Goal: Task Accomplishment & Management: Manage account settings

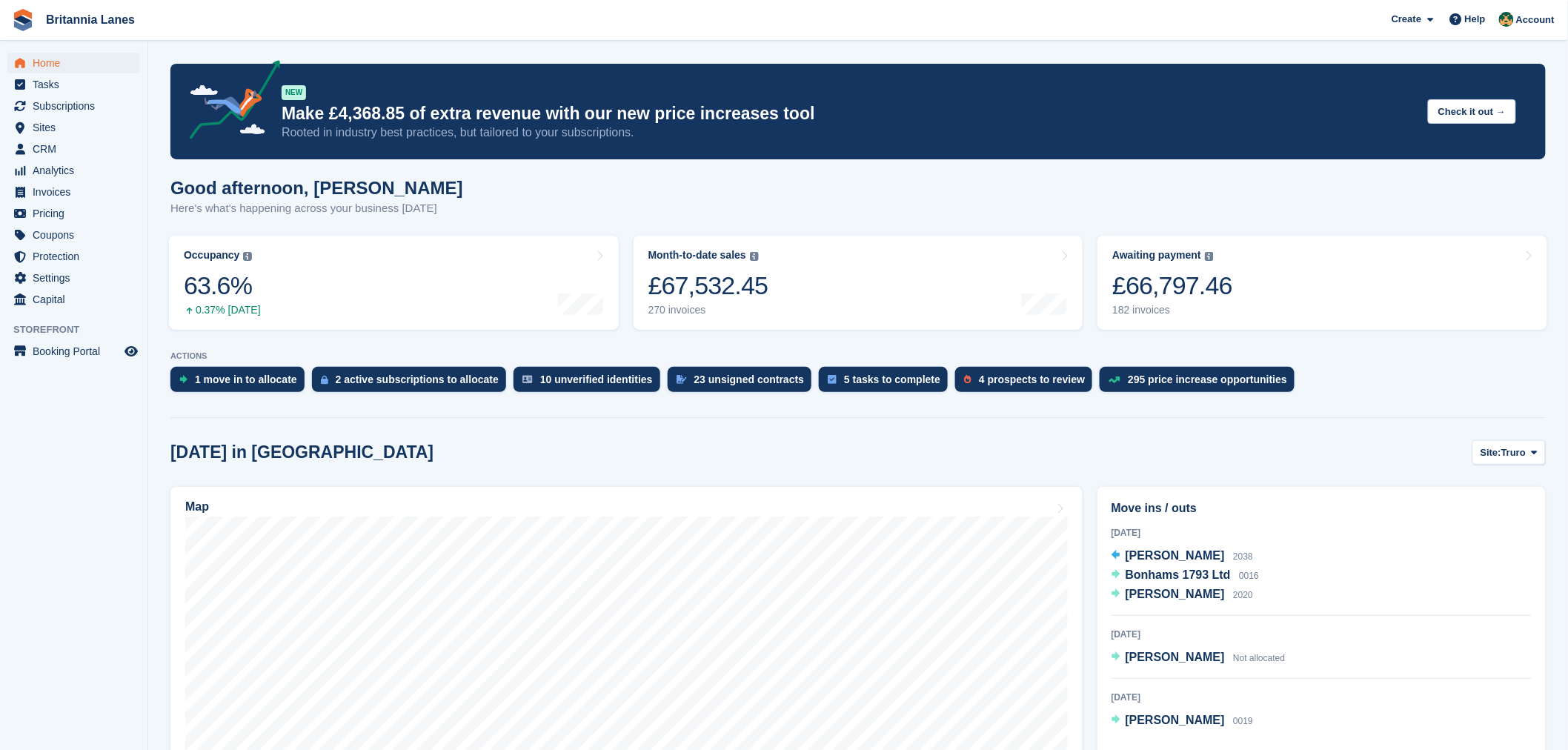
click at [1379, 440] on div "Today in Truro Site: Truro Truro Falmouth Exeter Hayle" at bounding box center [857, 452] width 1375 height 24
click at [1500, 454] on span "Site:" at bounding box center [1491, 453] width 21 height 14
click at [1473, 508] on link "Falmouth" at bounding box center [1472, 514] width 133 height 26
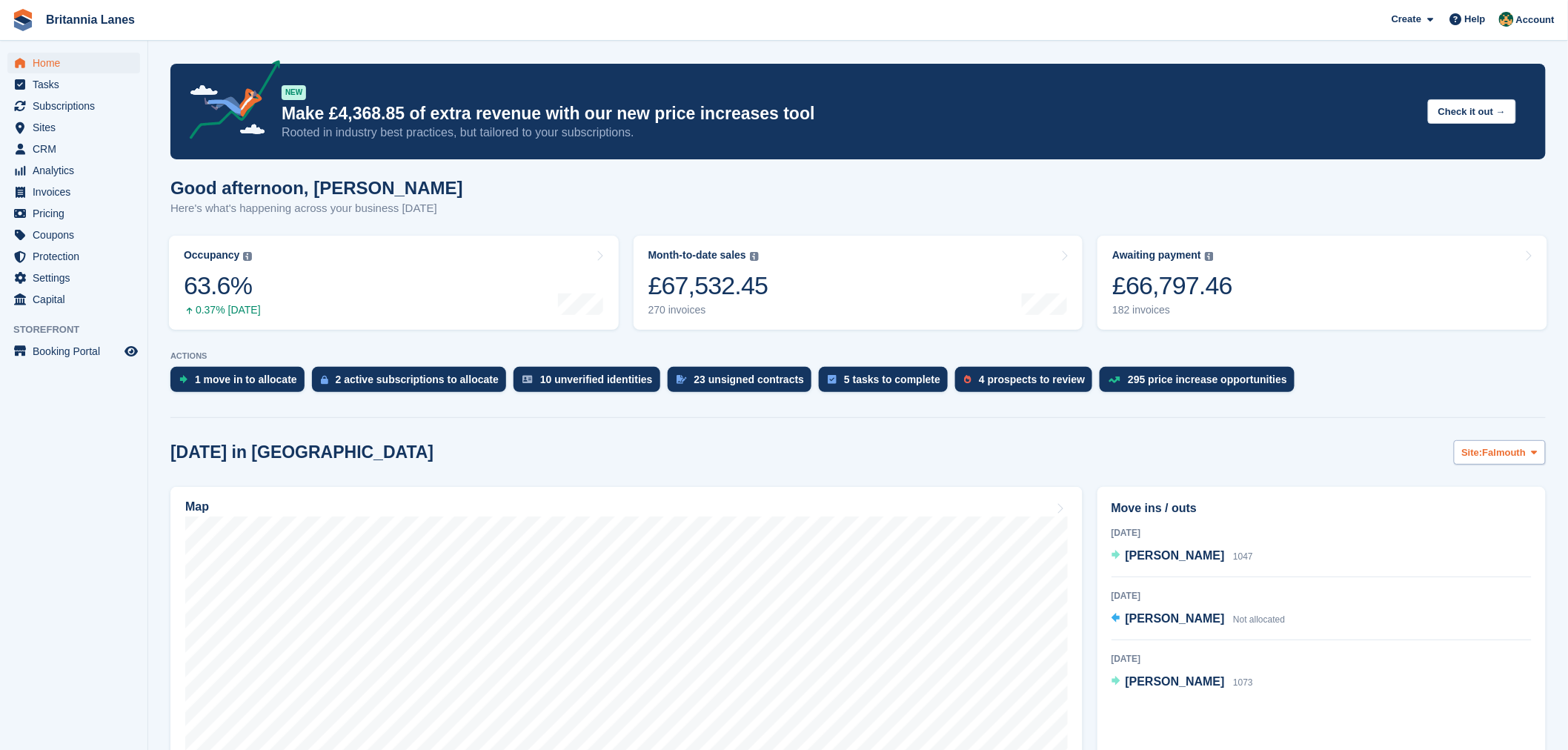
click at [1505, 453] on span "Falmouth" at bounding box center [1505, 453] width 43 height 14
click at [1471, 562] on link "Hayle" at bounding box center [1472, 567] width 133 height 26
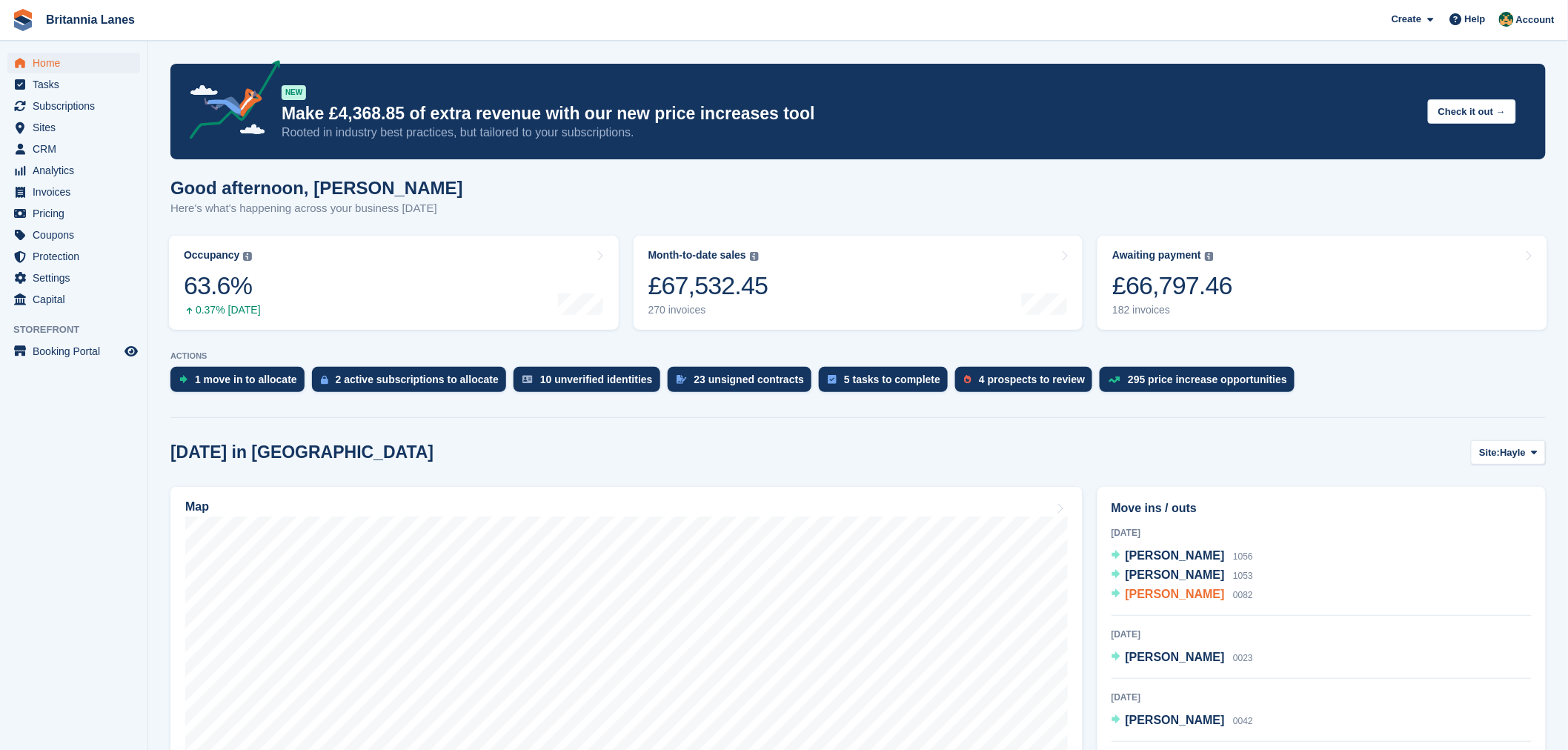
click at [1157, 593] on span "Ben Prior" at bounding box center [1175, 594] width 100 height 13
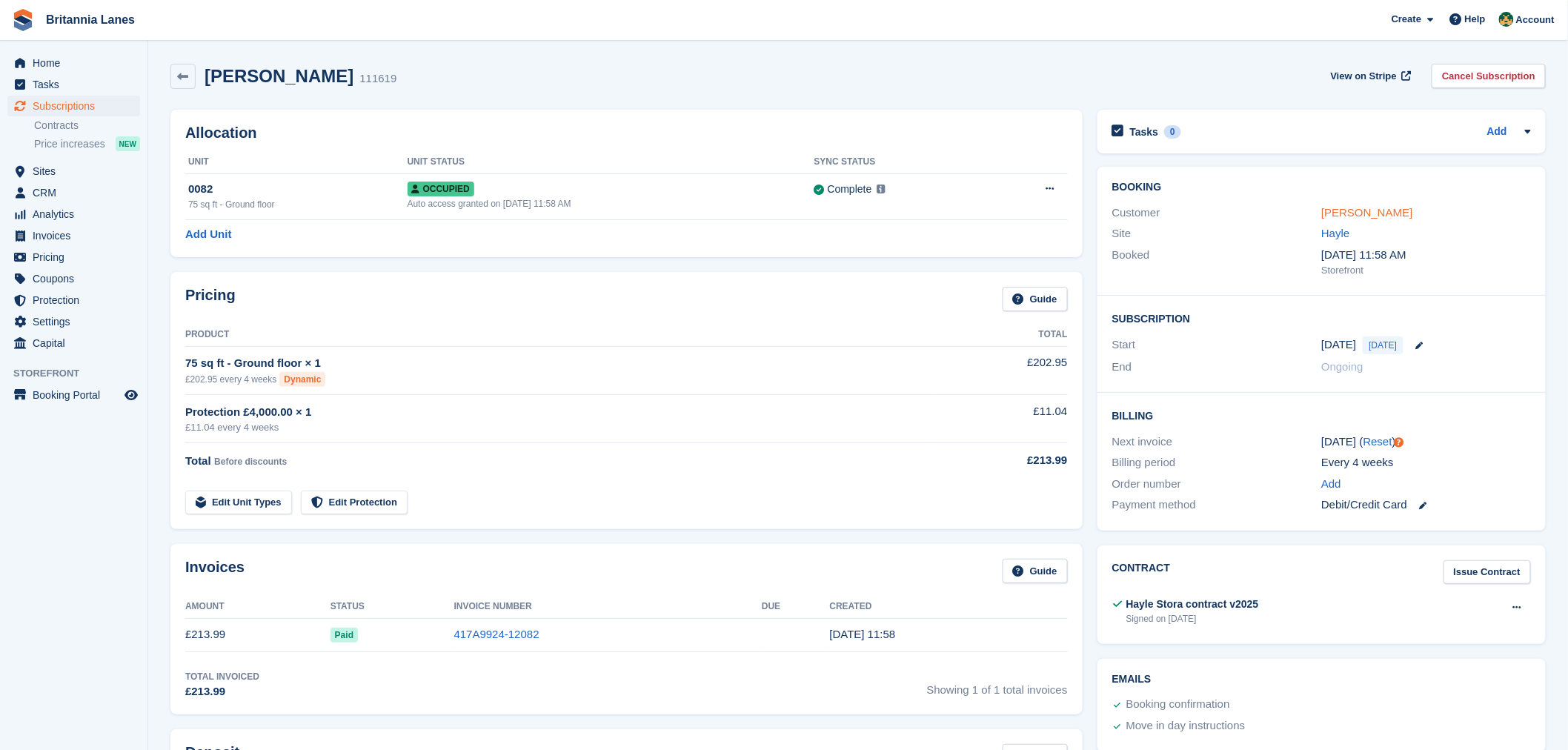
click at [1346, 211] on link "Ben Prior" at bounding box center [1367, 213] width 92 height 13
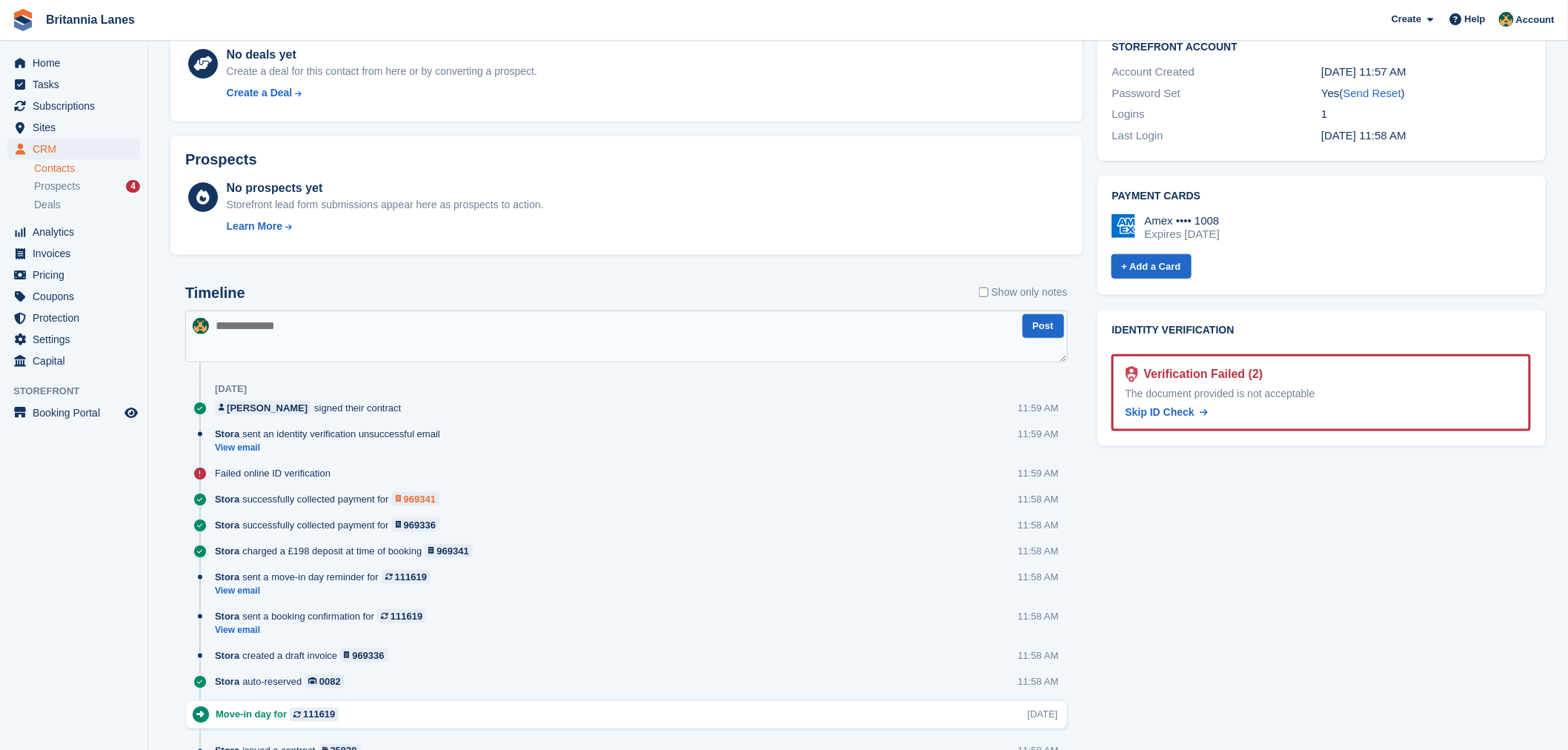
scroll to position [499, 0]
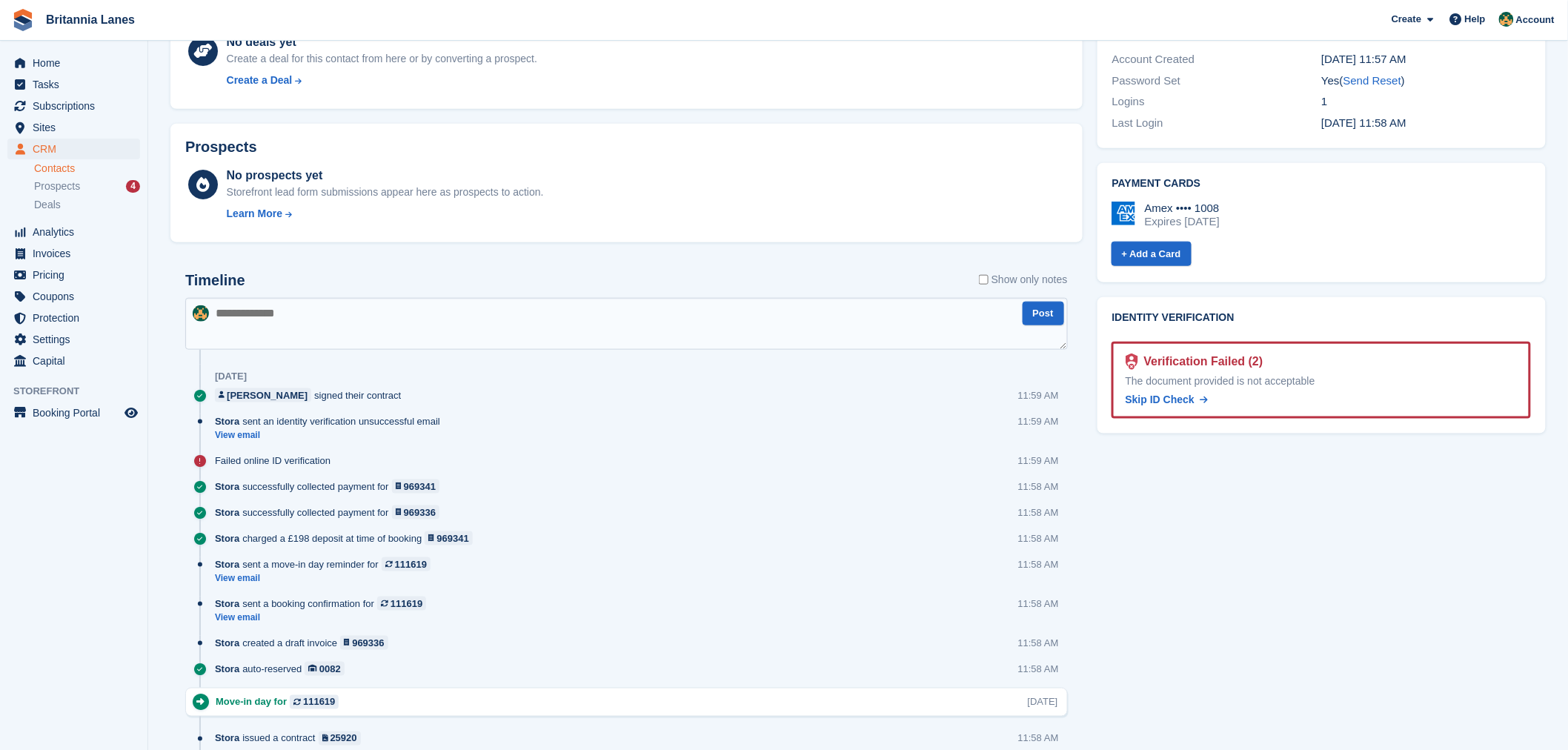
click at [348, 280] on div "Timeline Show only notes" at bounding box center [626, 285] width 882 height 26
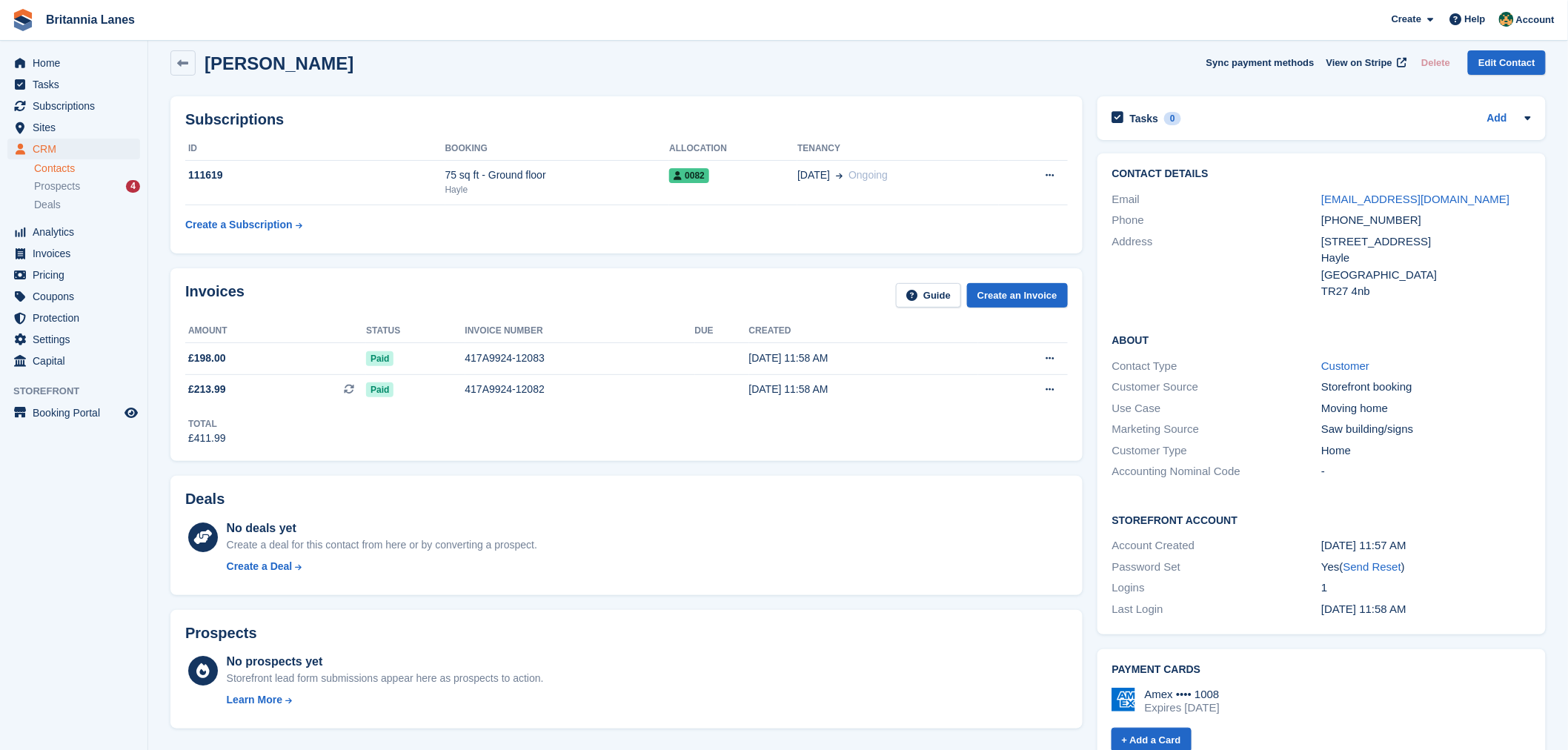
scroll to position [0, 0]
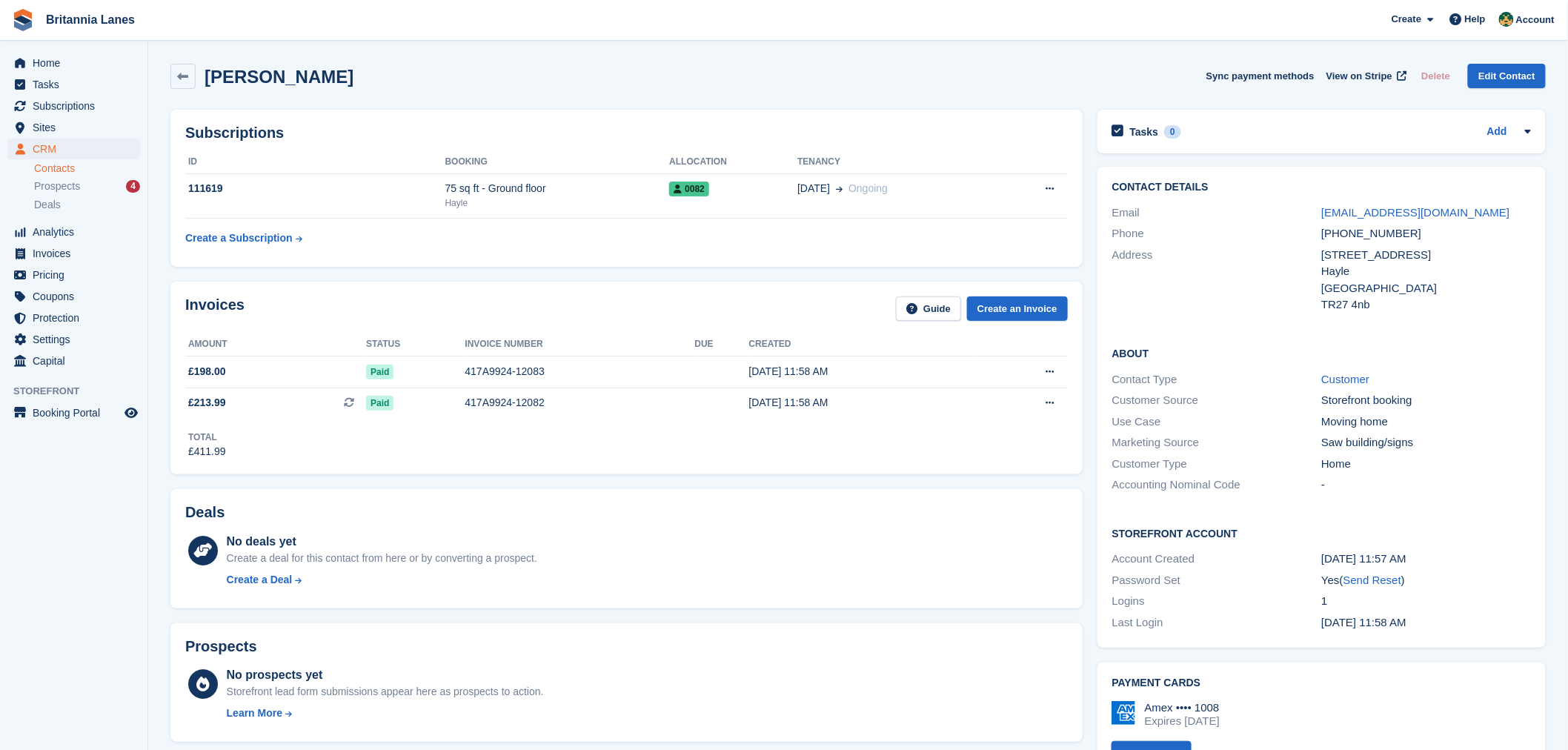
click at [332, 308] on div "Invoices Guide Create an Invoice" at bounding box center [626, 313] width 882 height 34
click at [56, 67] on span "Home" at bounding box center [77, 63] width 89 height 21
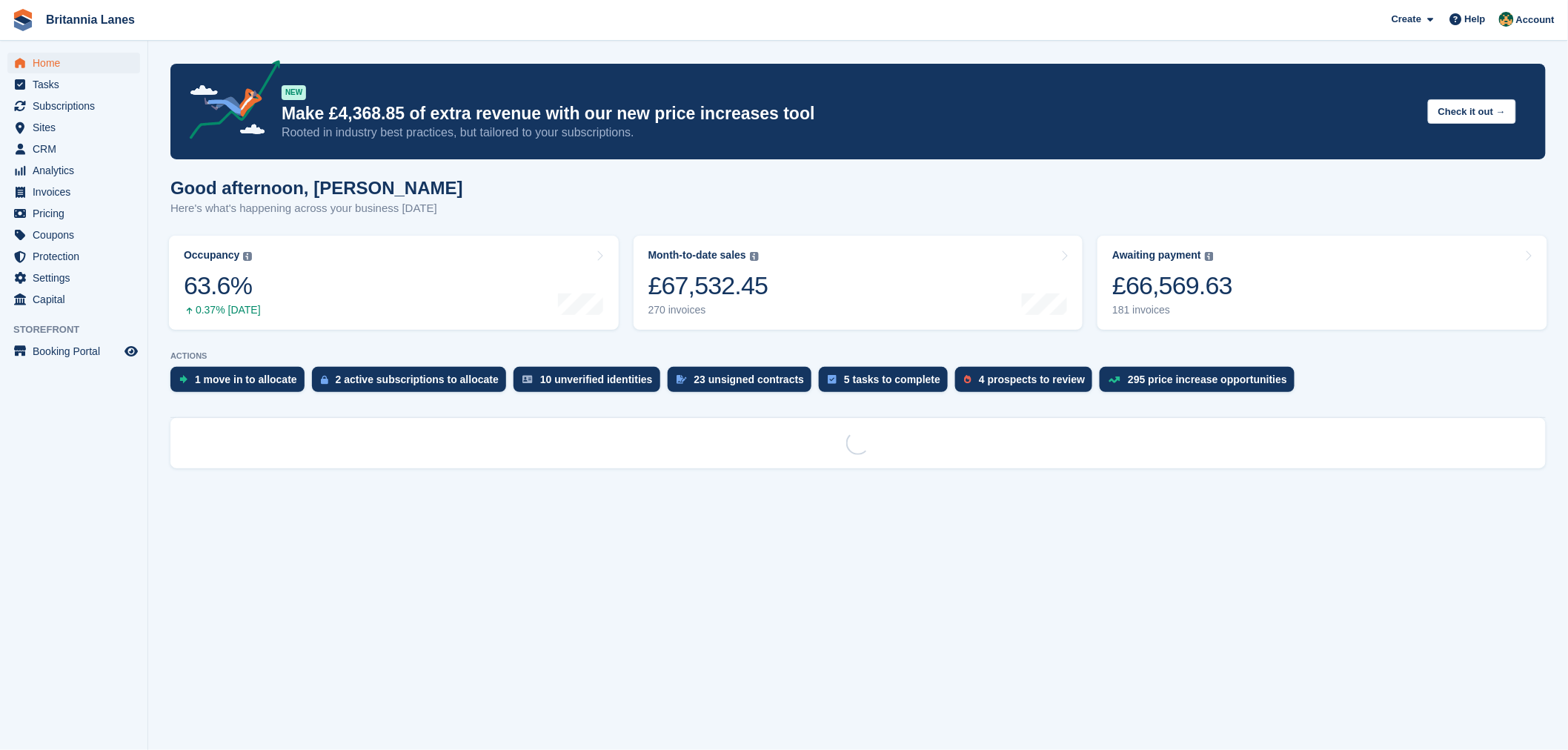
click at [846, 206] on div "Good afternoon, Nathan Here's what's happening across your business today" at bounding box center [857, 206] width 1375 height 57
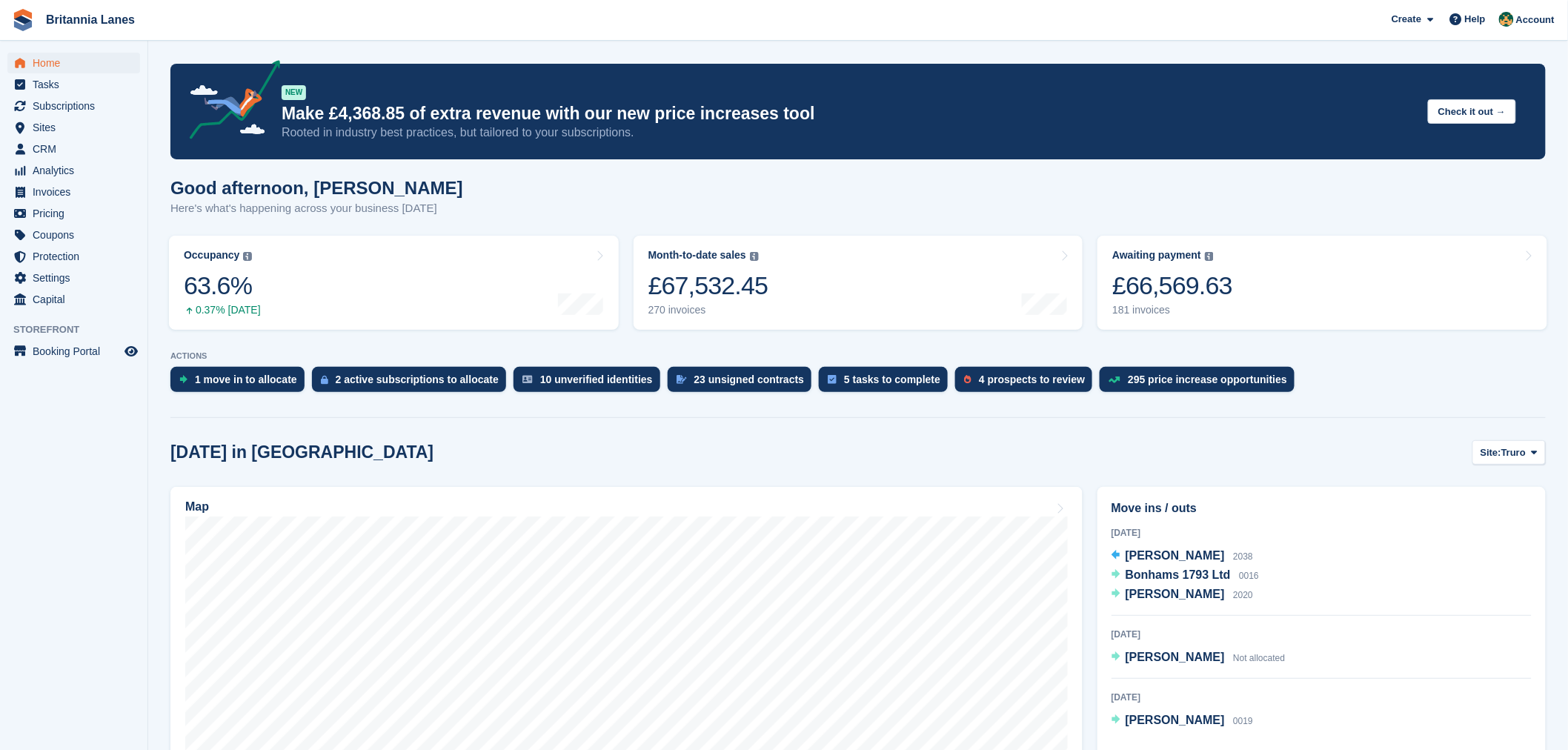
click at [654, 193] on div "Good afternoon, Nathan Here's what's happening across your business today" at bounding box center [857, 206] width 1375 height 57
click at [694, 381] on div "23 unsigned contracts" at bounding box center [750, 379] width 111 height 12
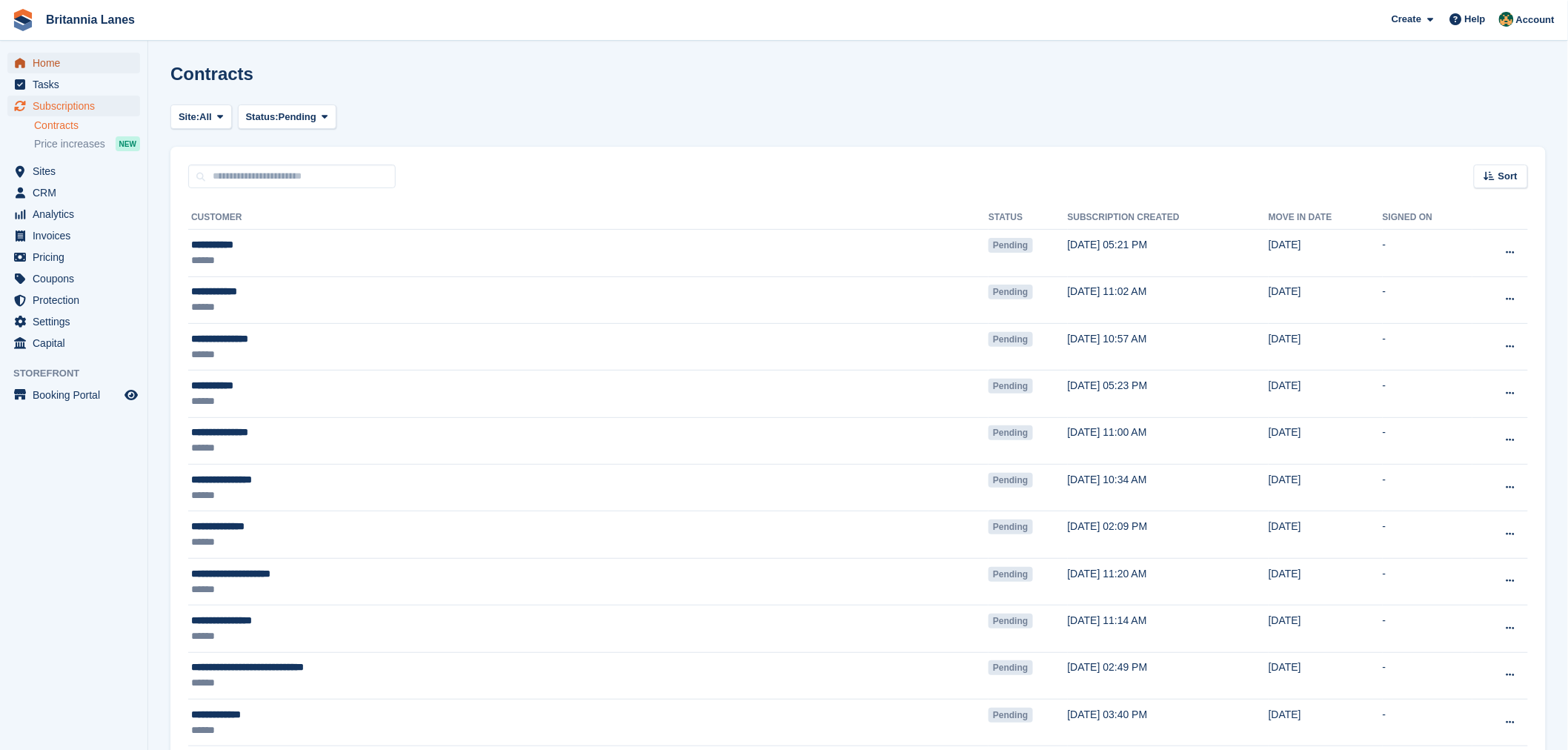
click at [83, 65] on span "Home" at bounding box center [77, 63] width 89 height 21
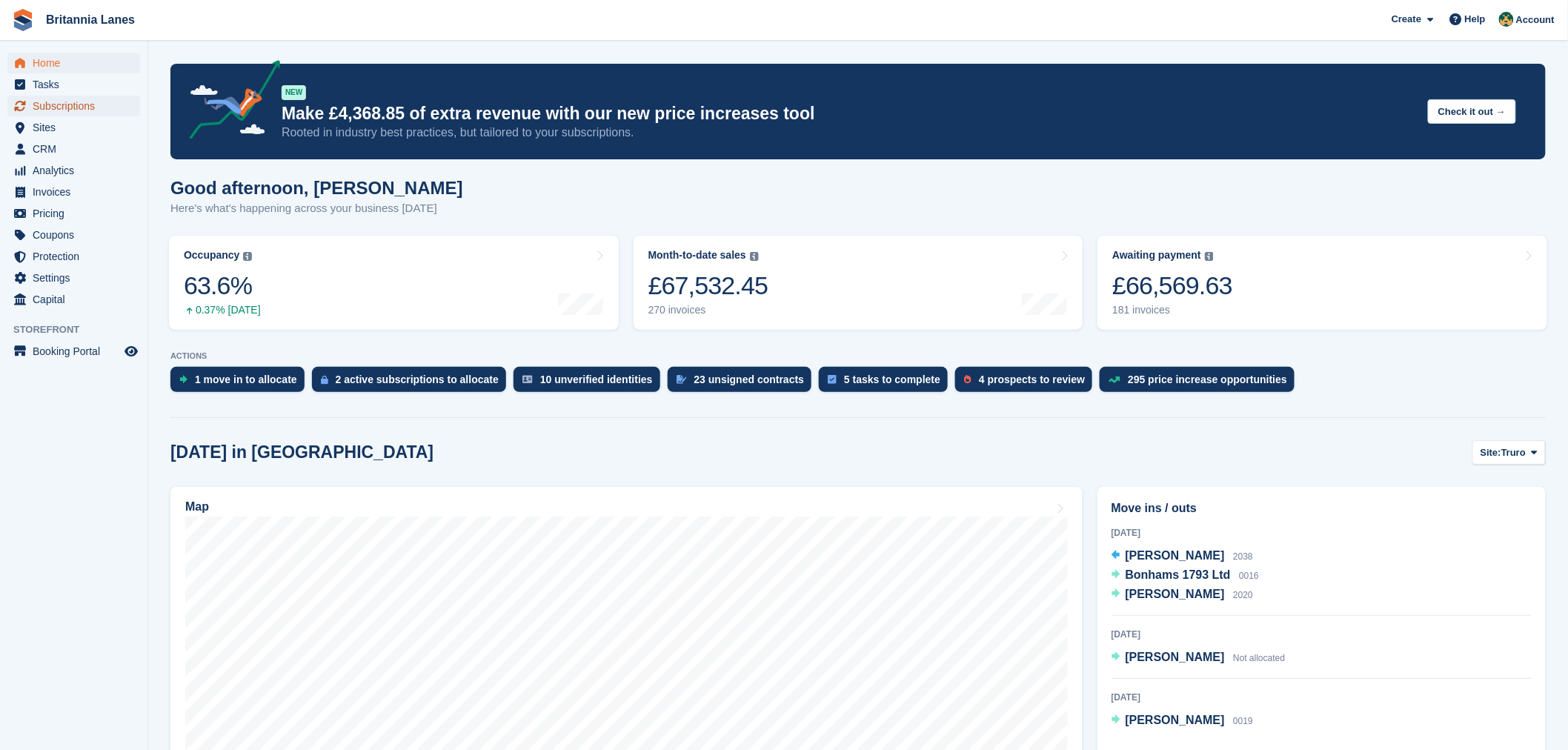
click at [89, 112] on span "Subscriptions" at bounding box center [77, 106] width 89 height 21
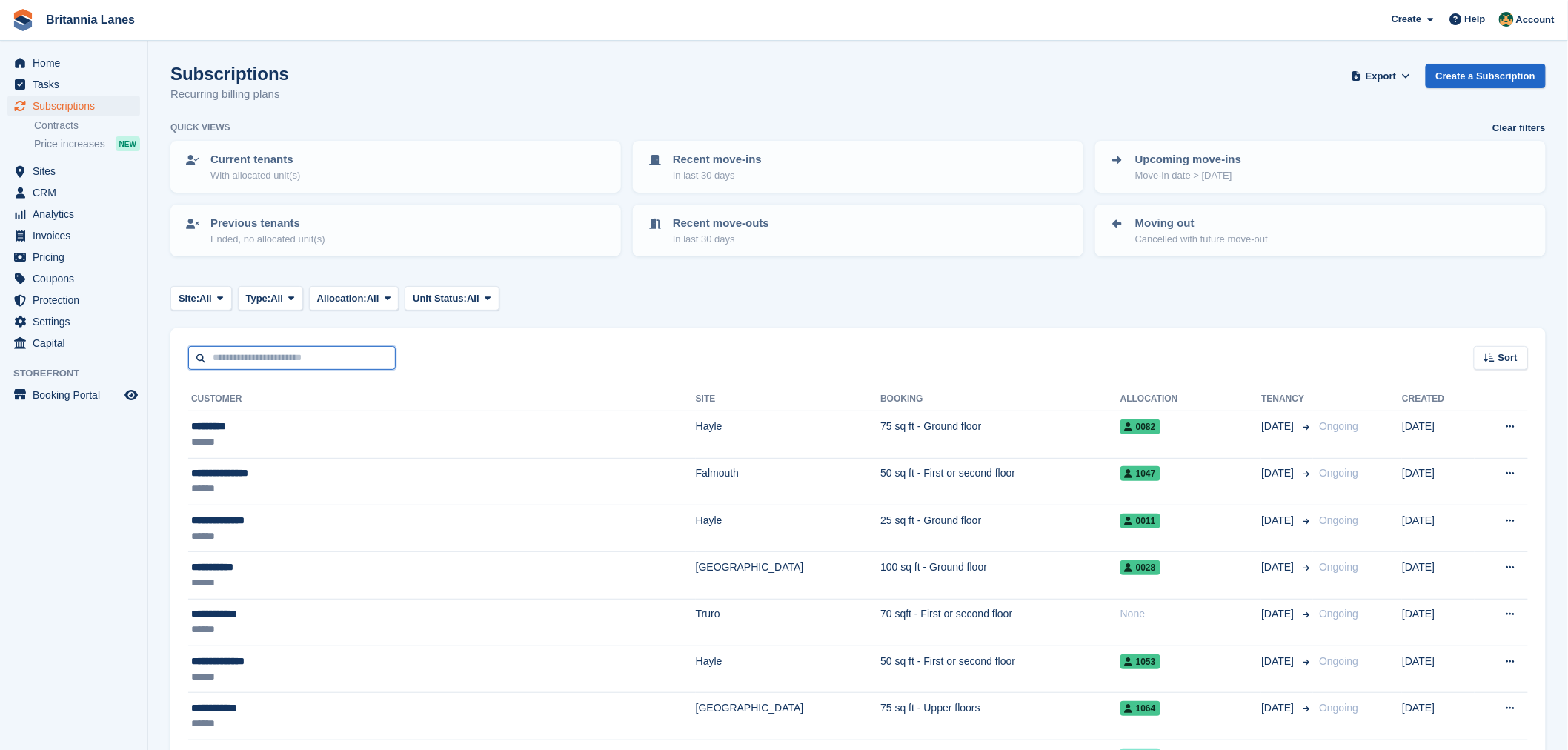
click at [250, 351] on input "text" at bounding box center [291, 358] width 207 height 24
type input "*****"
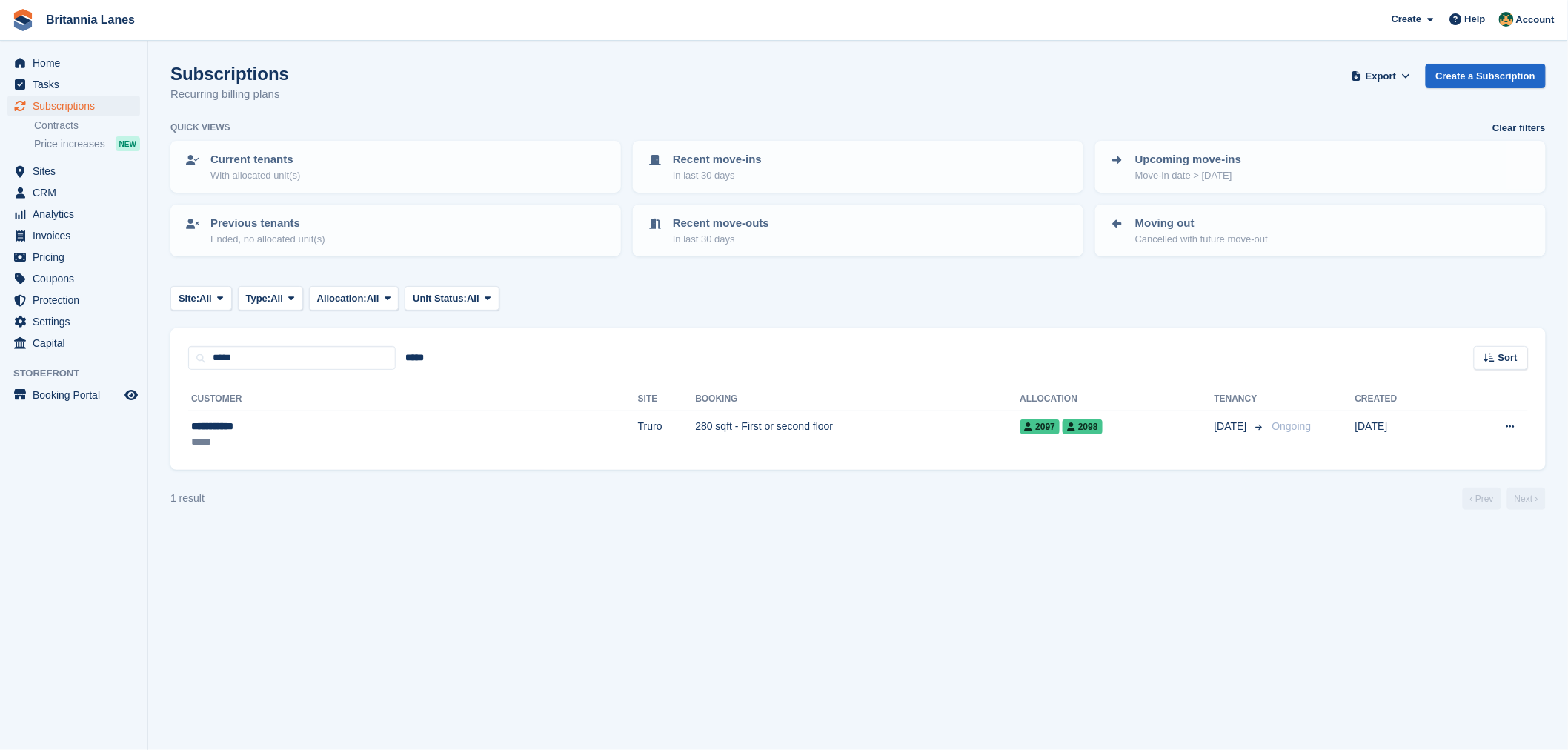
click at [261, 405] on th "Customer" at bounding box center [413, 400] width 450 height 24
click at [261, 420] on div "**********" at bounding box center [285, 426] width 188 height 15
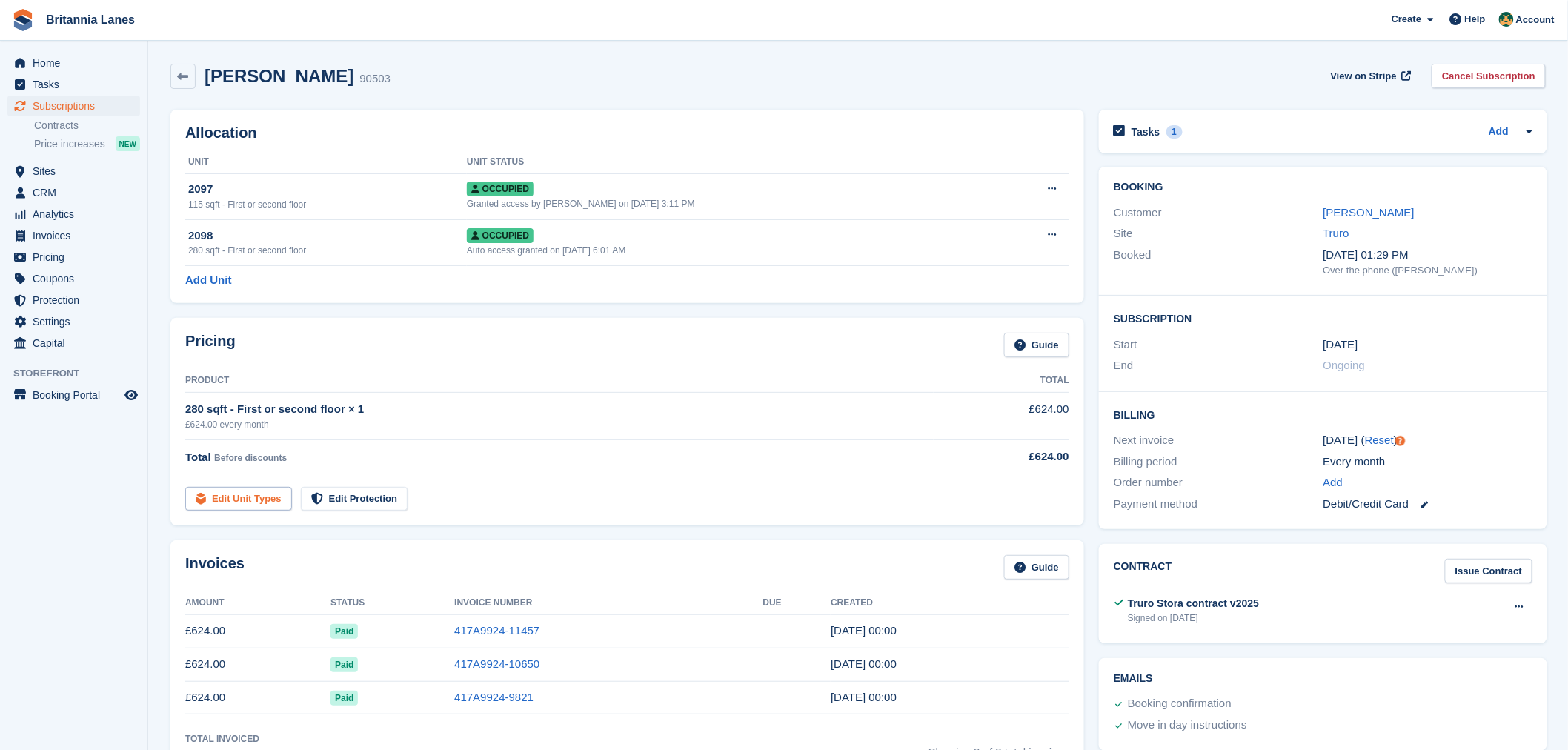
click at [253, 508] on link "Edit Unit Types" at bounding box center [238, 499] width 107 height 24
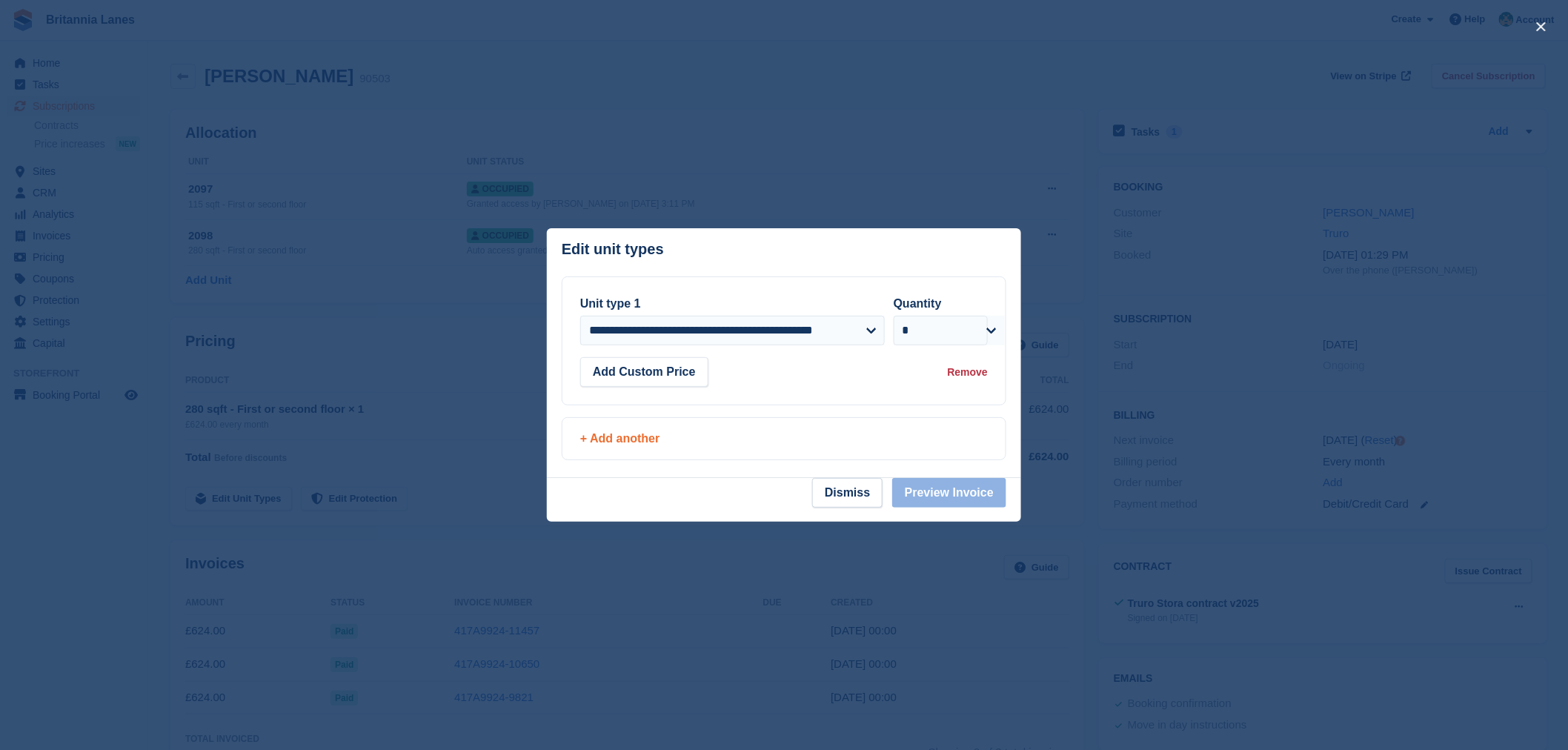
click at [630, 447] on div "+ Add another" at bounding box center [784, 438] width 408 height 18
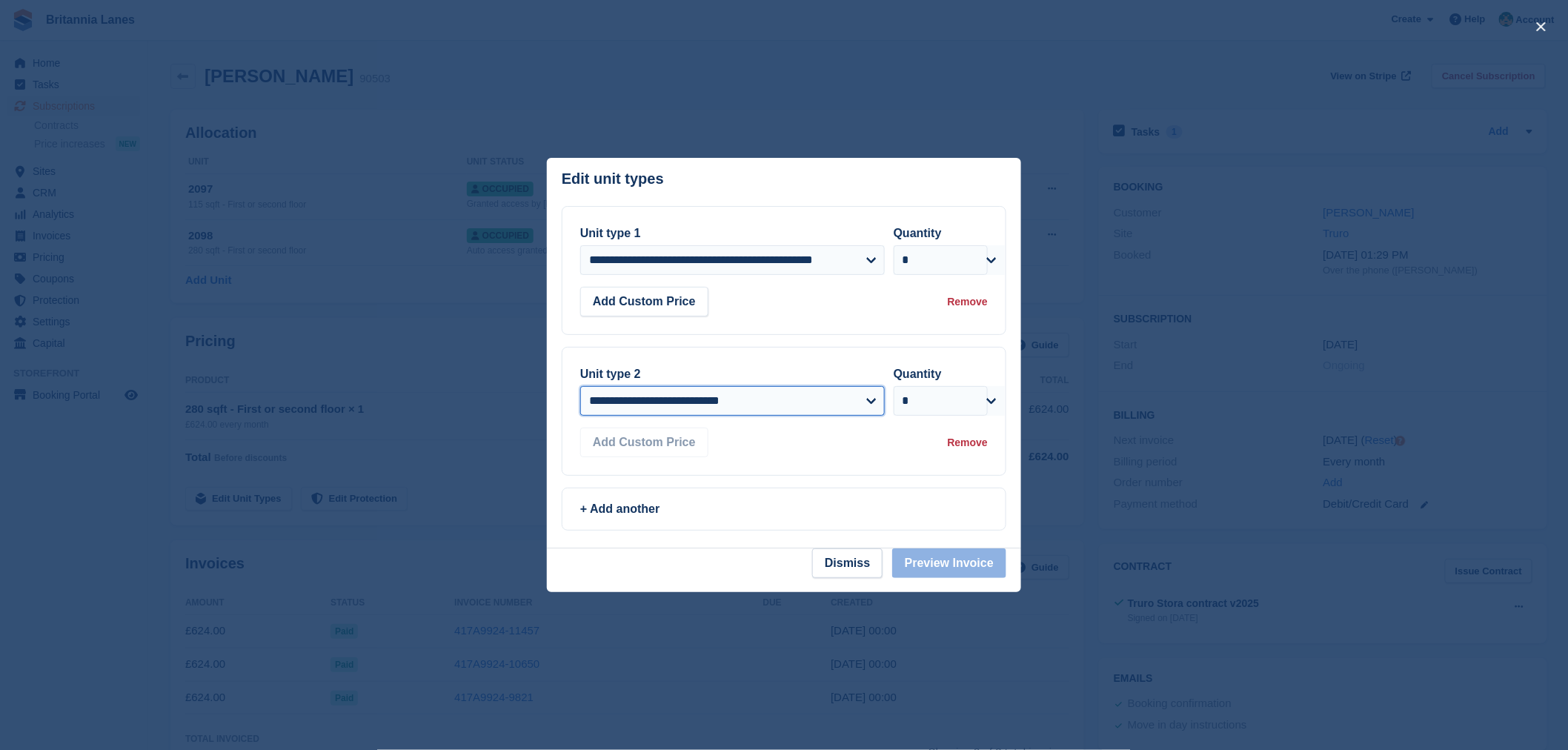
click at [694, 413] on select "**********" at bounding box center [732, 401] width 304 height 30
select select "*****"
click at [580, 386] on select "**********" at bounding box center [732, 401] width 304 height 30
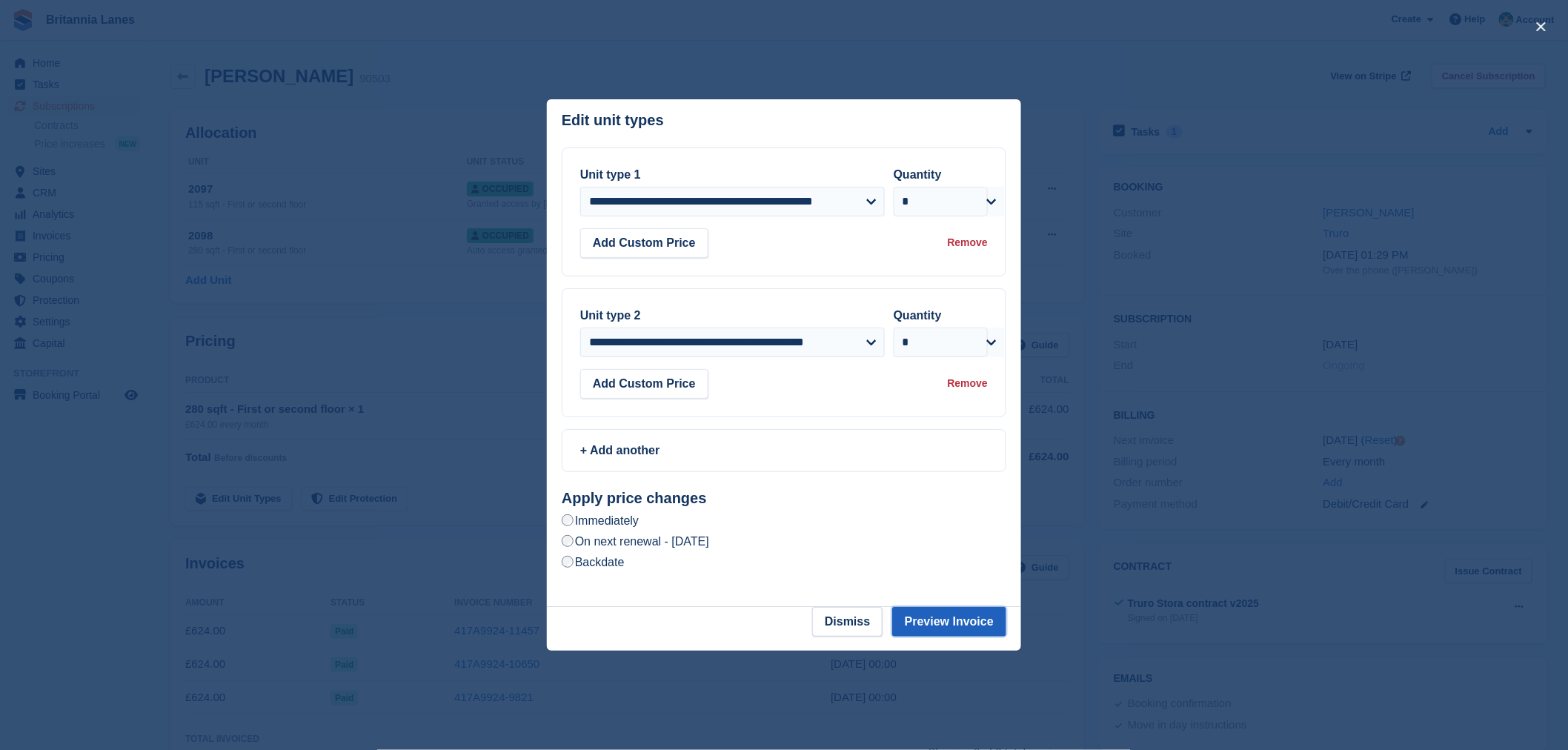
click at [946, 622] on button "Preview Invoice" at bounding box center [949, 622] width 114 height 30
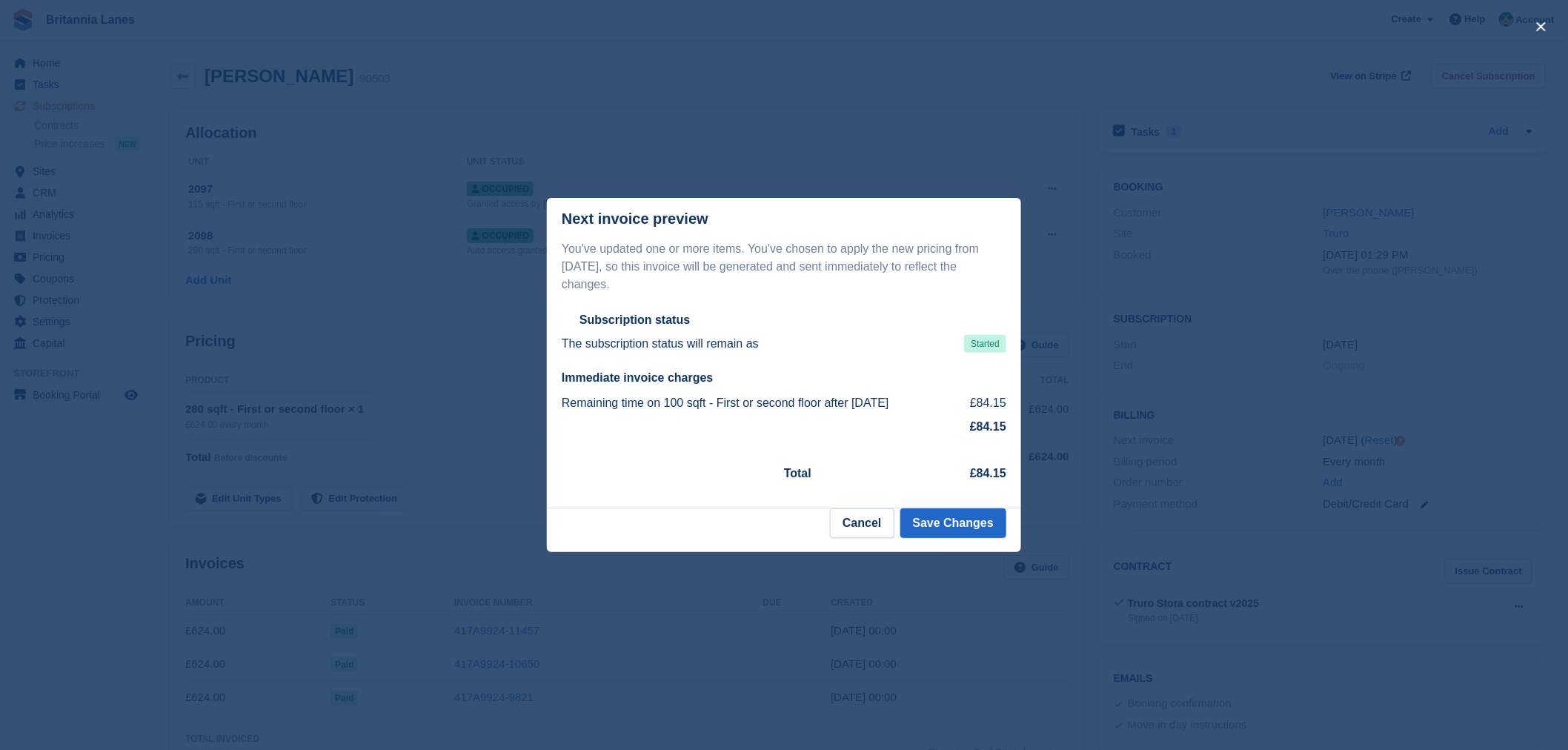
click at [694, 419] on td "£84.15" at bounding box center [784, 427] width 445 height 24
click at [967, 520] on button "Save Changes" at bounding box center [953, 523] width 106 height 30
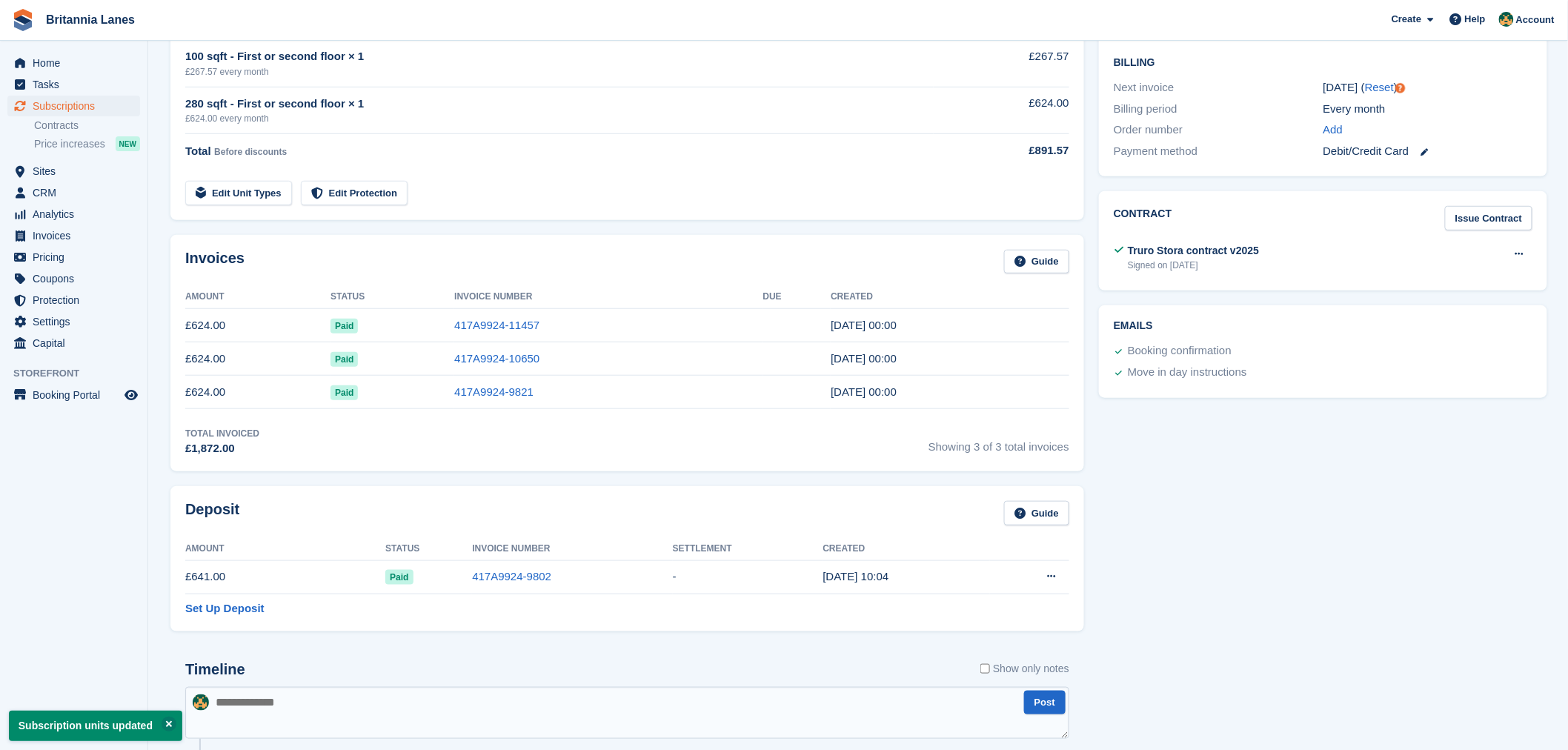
scroll to position [384, 0]
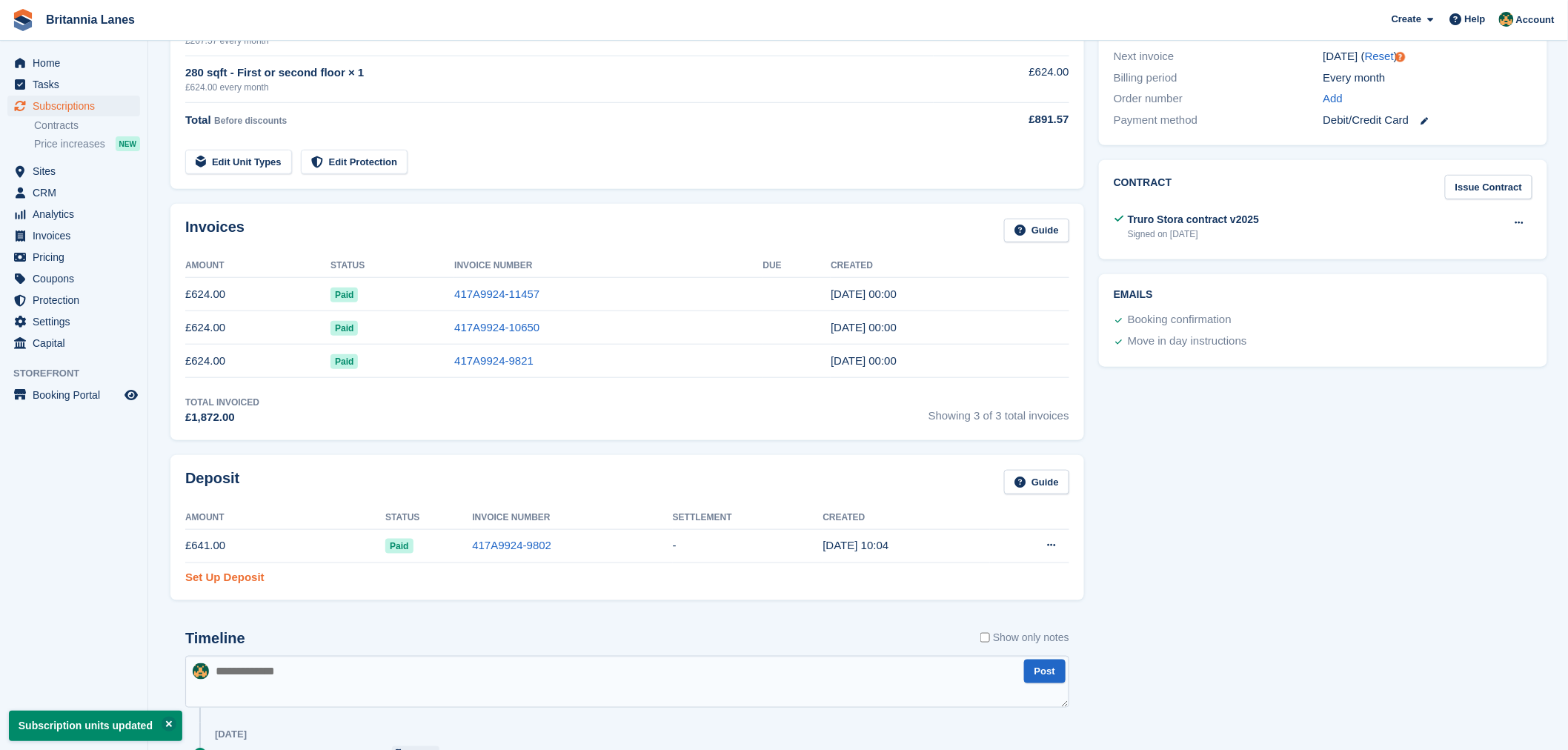
click at [210, 575] on link "Set Up Deposit" at bounding box center [225, 577] width 79 height 17
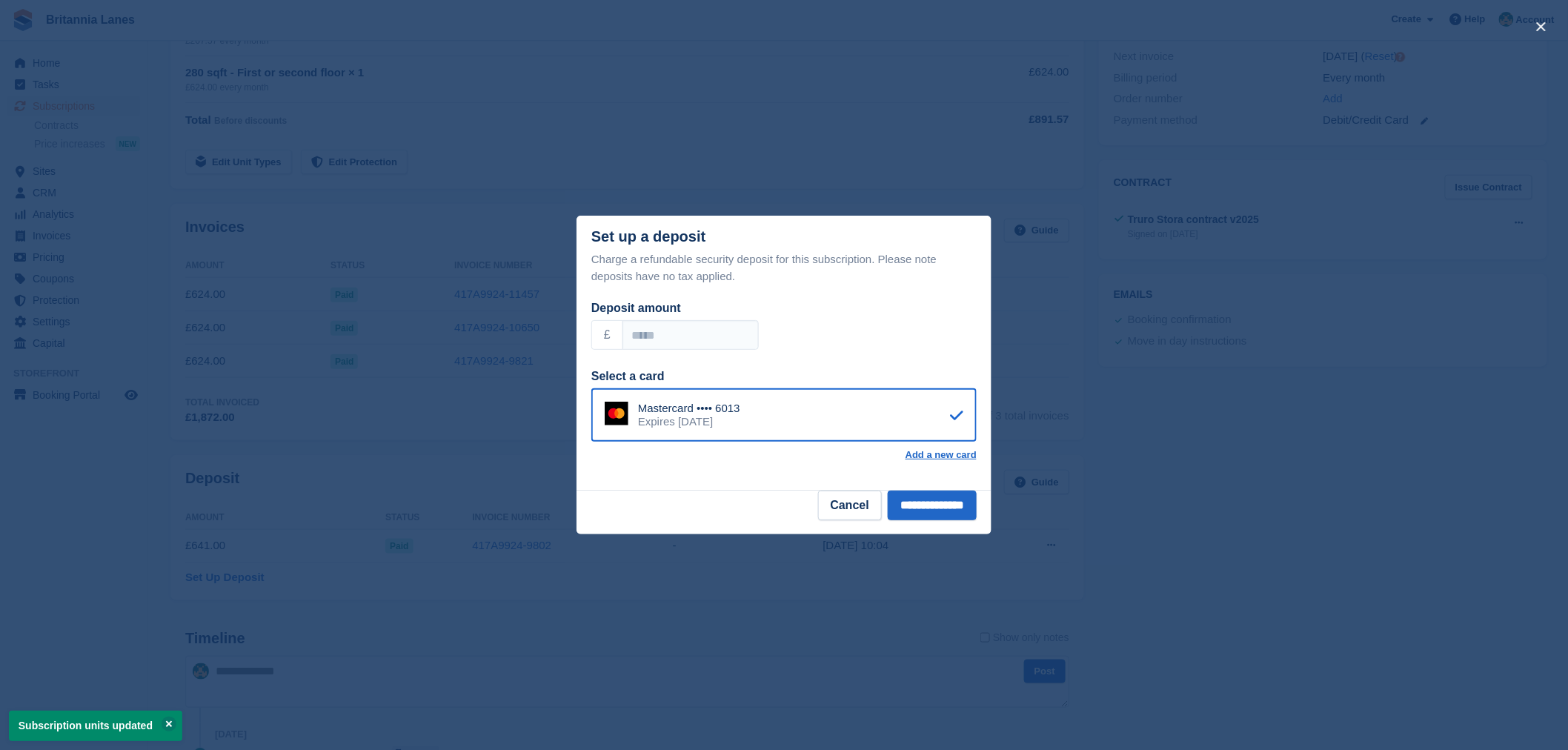
click at [743, 489] on div "Charge a refundable security deposit for this subscription. Please note deposit…" at bounding box center [784, 371] width 415 height 239
click at [752, 293] on div "Deposit amount £ ******" at bounding box center [784, 320] width 385 height 59
click at [834, 512] on button "Cancel" at bounding box center [849, 505] width 63 height 30
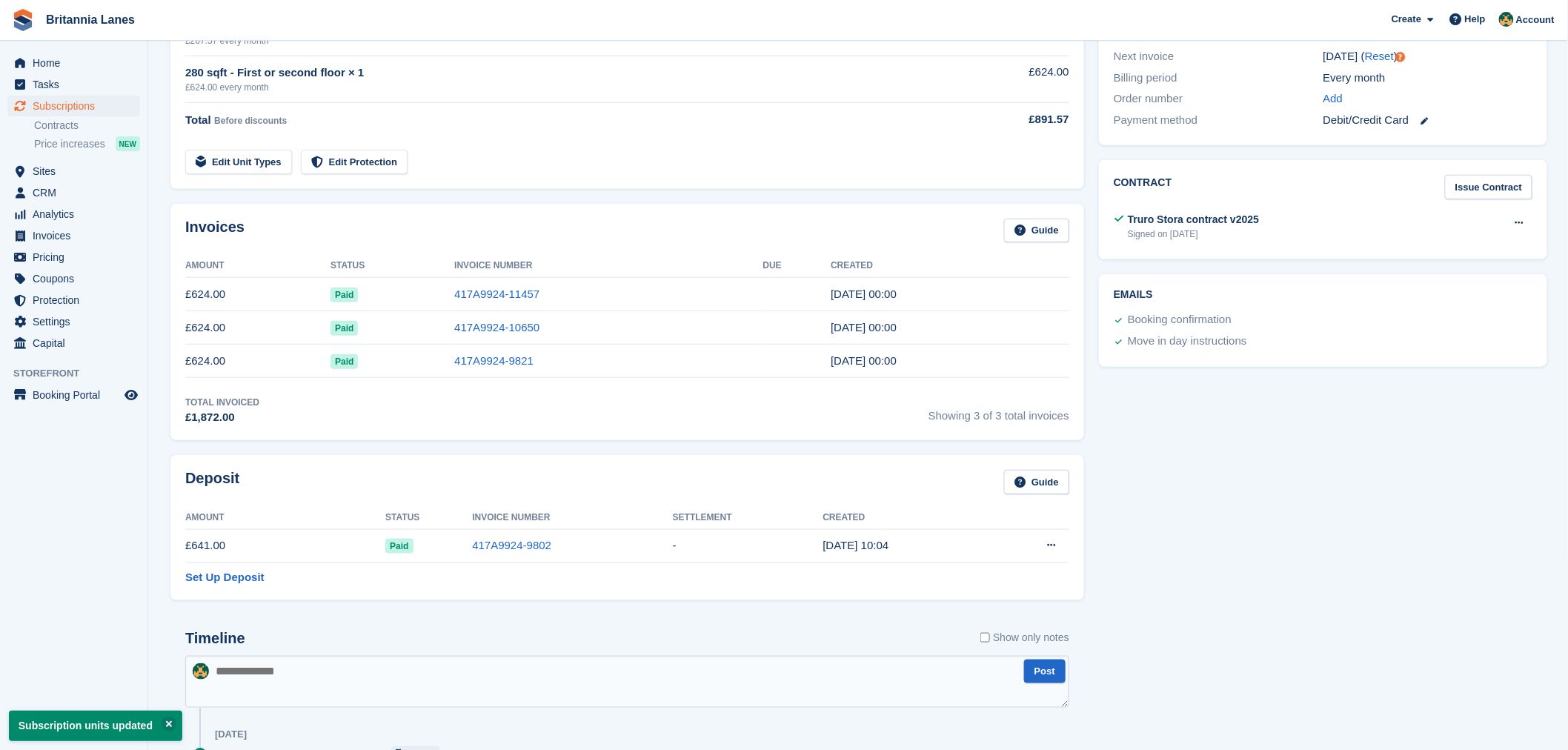
click at [398, 476] on div "Deposit Guide" at bounding box center [627, 487] width 884 height 34
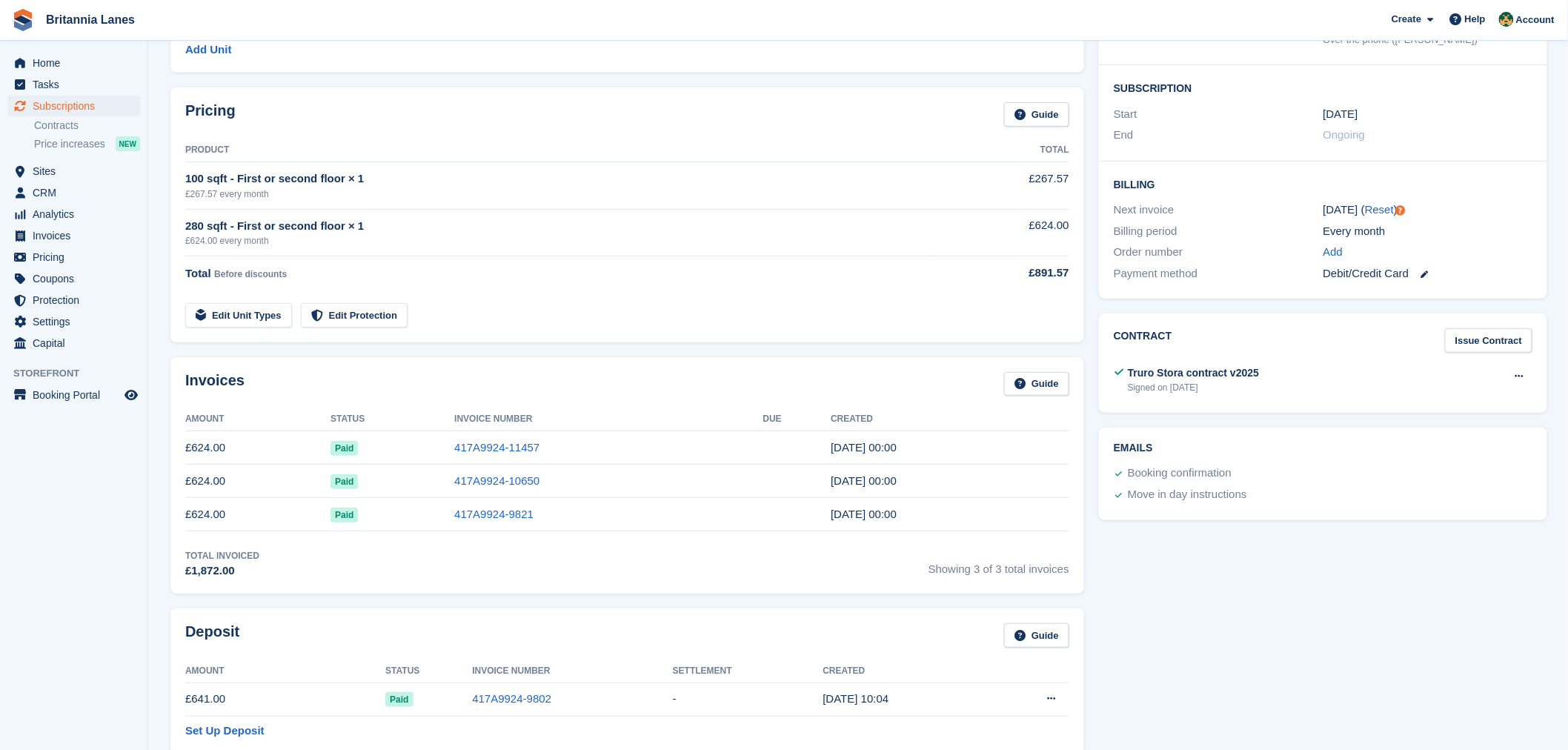
scroll to position [422, 0]
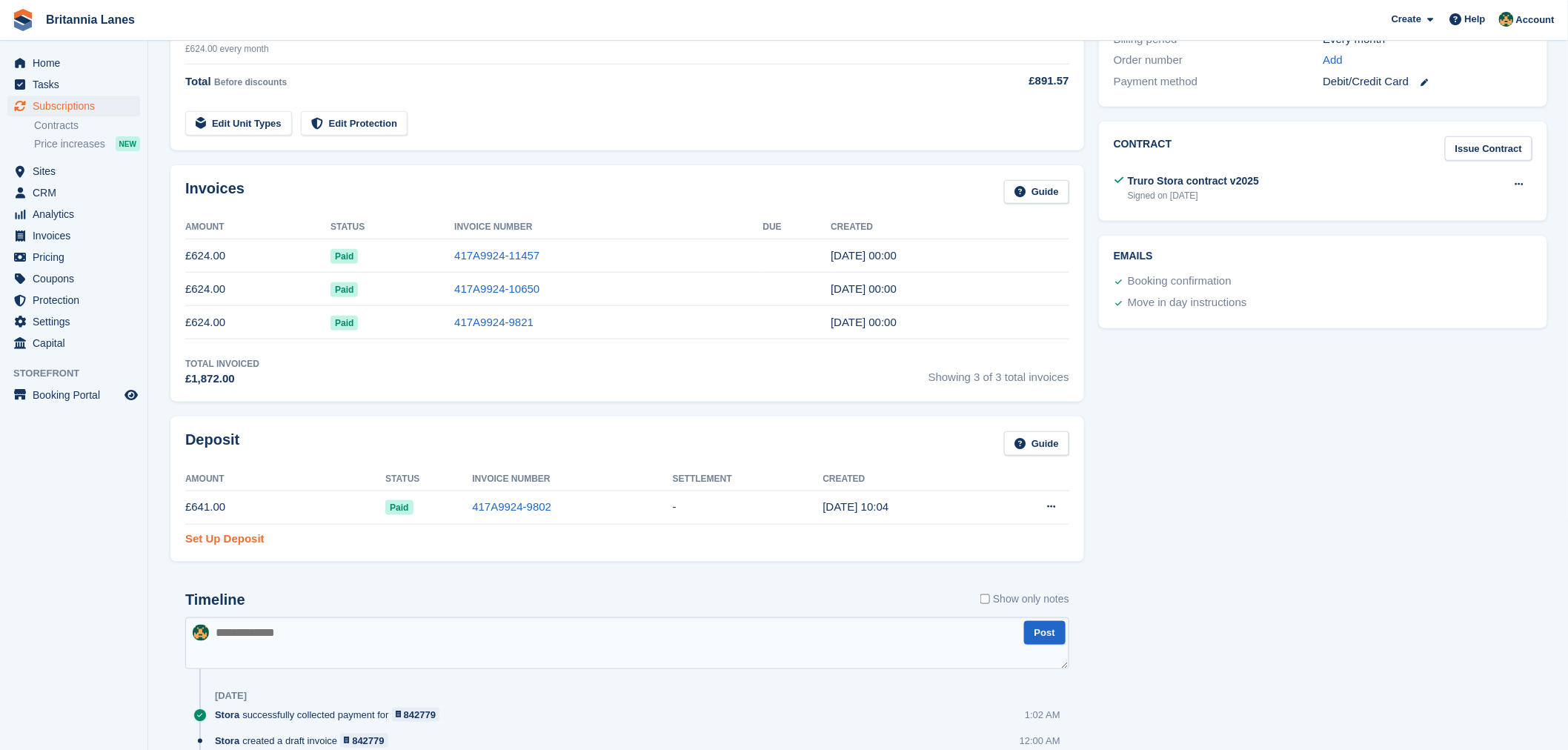
click at [246, 548] on link "Set Up Deposit" at bounding box center [225, 539] width 79 height 17
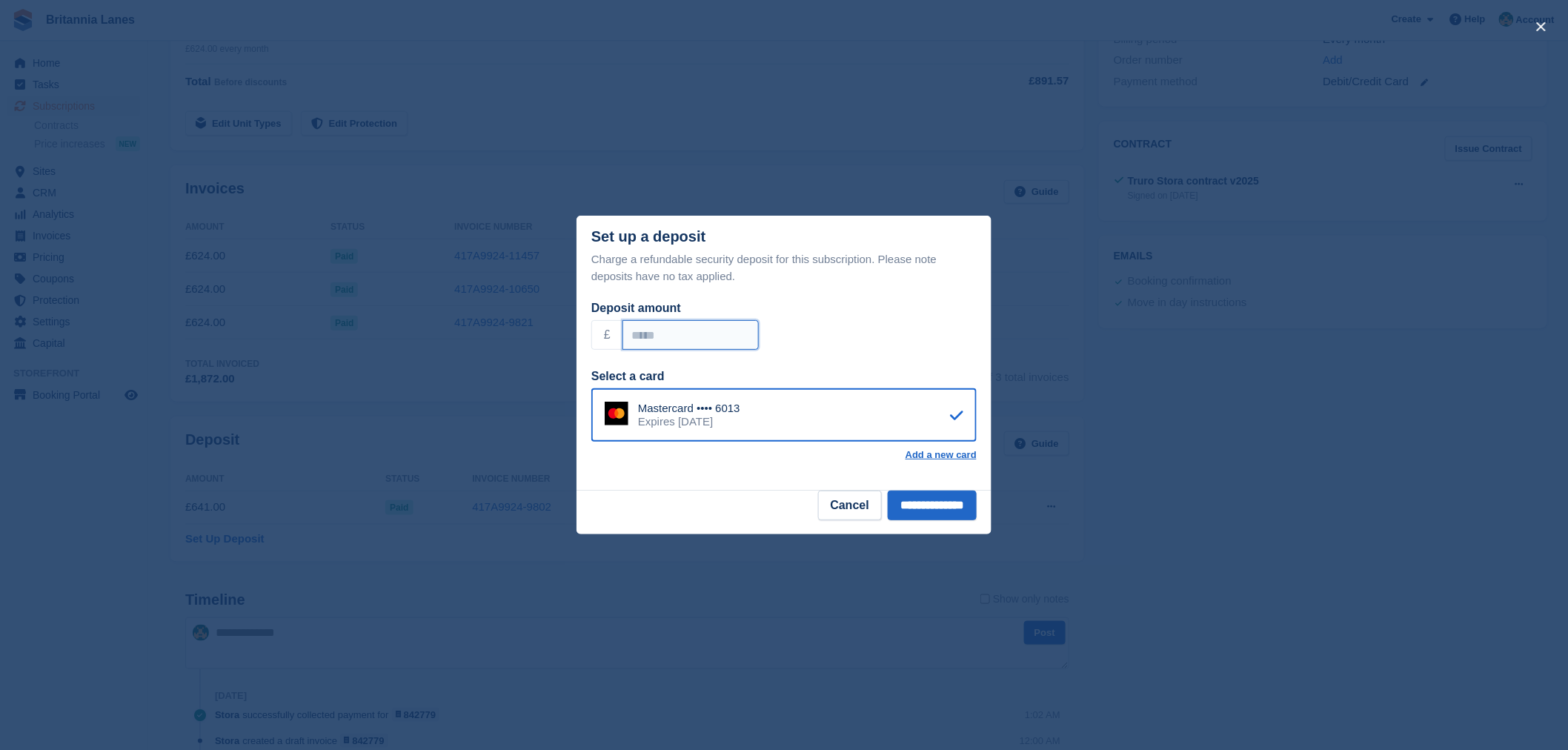
click at [650, 340] on input "******" at bounding box center [690, 335] width 136 height 30
type input "******"
click at [930, 498] on input "**********" at bounding box center [932, 505] width 89 height 30
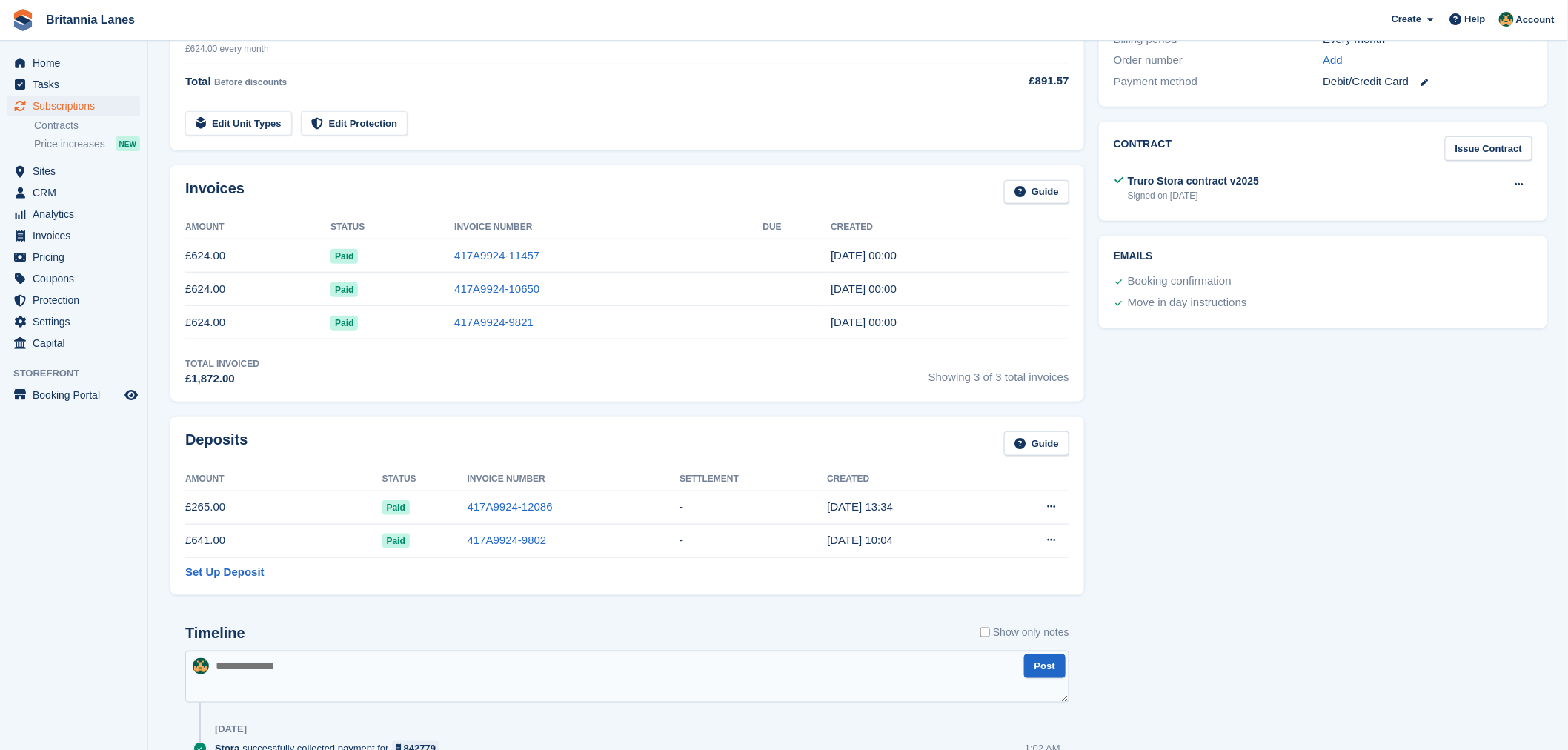
click at [320, 443] on div "Deposits Guide" at bounding box center [627, 448] width 884 height 34
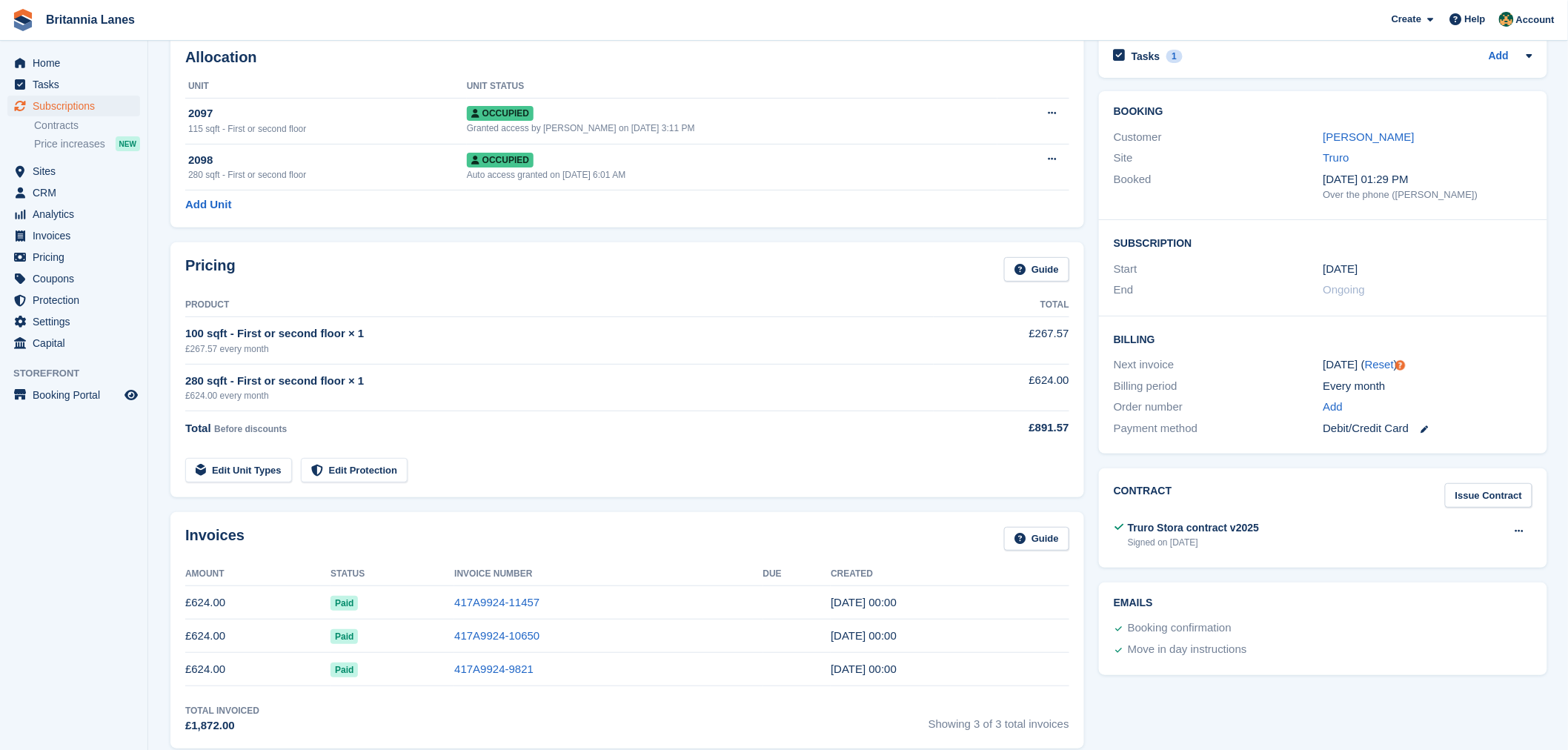
scroll to position [0, 0]
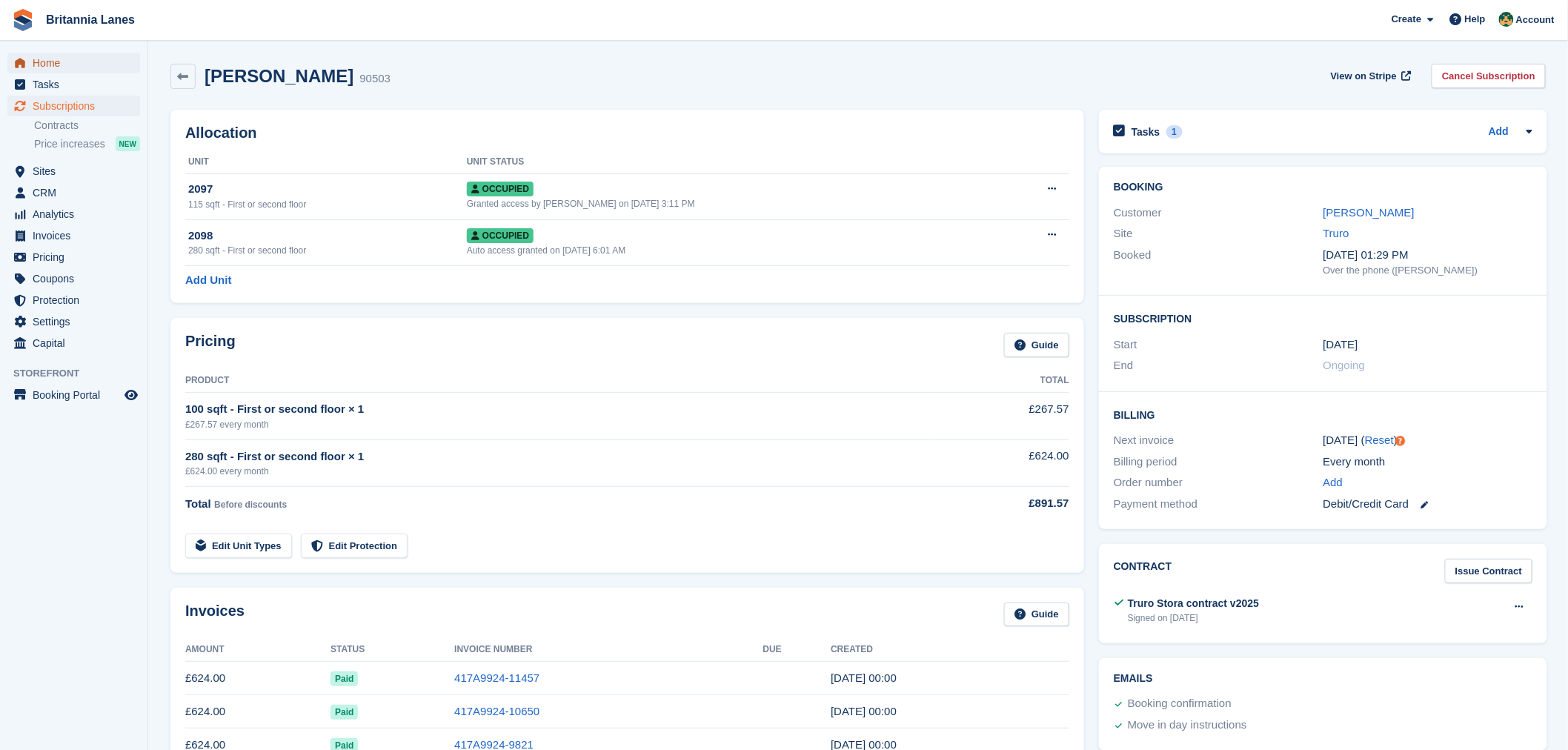
click at [47, 62] on span "Home" at bounding box center [77, 63] width 89 height 21
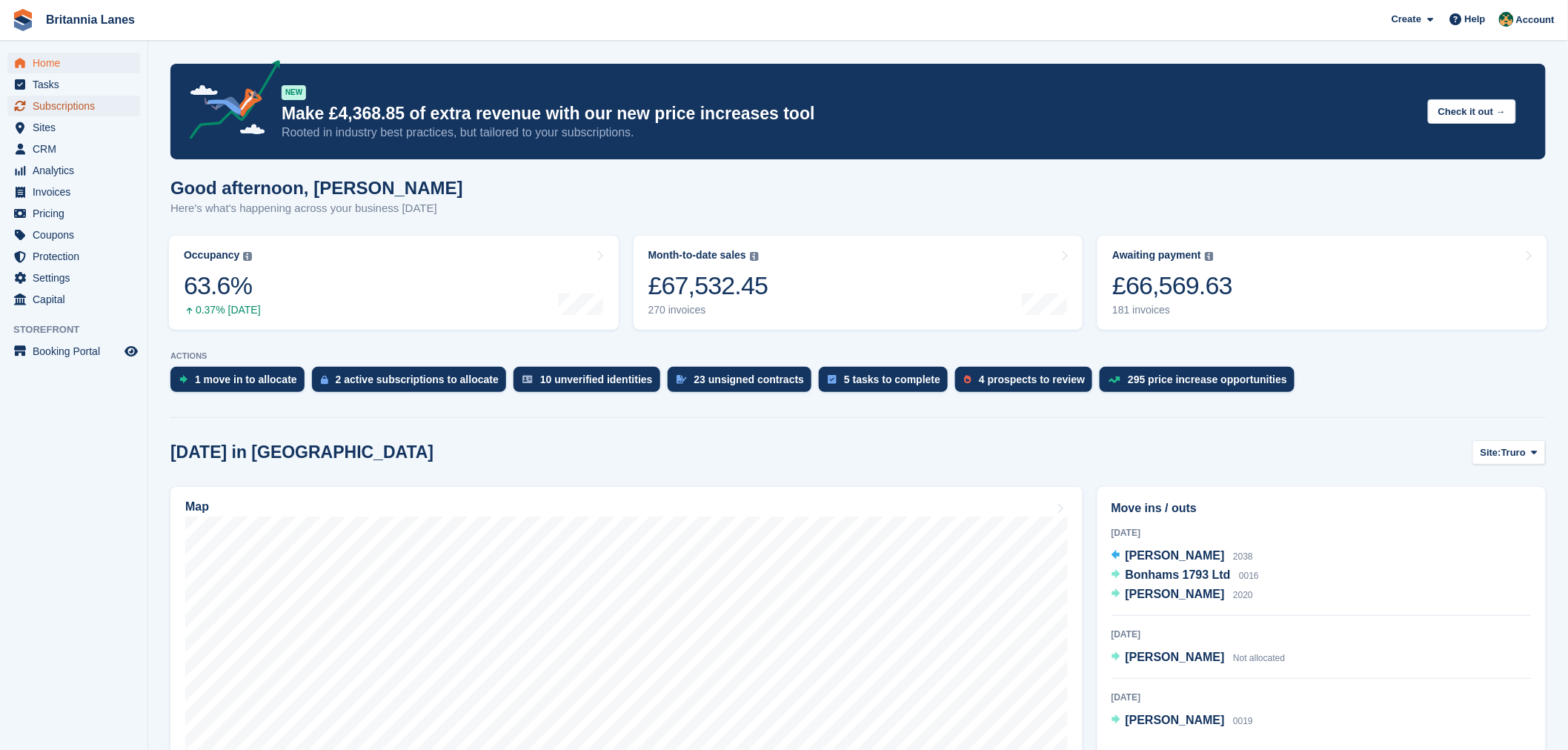
click at [99, 101] on span "Subscriptions" at bounding box center [77, 106] width 89 height 21
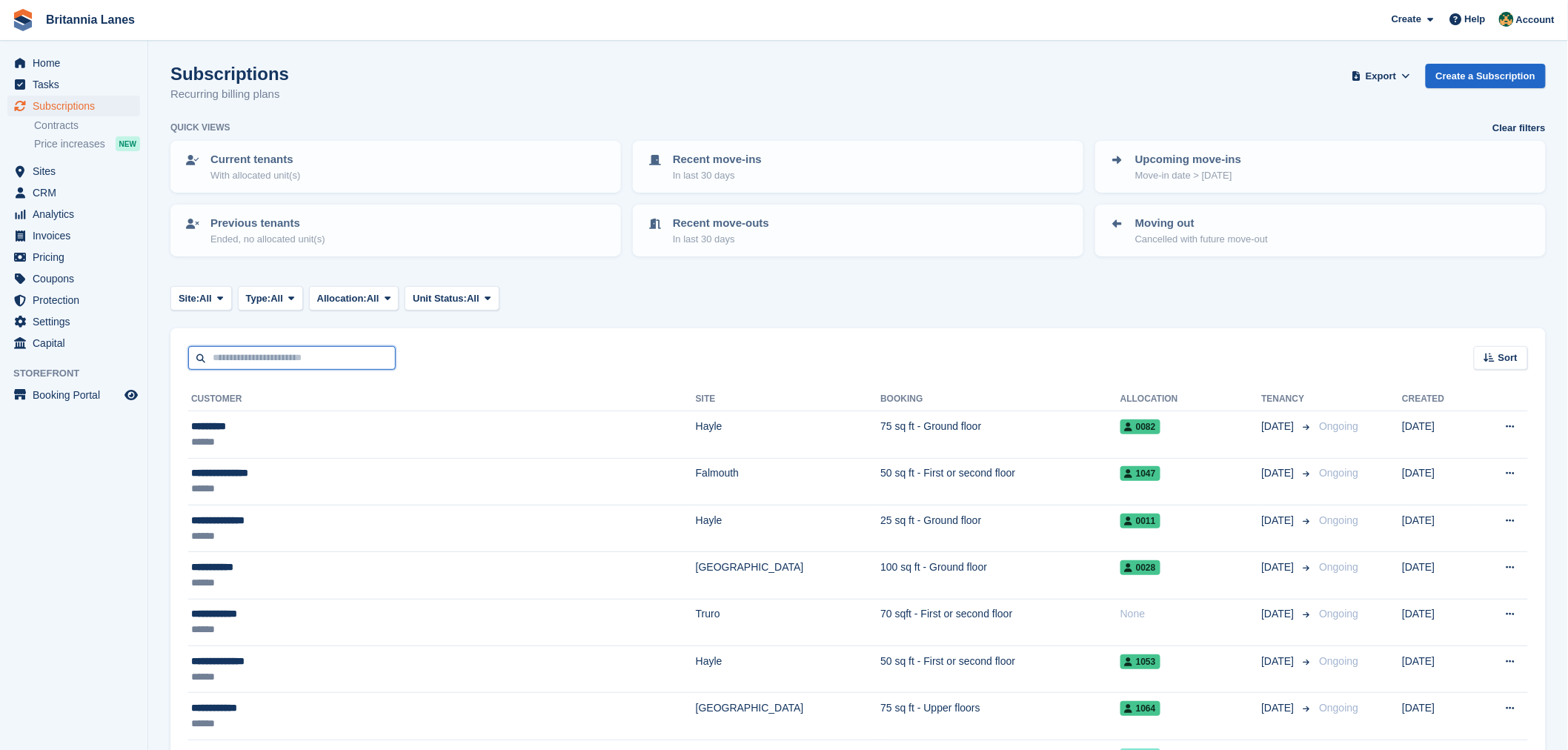
click at [268, 361] on input "text" at bounding box center [291, 358] width 207 height 24
type input "******"
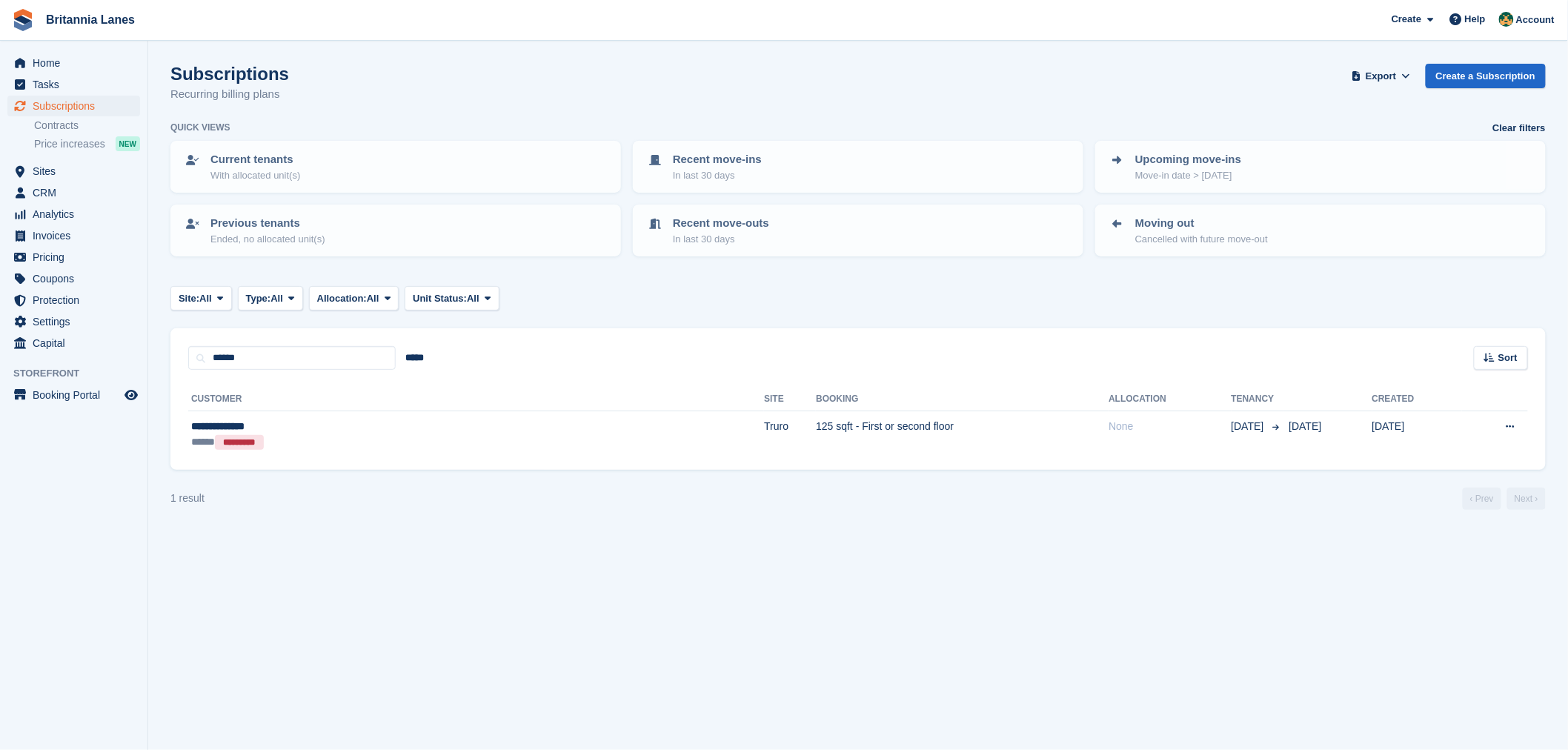
click at [289, 456] on div "**********" at bounding box center [857, 420] width 1375 height 100
click at [290, 434] on div "***** *********" at bounding box center [325, 442] width 268 height 15
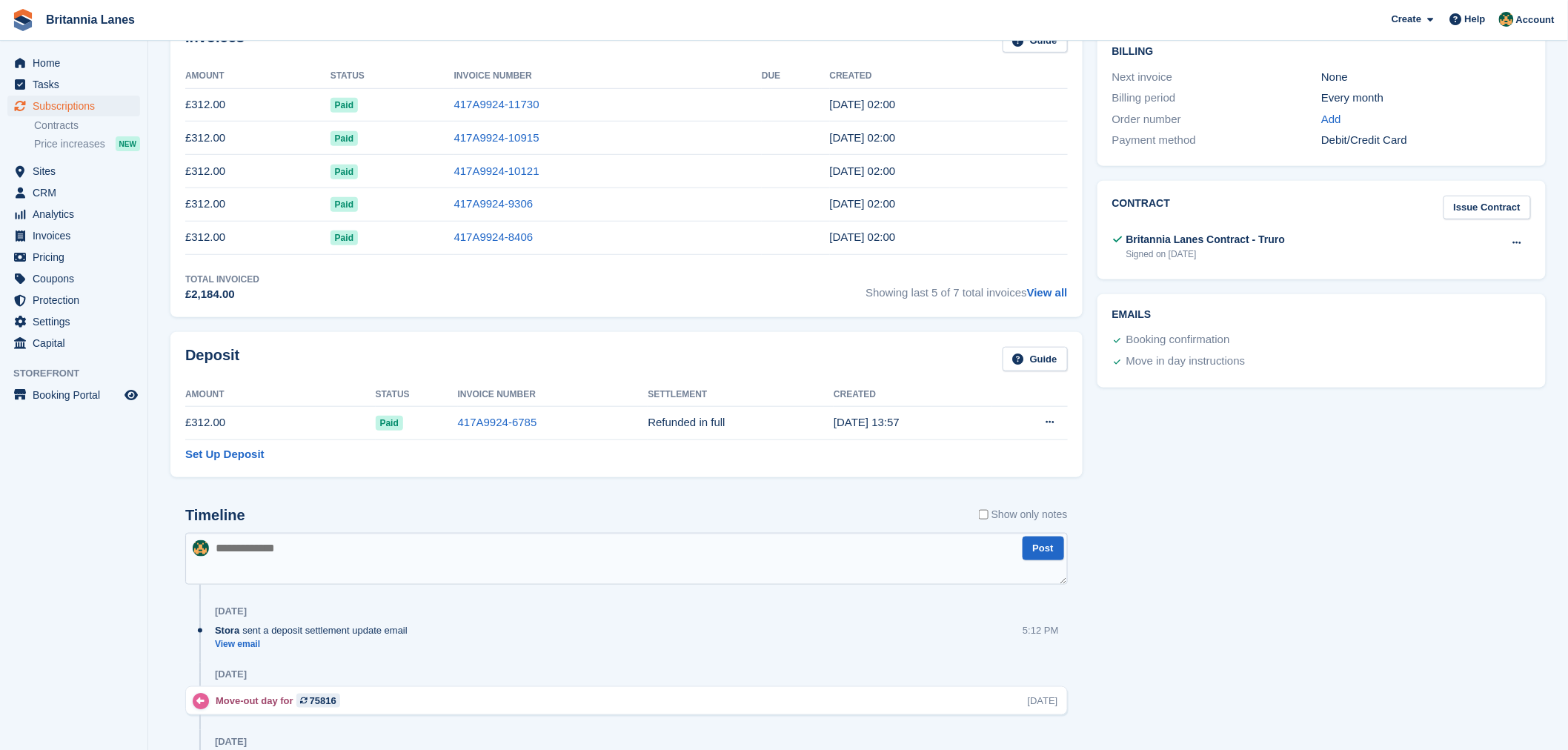
scroll to position [345, 0]
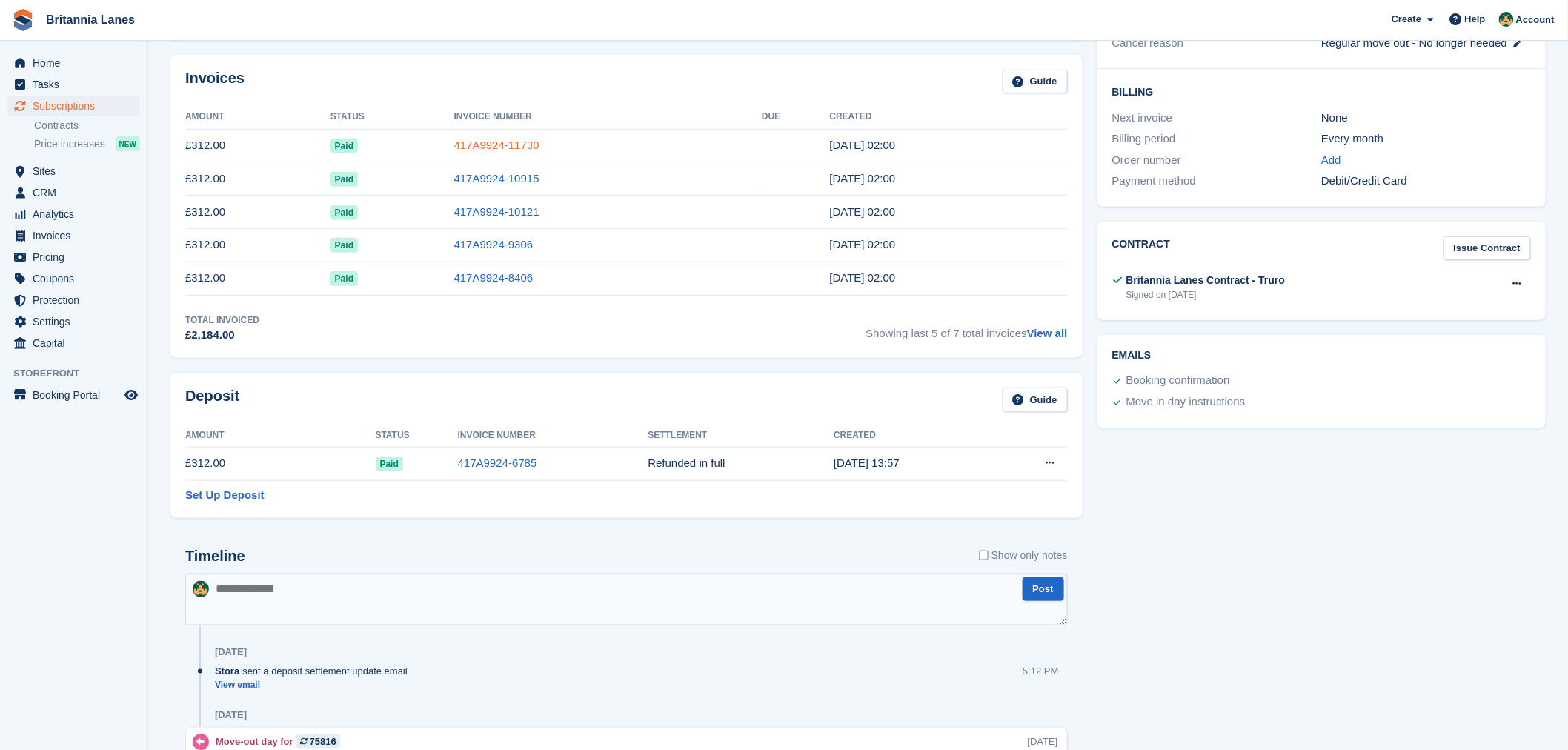
click at [483, 145] on link "417A9924-11730" at bounding box center [497, 145] width 85 height 13
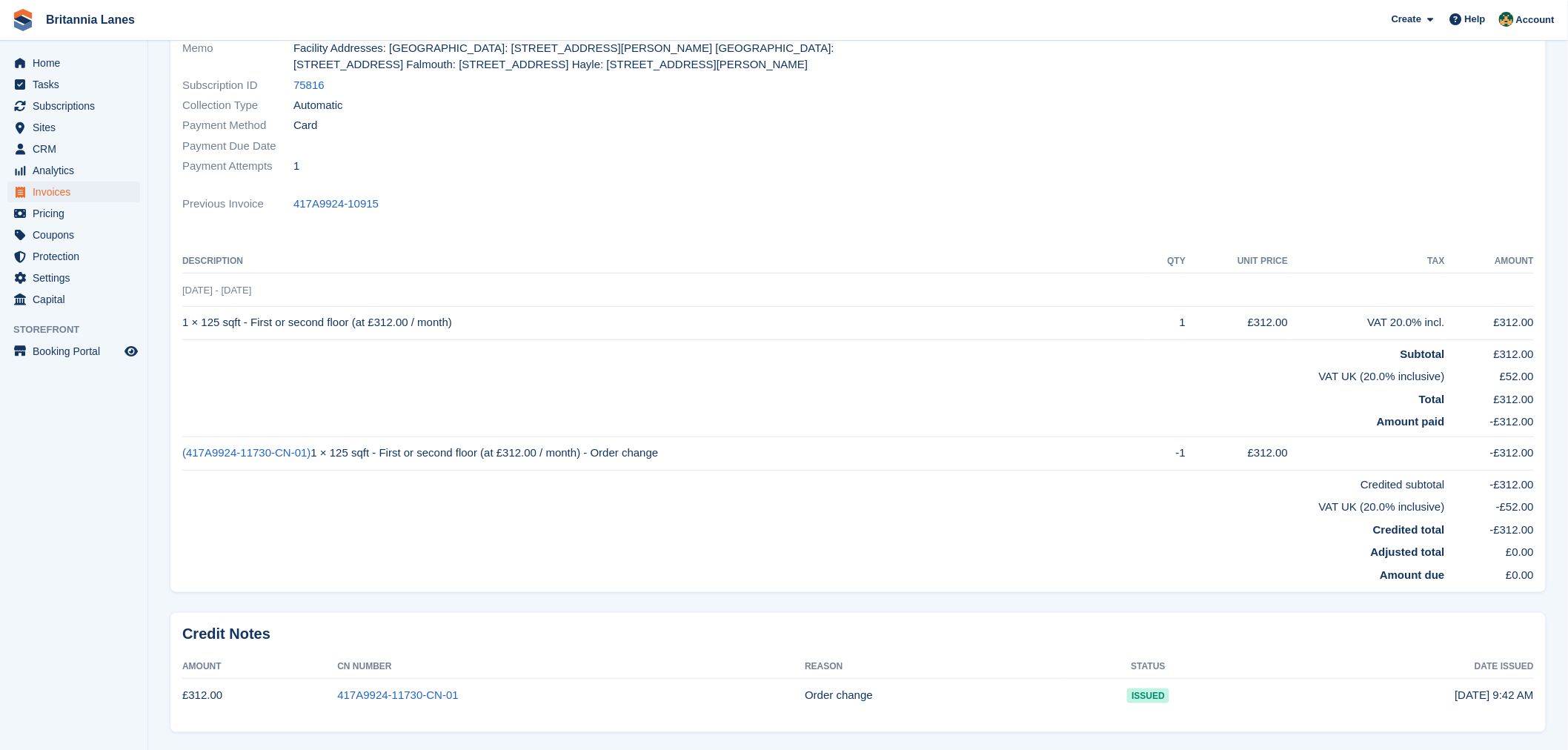
scroll to position [230, 0]
click at [47, 61] on span "Home" at bounding box center [77, 63] width 89 height 21
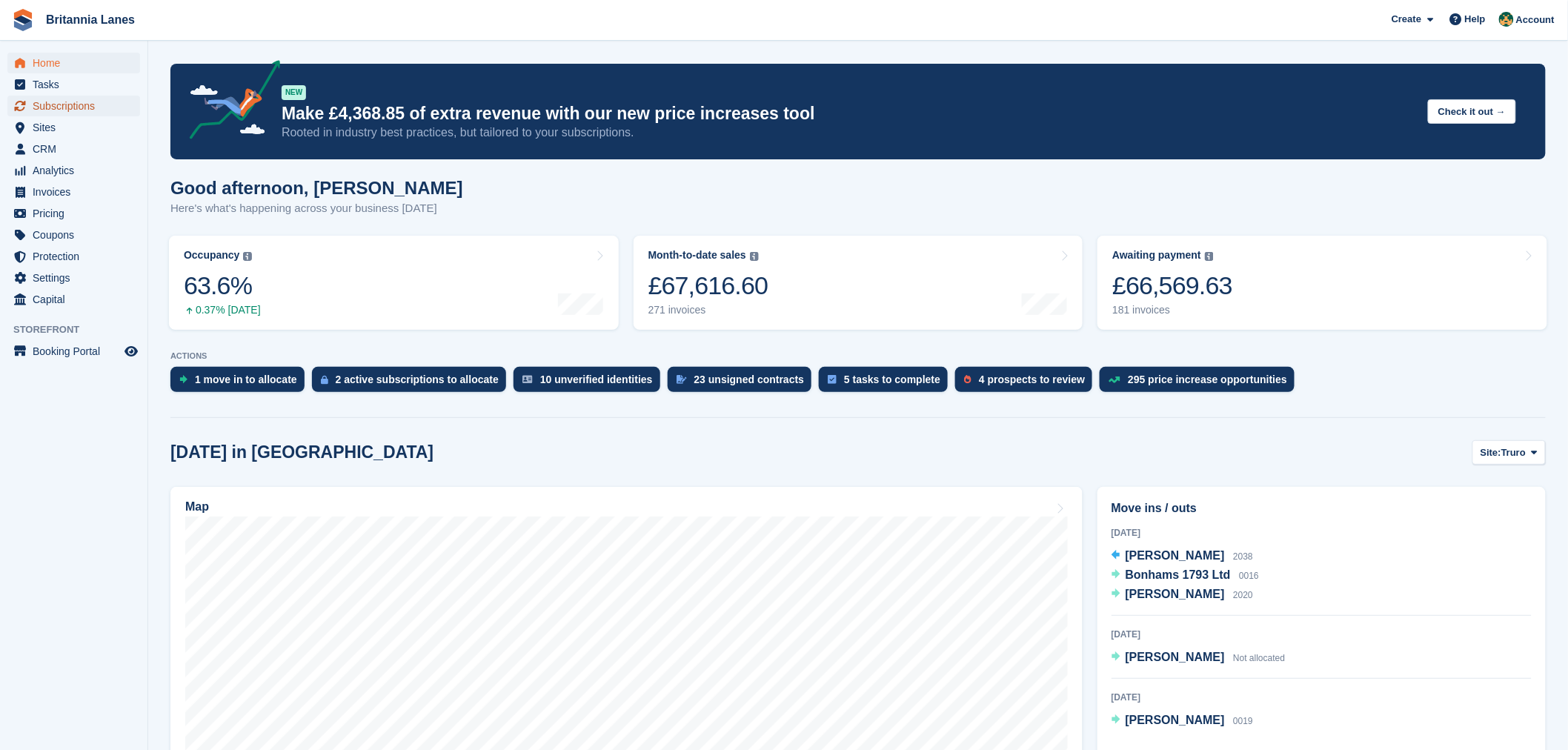
click at [83, 107] on span "Subscriptions" at bounding box center [77, 106] width 89 height 21
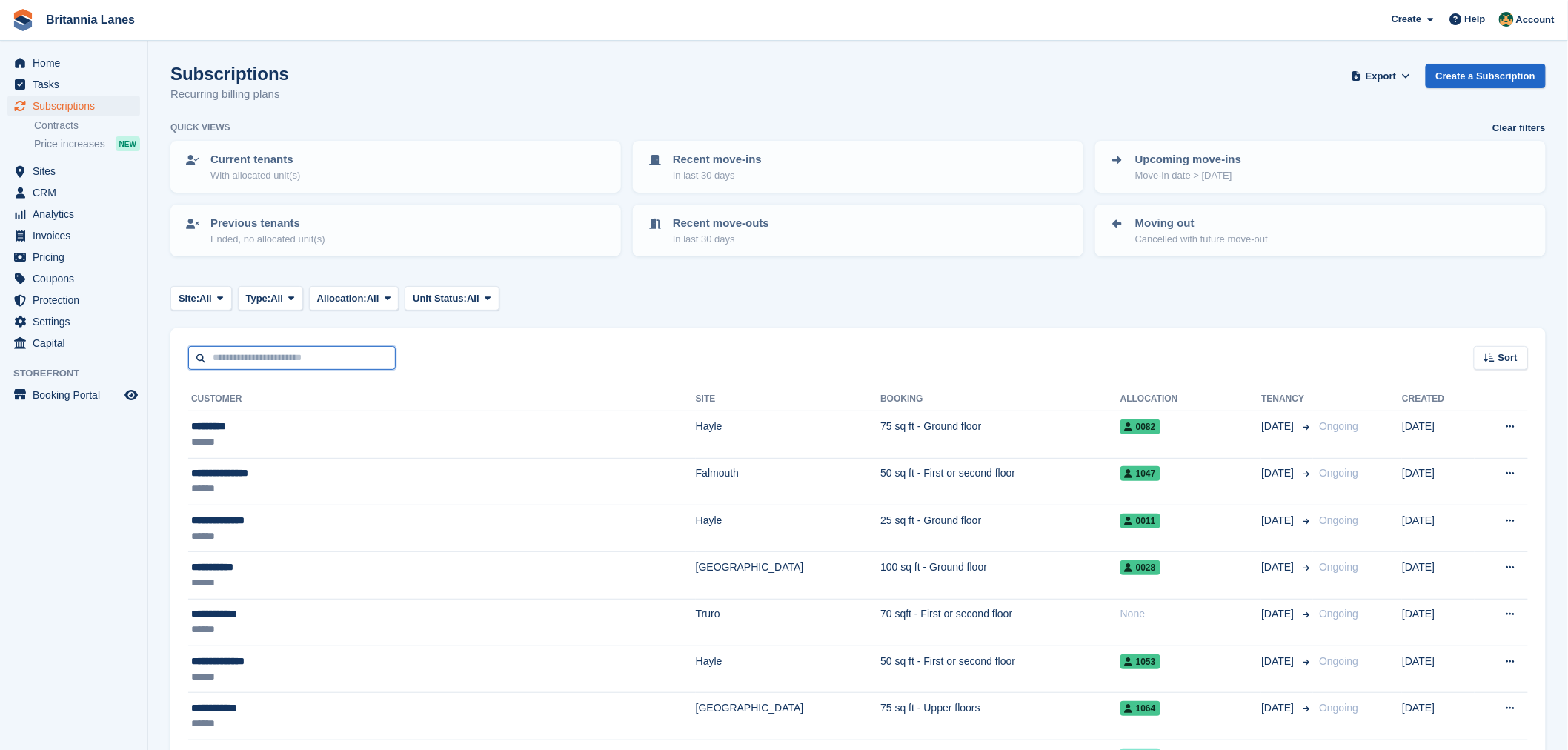
click at [302, 361] on input "text" at bounding box center [291, 358] width 207 height 24
type input "*******"
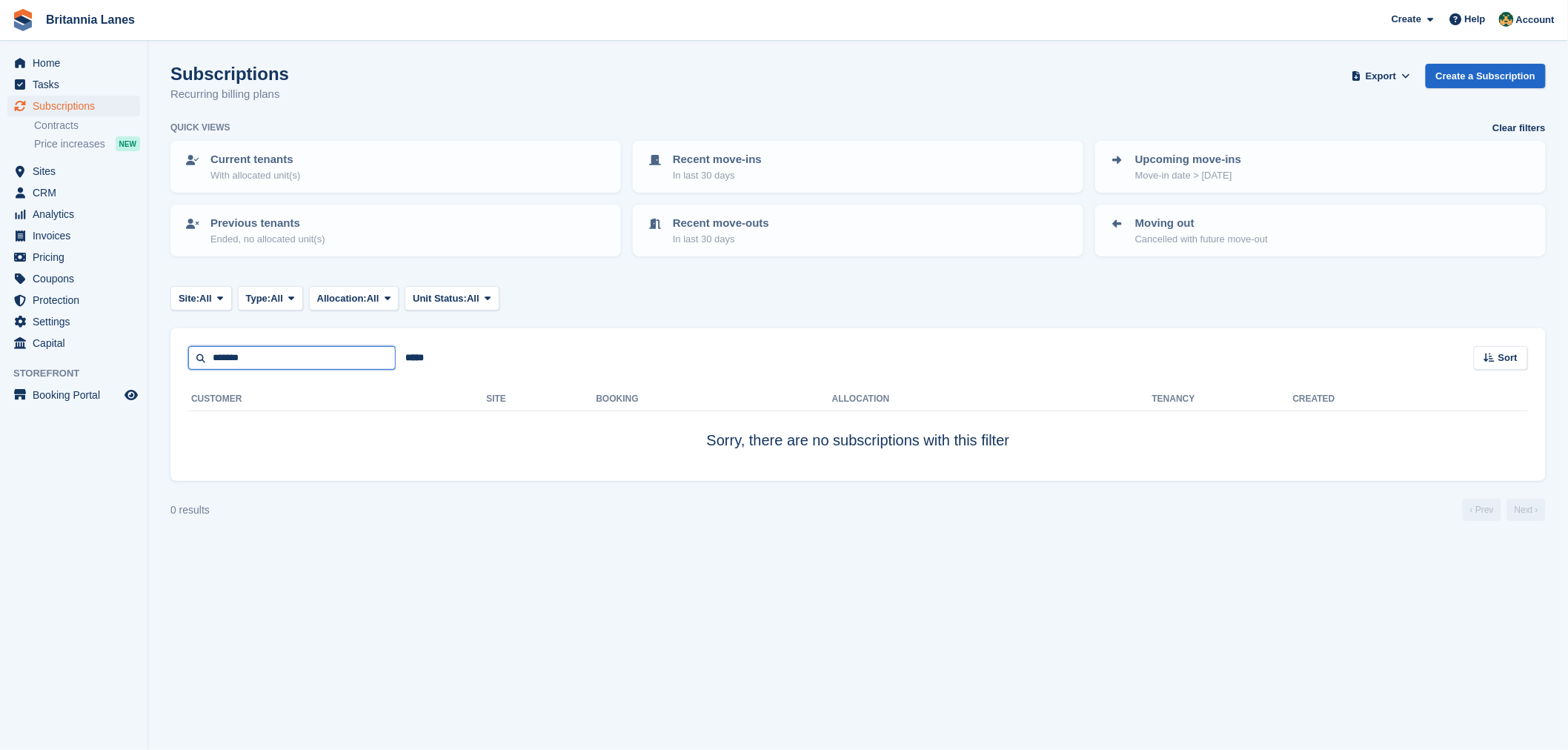
click at [286, 357] on input "*******" at bounding box center [291, 358] width 207 height 24
type input "******"
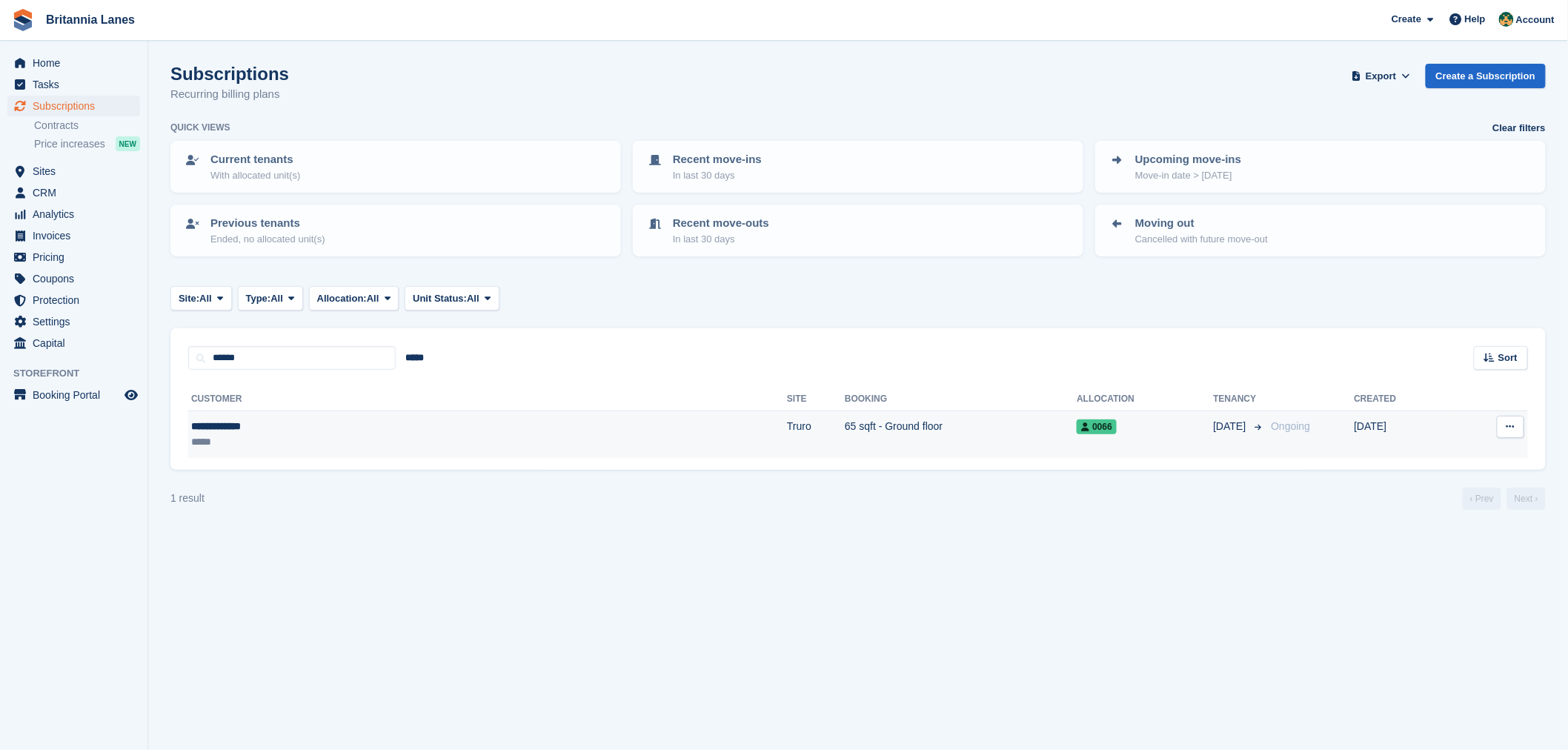
click at [302, 426] on div "**********" at bounding box center [316, 426] width 250 height 15
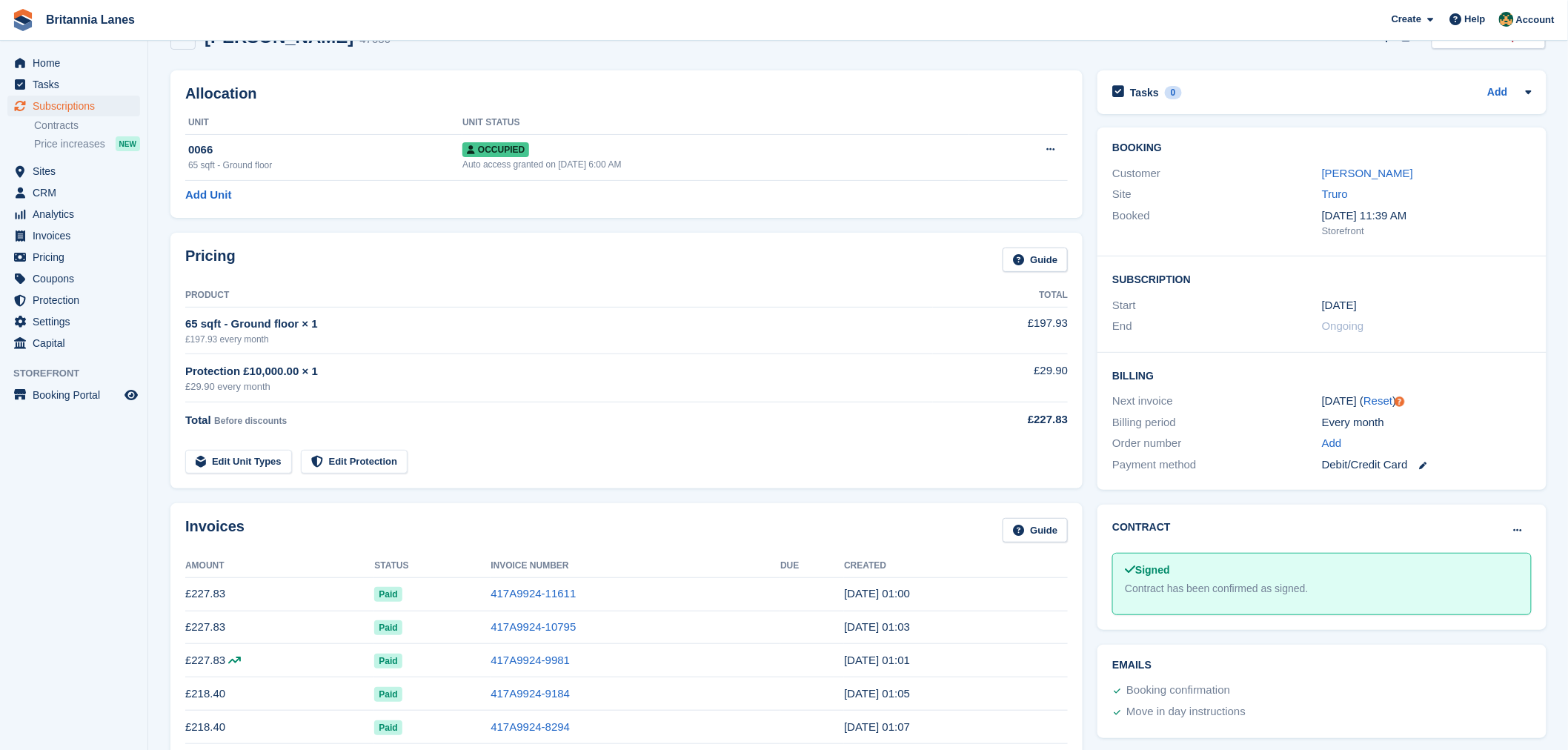
scroll to position [39, 0]
click at [51, 175] on span "Sites" at bounding box center [77, 171] width 89 height 21
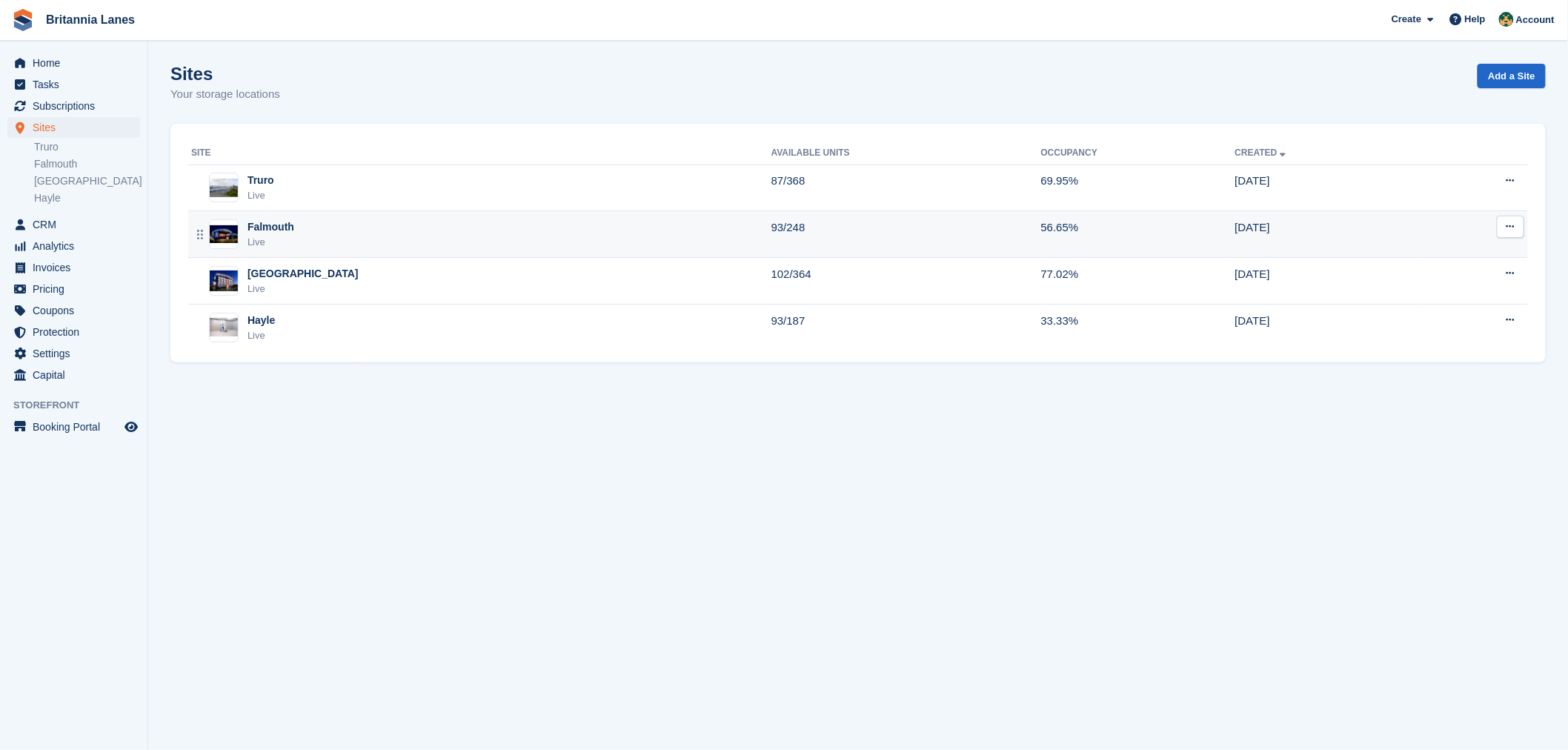
click at [312, 230] on div "Falmouth Live" at bounding box center [481, 234] width 580 height 31
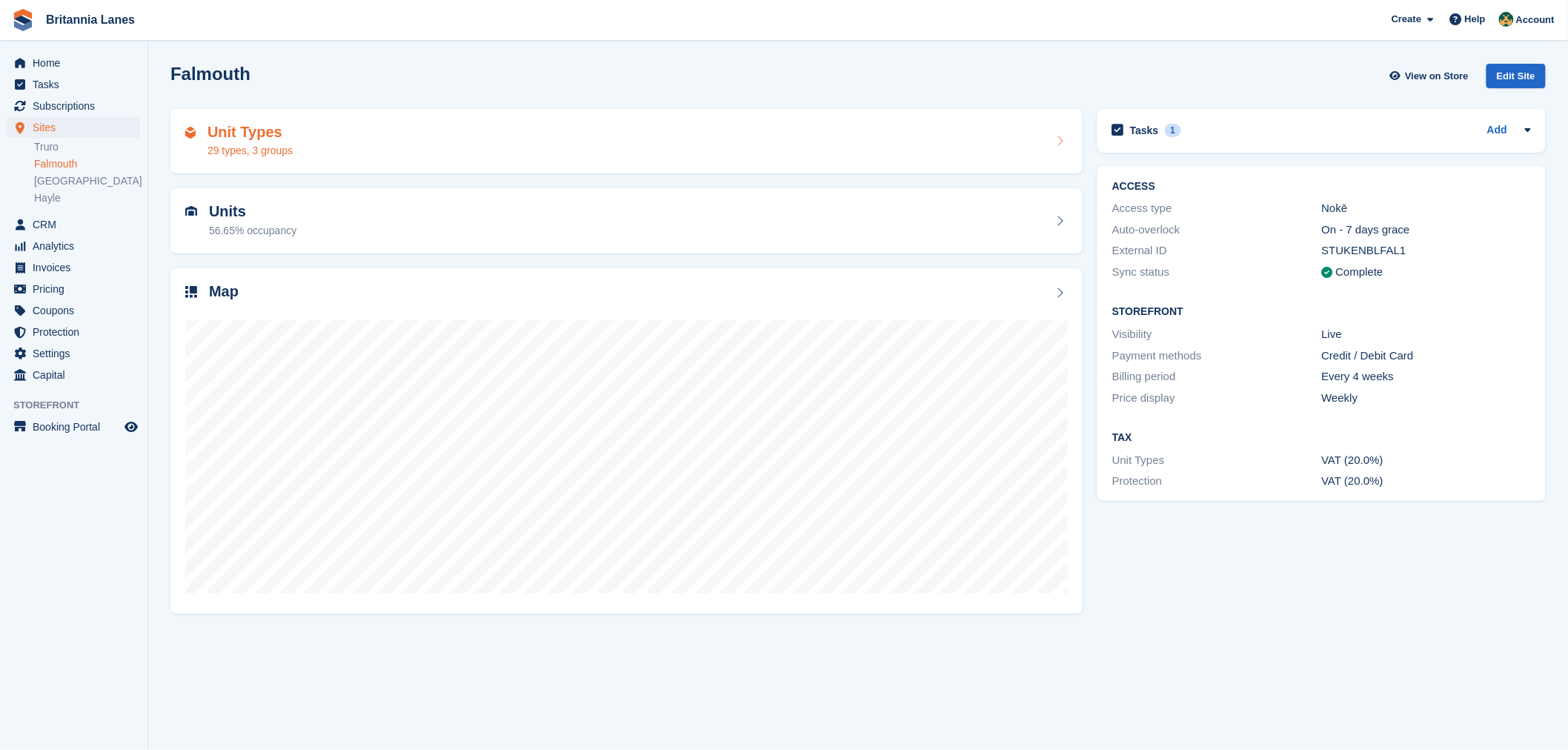
click at [303, 137] on div "Unit Types 29 types, 3 groups" at bounding box center [626, 141] width 882 height 35
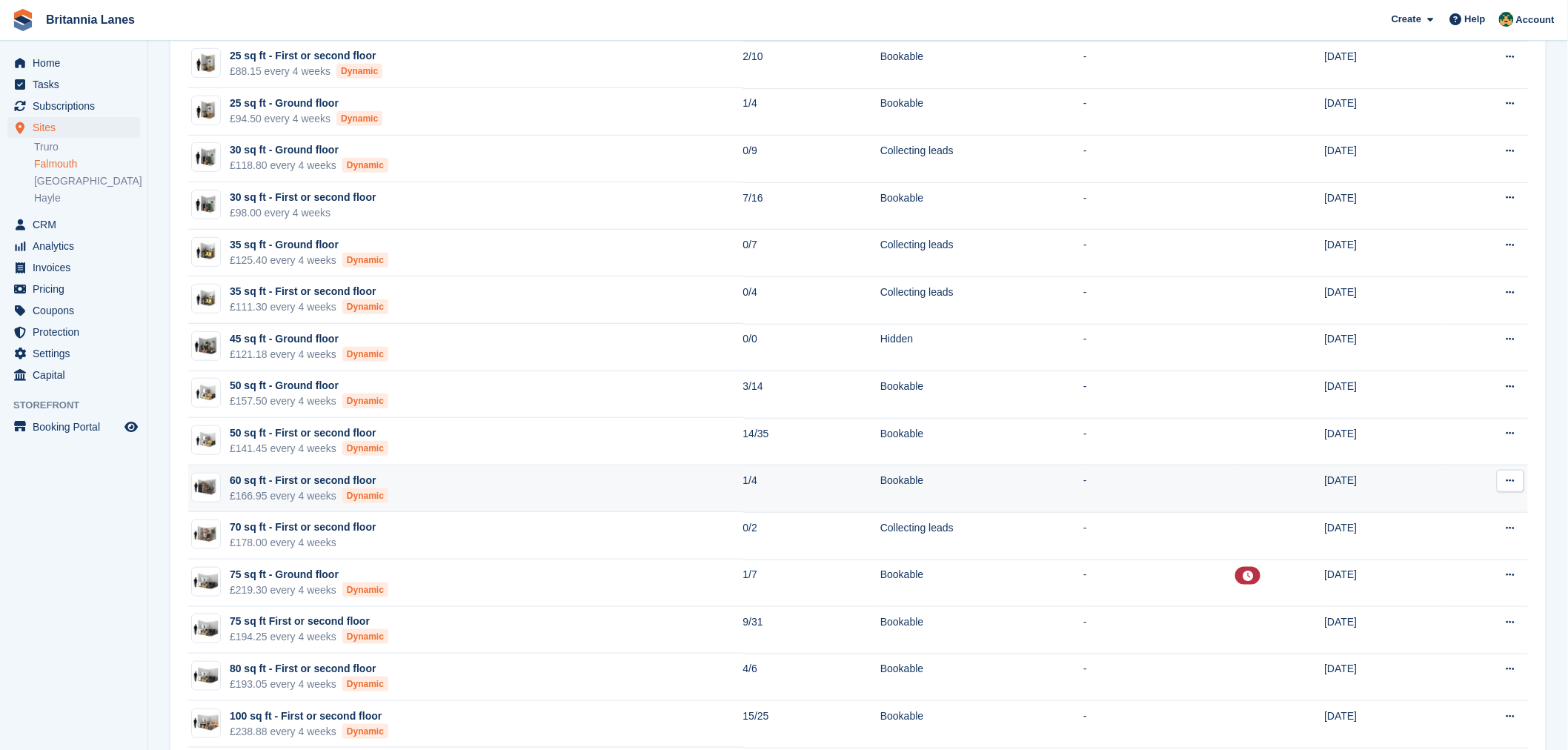
scroll to position [384, 0]
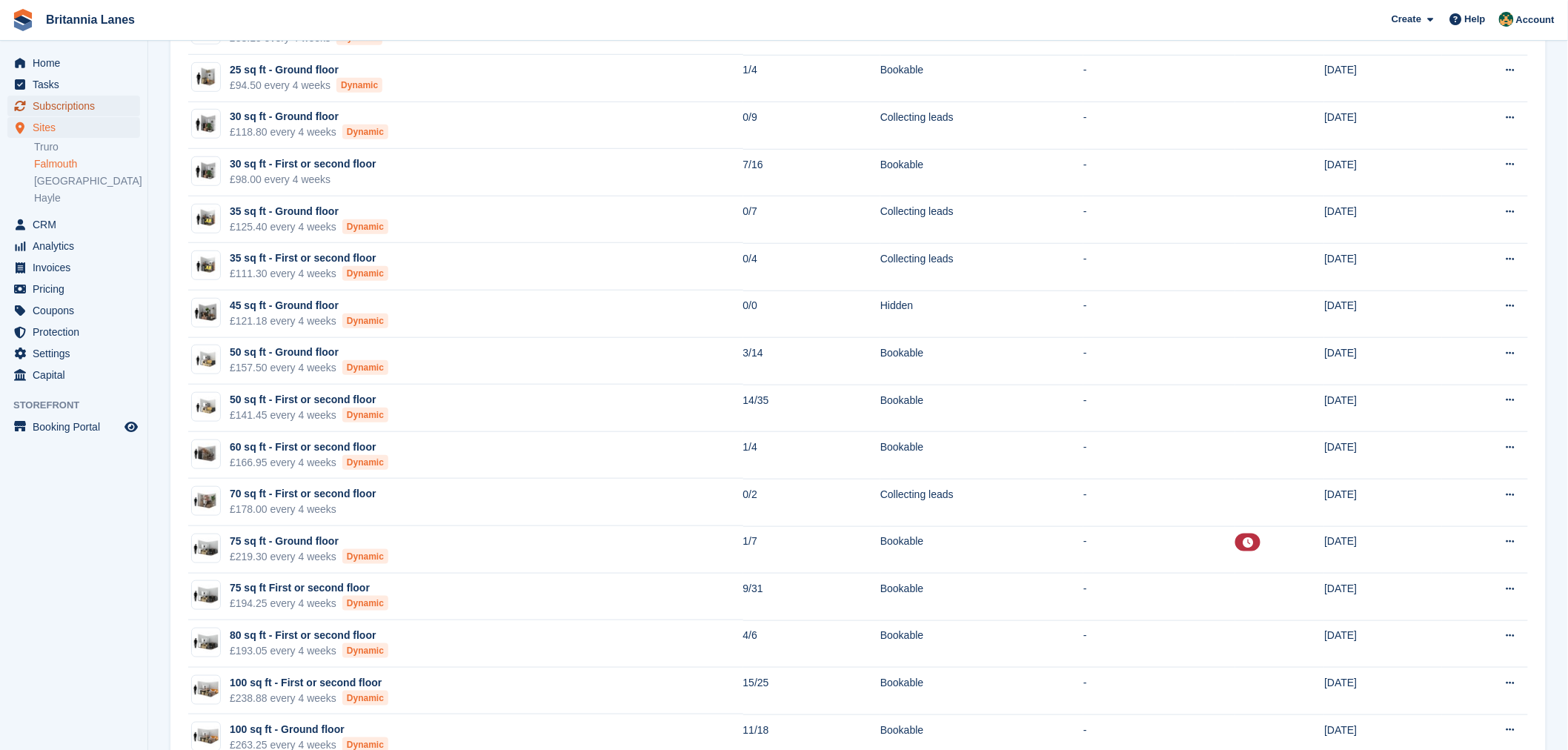
click at [70, 108] on span "Subscriptions" at bounding box center [77, 106] width 89 height 21
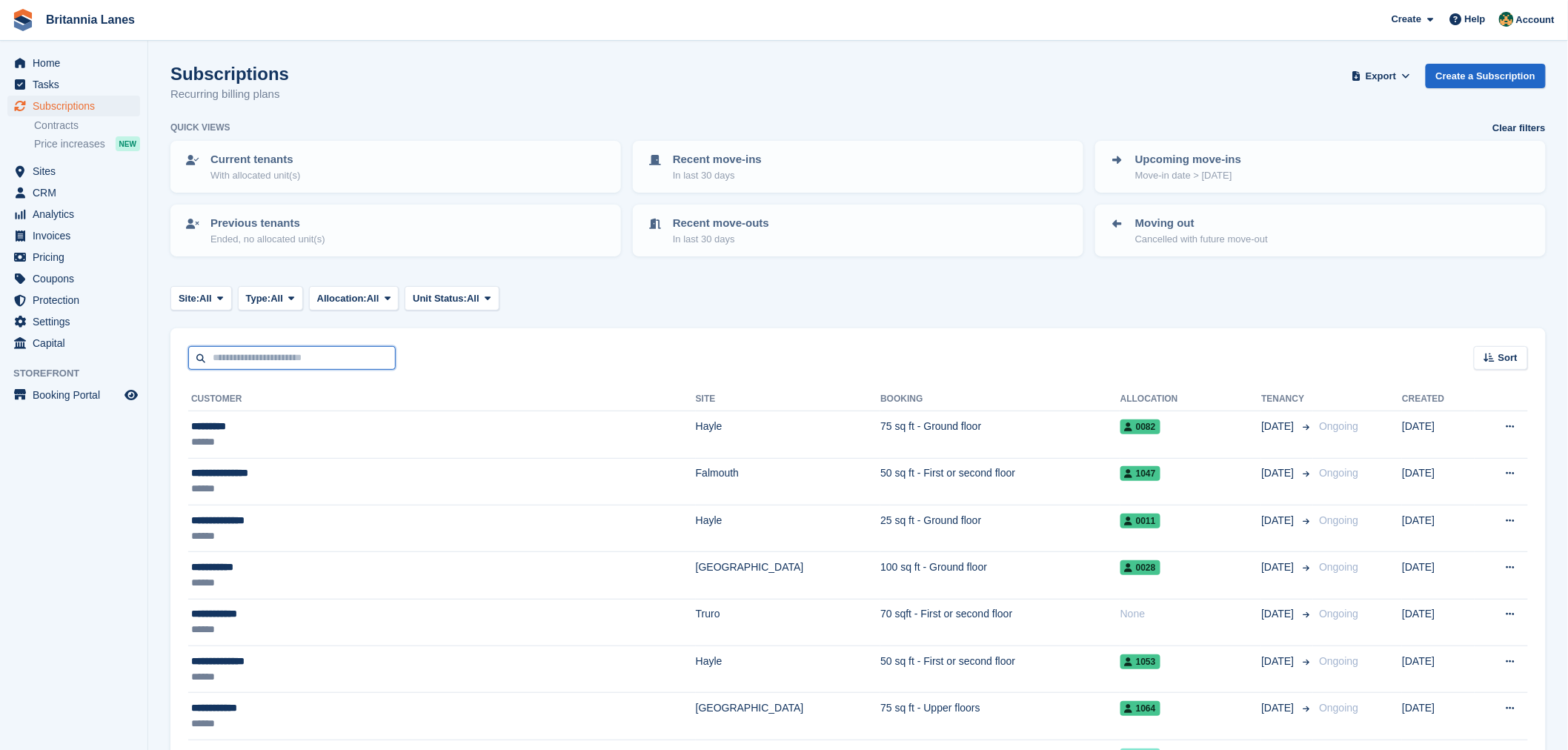
click at [248, 361] on input "text" at bounding box center [291, 358] width 207 height 24
type input "***"
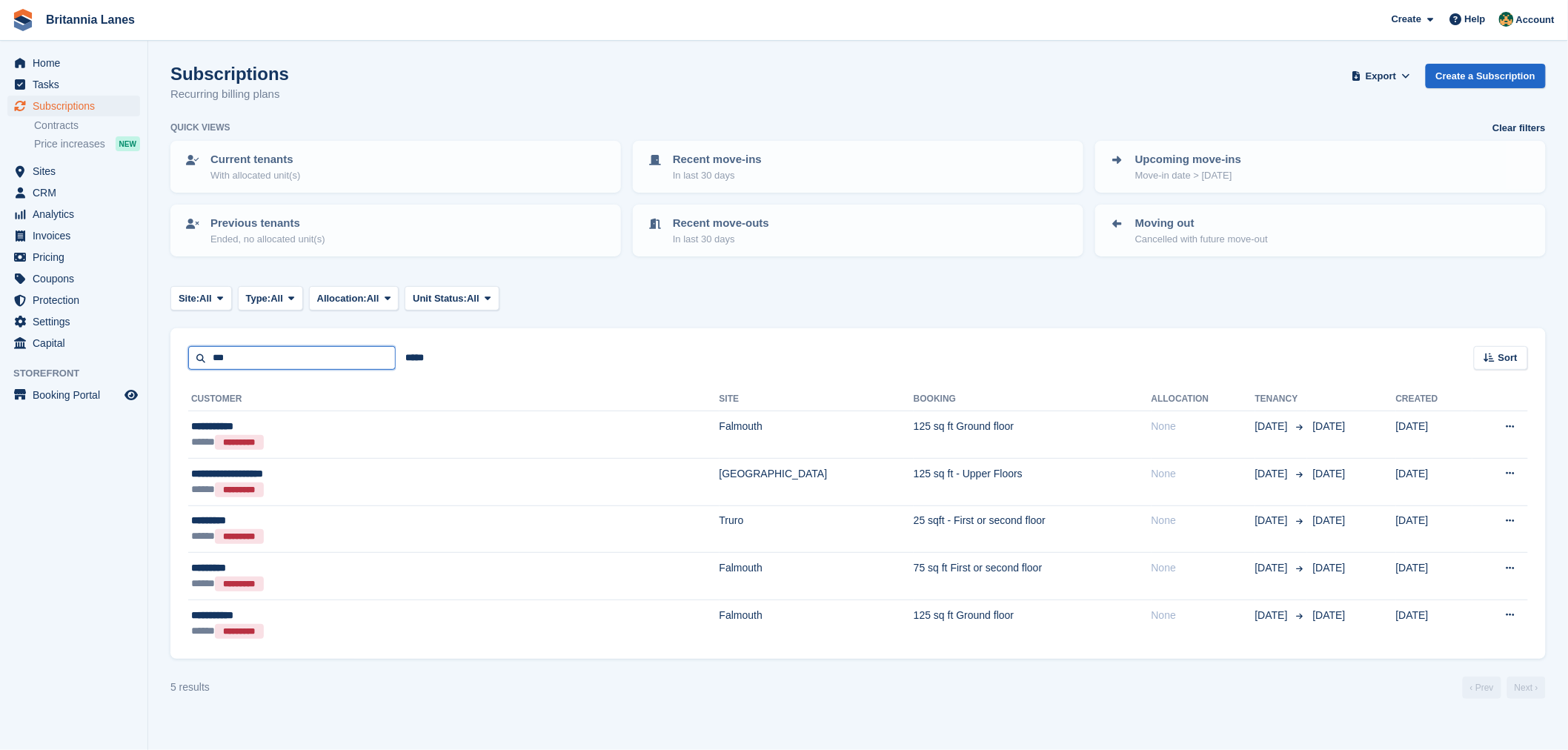
click at [285, 359] on input "***" at bounding box center [291, 358] width 207 height 24
type input "*"
type input "**"
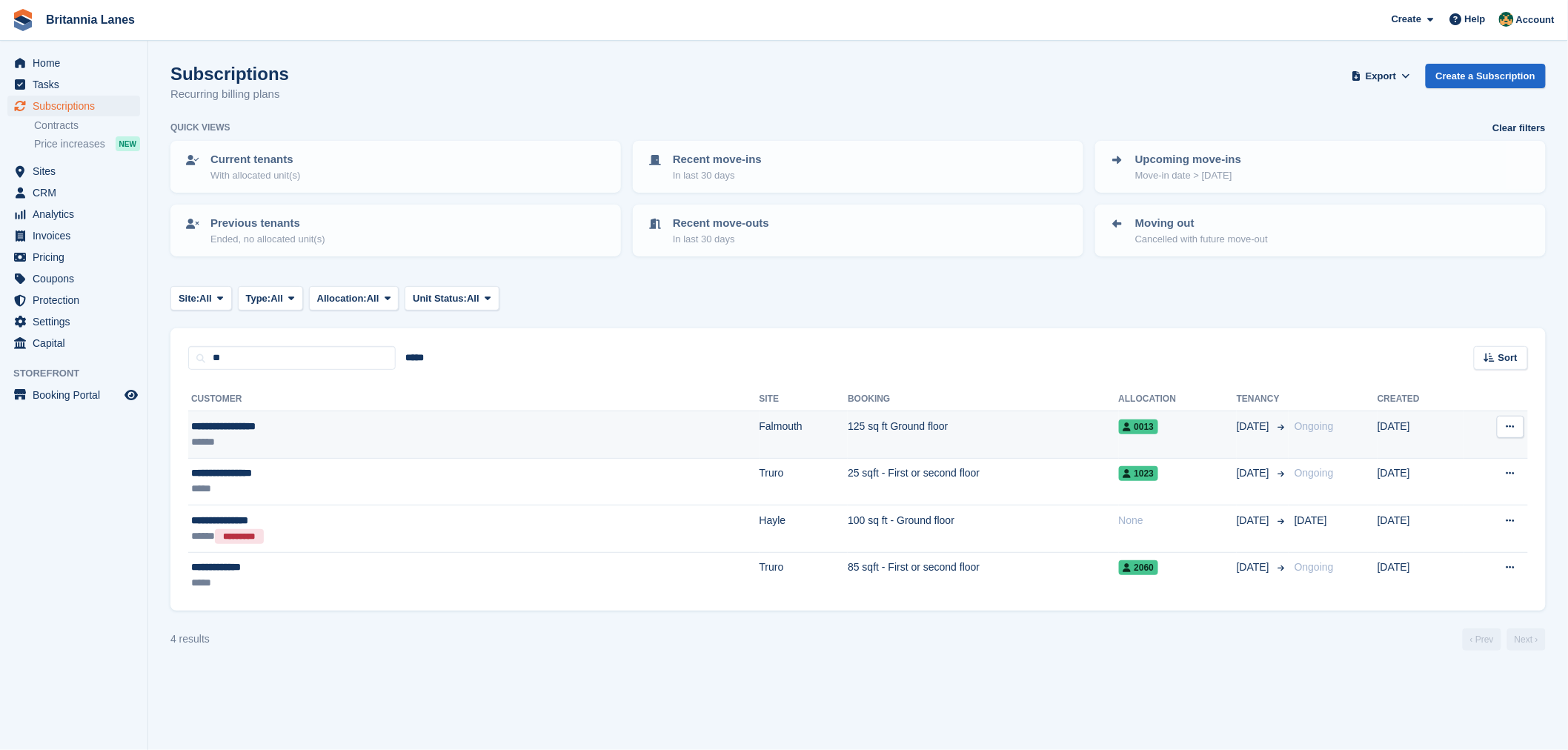
click at [295, 424] on div "**********" at bounding box center [328, 426] width 275 height 15
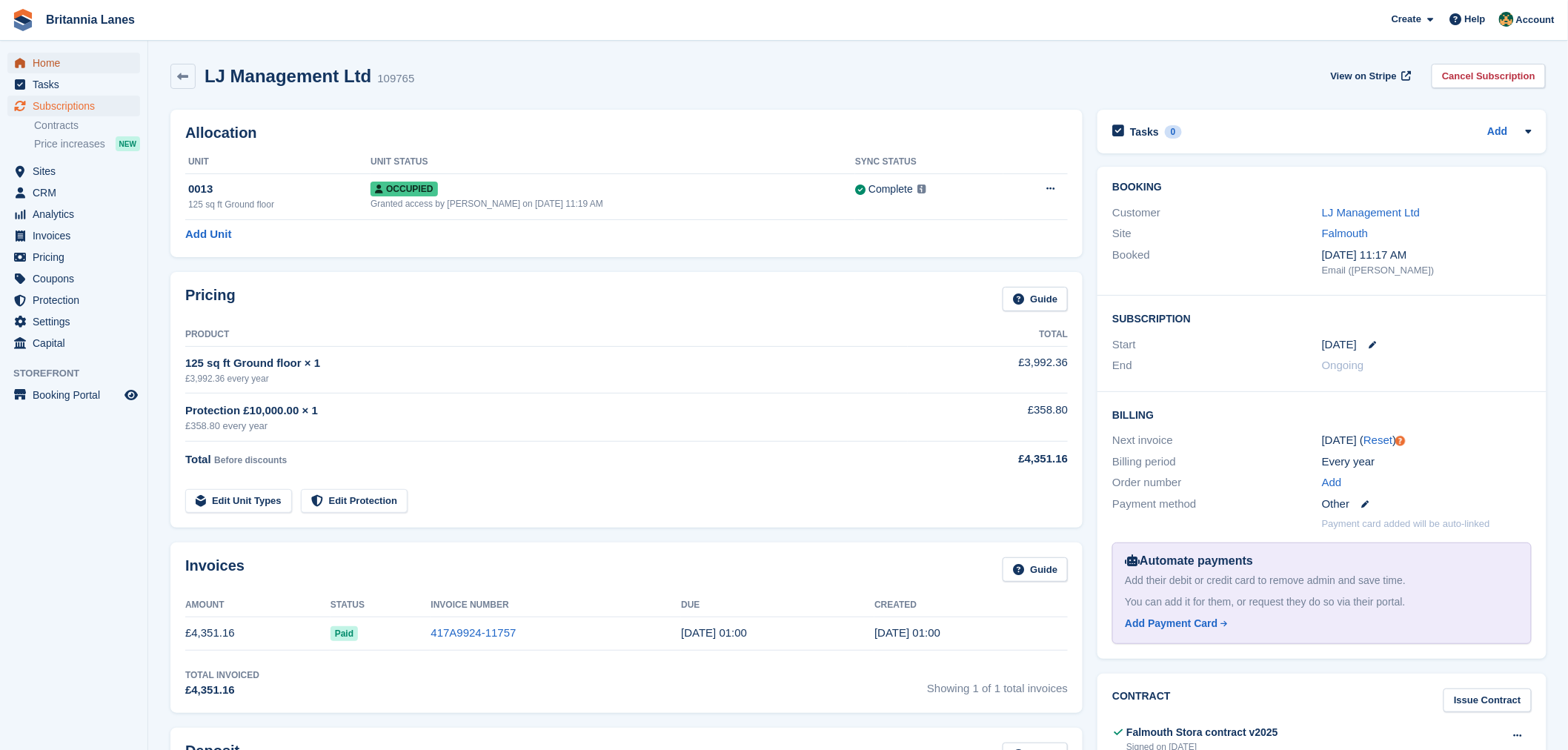
click at [58, 63] on span "Home" at bounding box center [77, 63] width 89 height 21
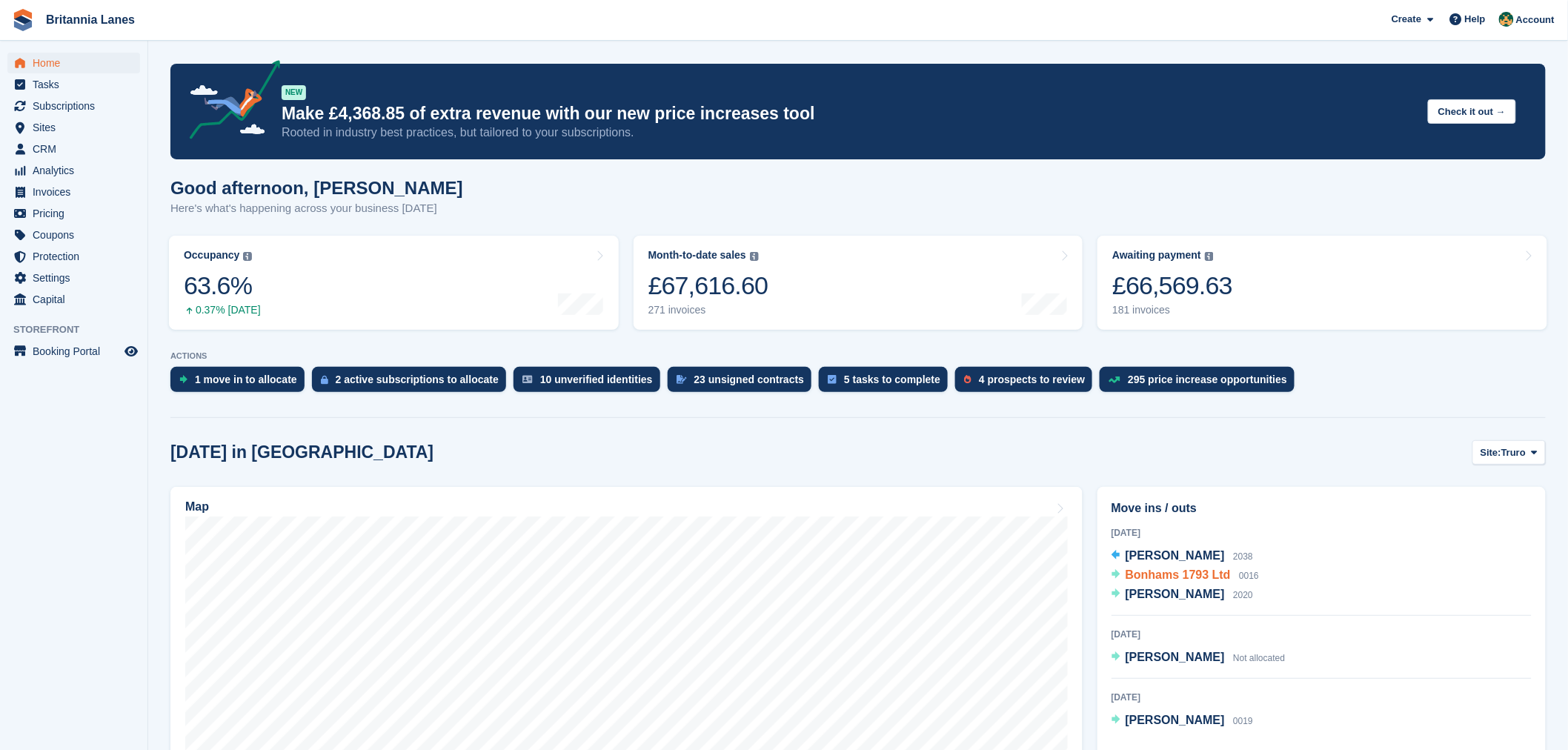
click at [1206, 573] on span "Bonhams 1793 Ltd" at bounding box center [1178, 575] width 105 height 13
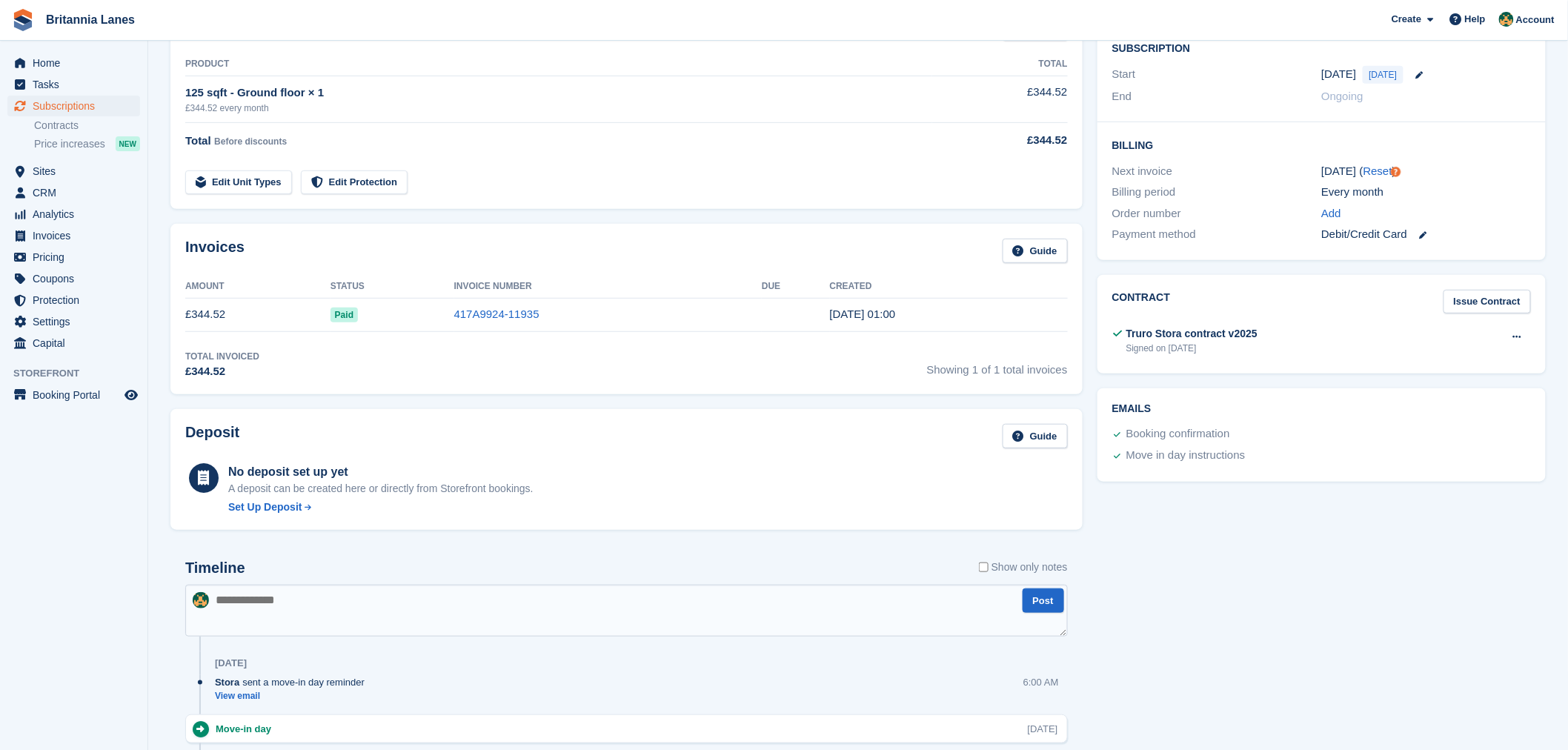
scroll to position [230, 0]
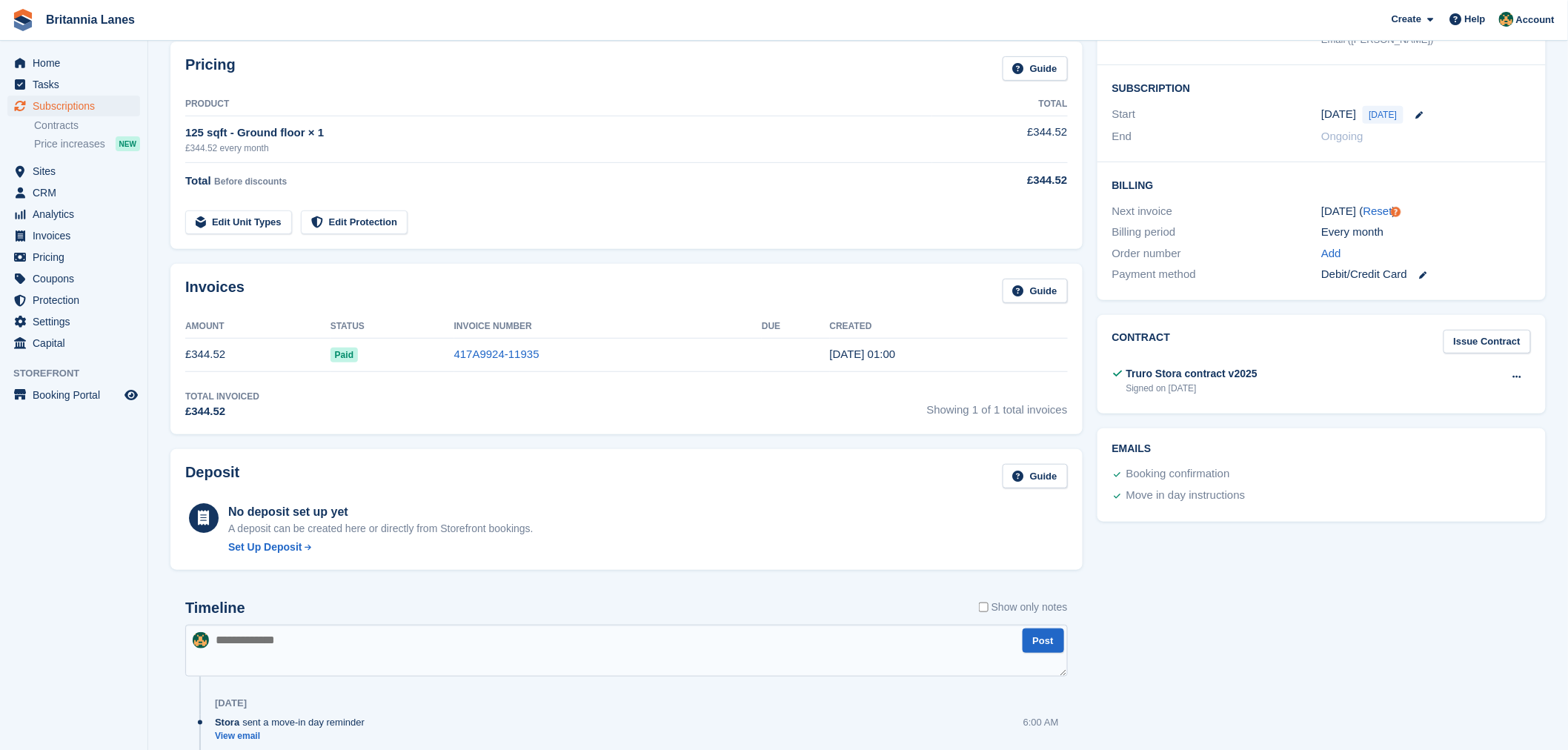
click at [576, 300] on div "Invoices Guide" at bounding box center [626, 296] width 882 height 34
click at [848, 359] on time "[DATE] 01:00" at bounding box center [863, 354] width 66 height 13
click at [499, 353] on link "417A9924-11935" at bounding box center [497, 354] width 85 height 13
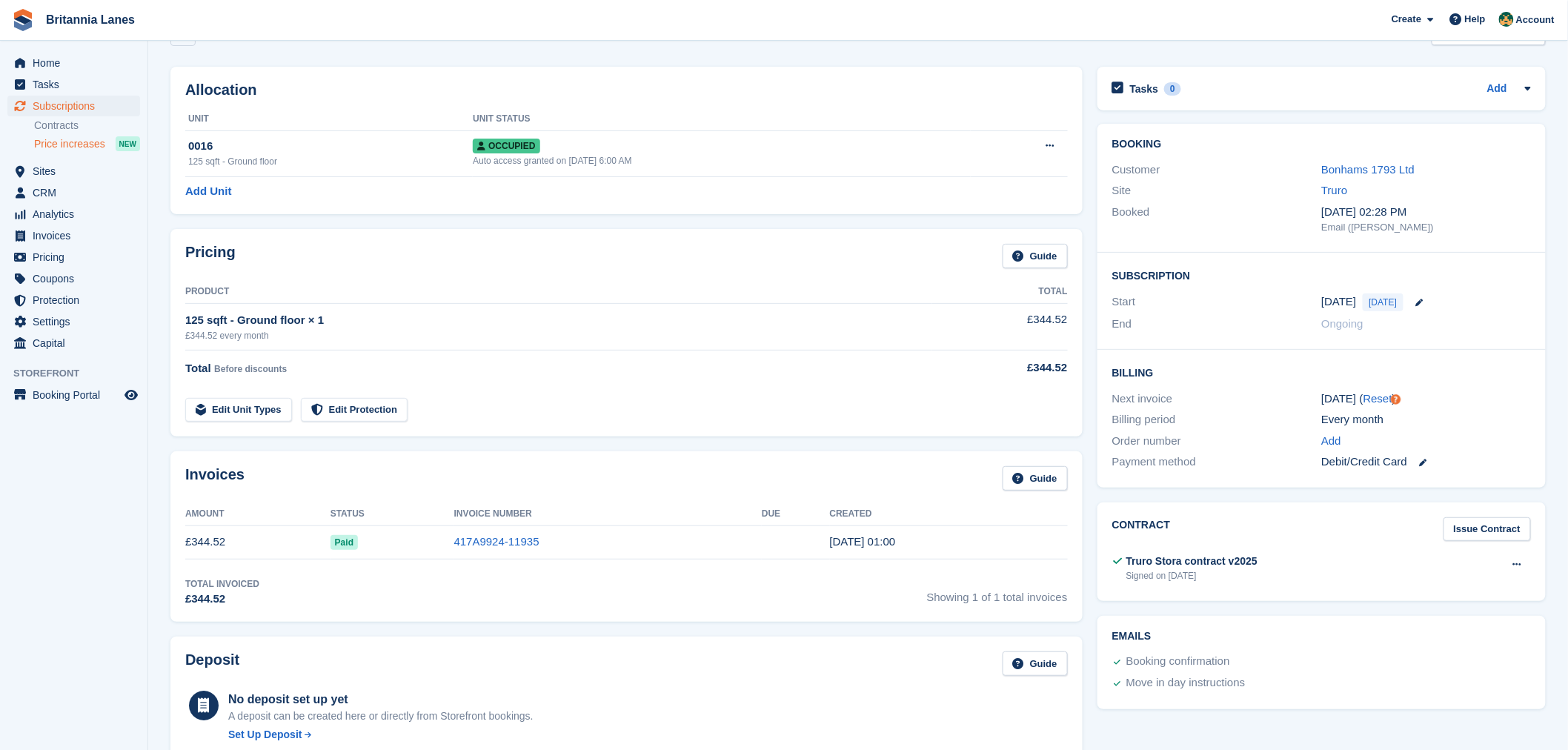
scroll to position [39, 0]
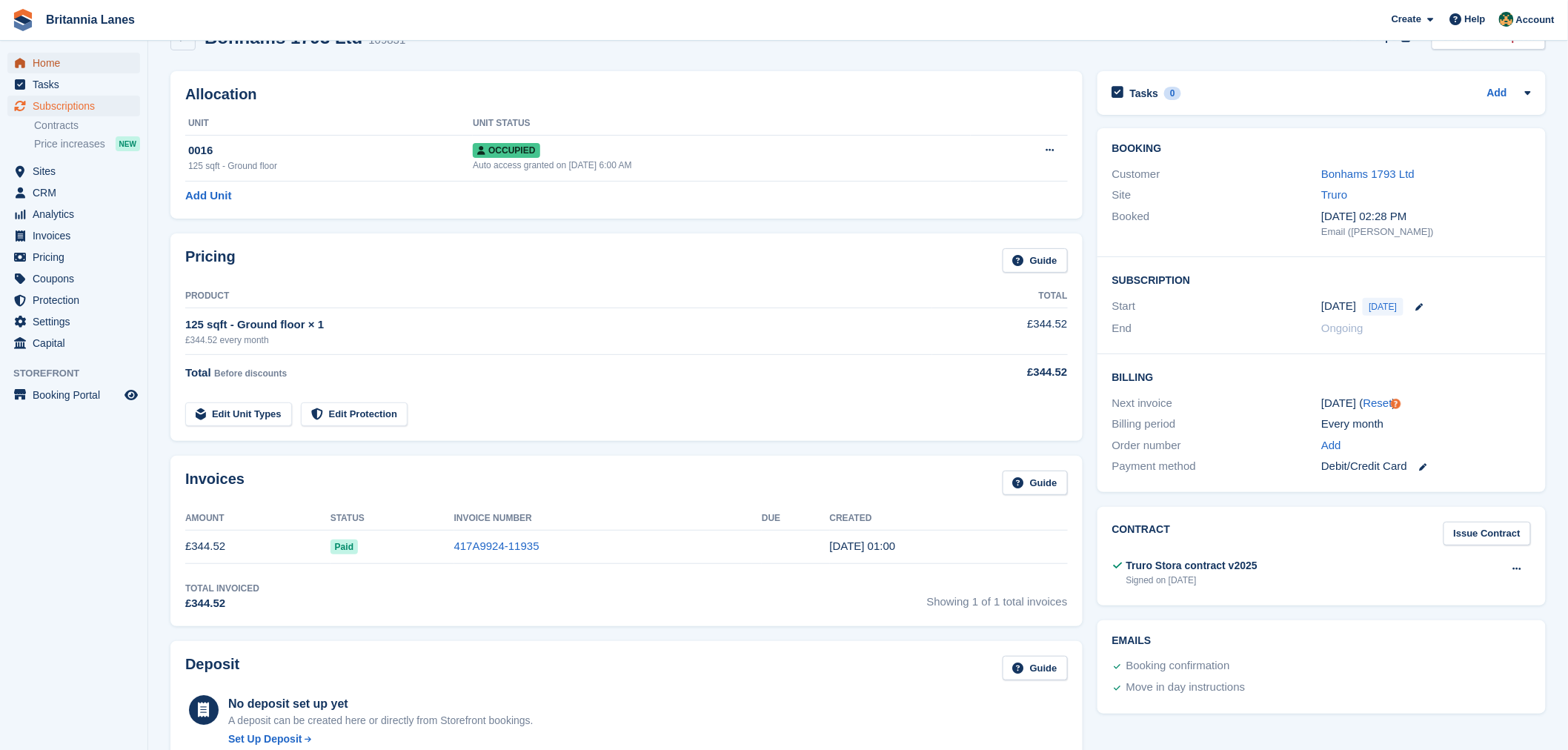
click at [63, 55] on span "Home" at bounding box center [77, 63] width 89 height 21
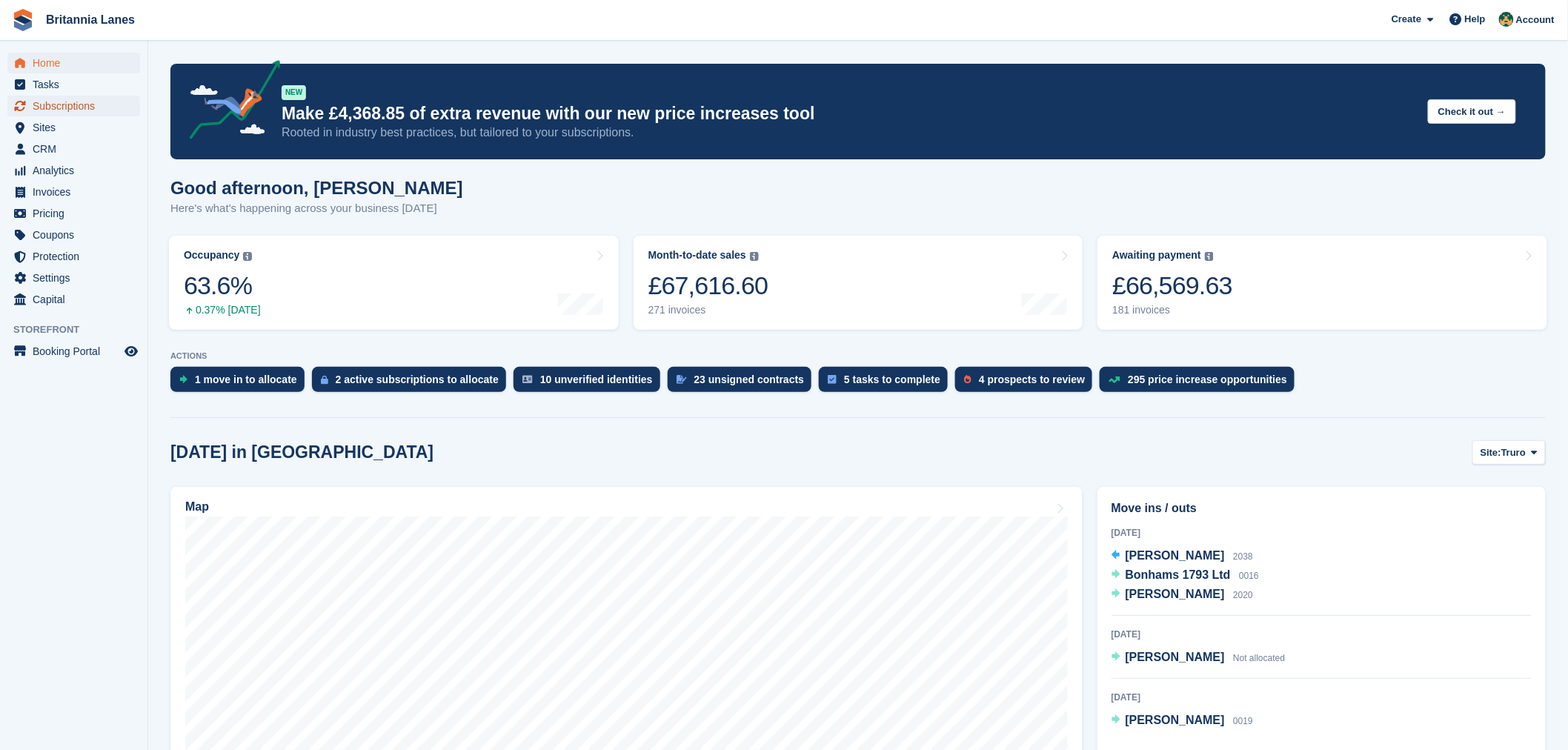
click at [92, 100] on span "Subscriptions" at bounding box center [77, 106] width 89 height 21
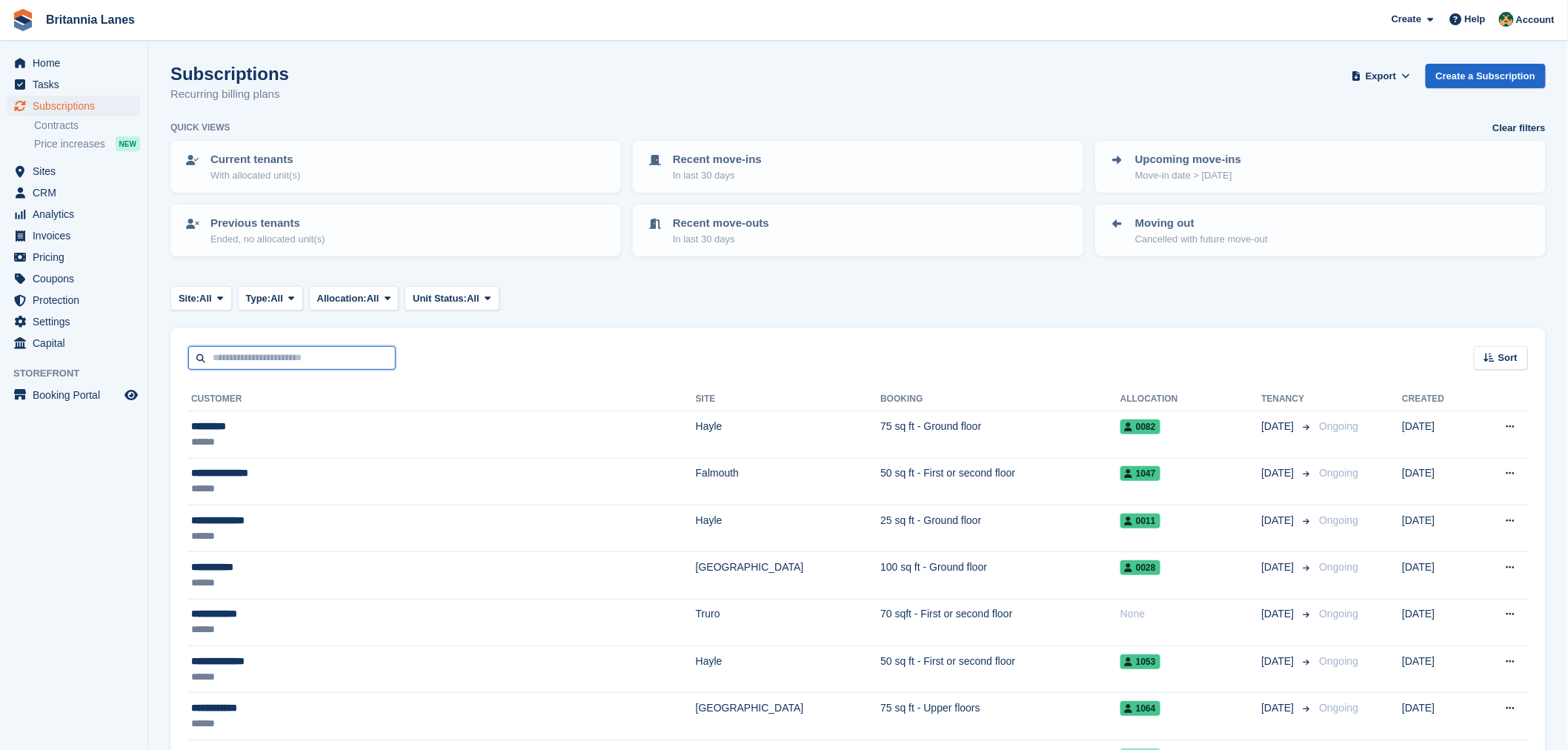
click at [280, 353] on input "text" at bounding box center [291, 358] width 207 height 24
type input "*"
type input "********"
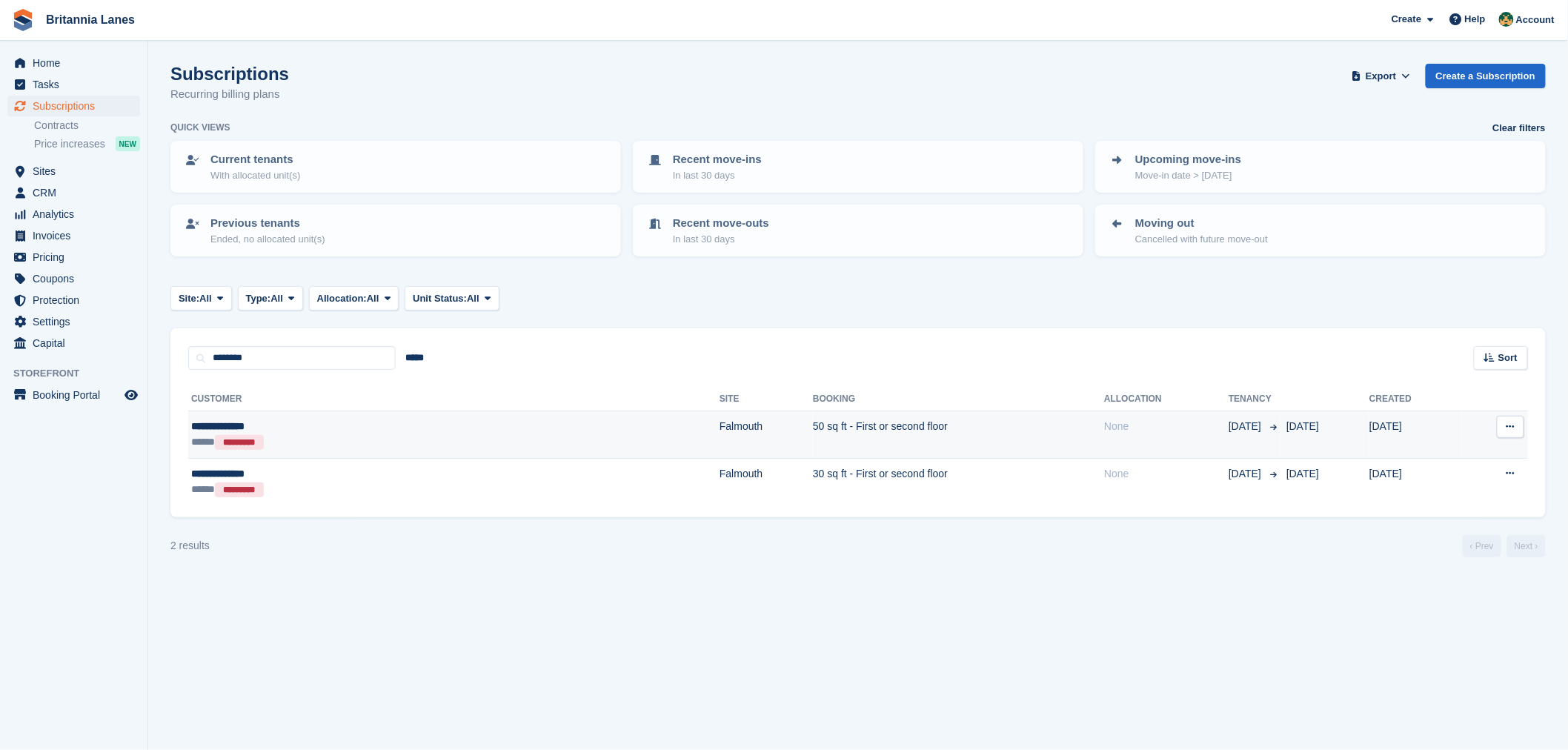
click at [342, 438] on div "***** *********" at bounding box center [312, 442] width 243 height 15
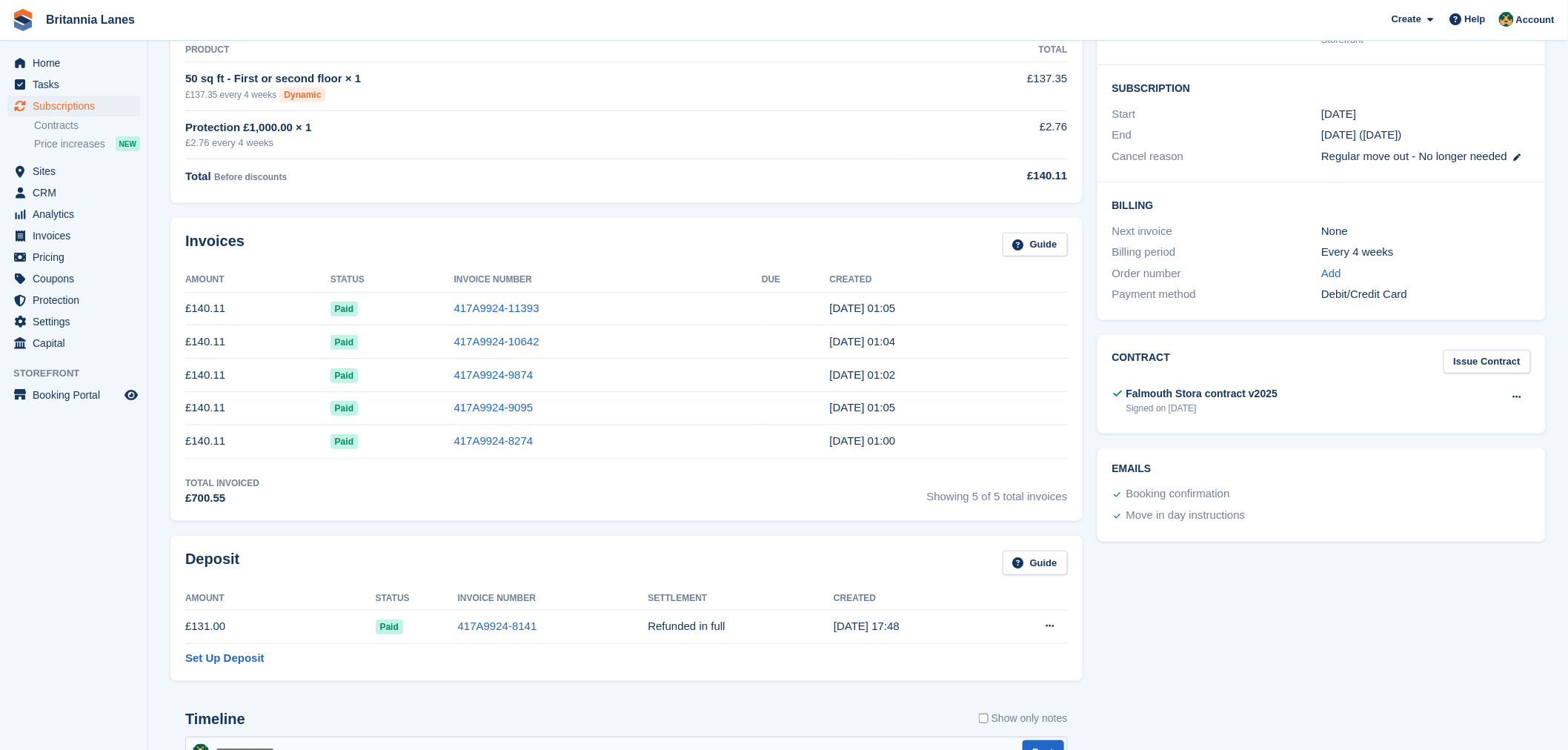
scroll to position [269, 0]
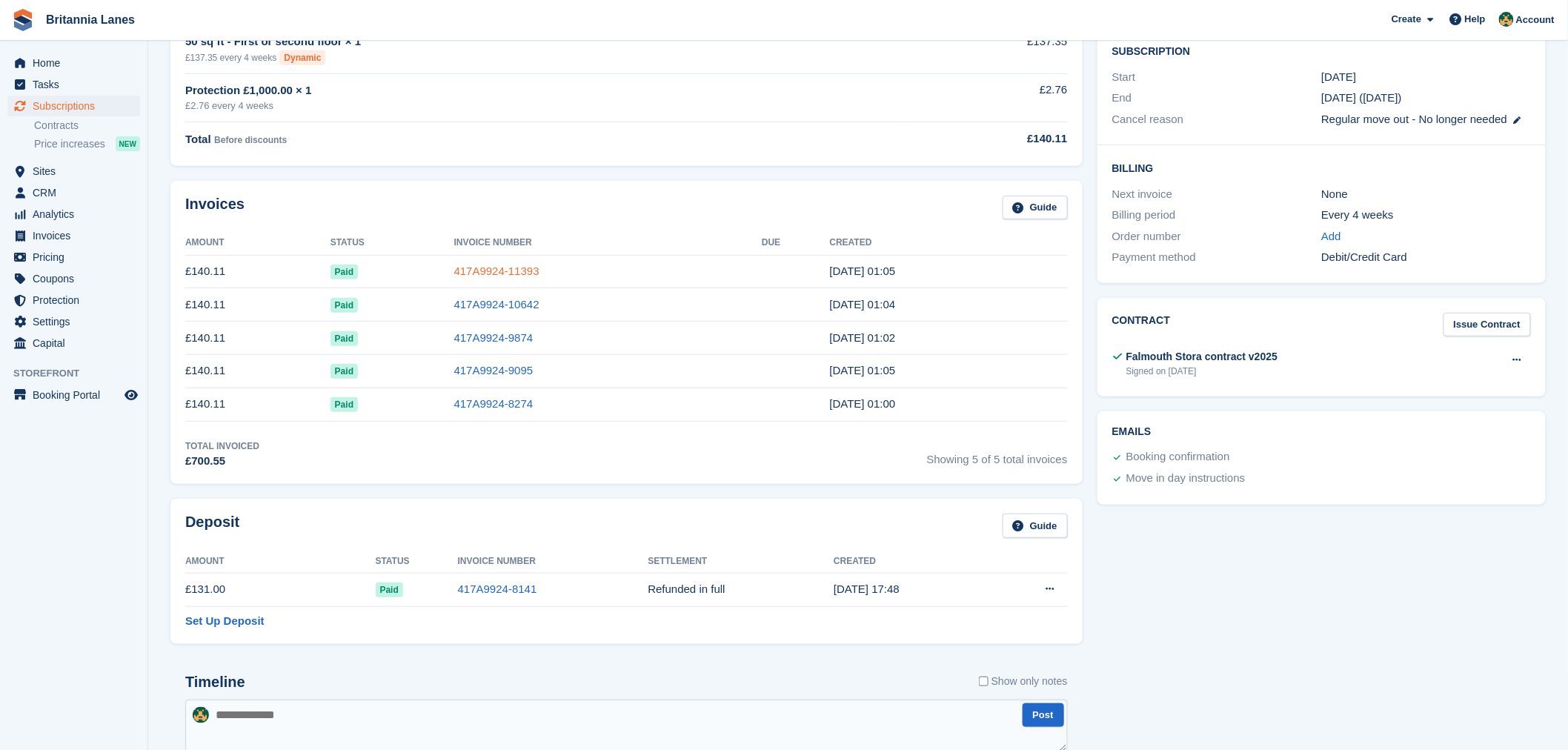
click at [494, 262] on td "417A9924-11393" at bounding box center [609, 271] width 308 height 34
click at [491, 267] on link "417A9924-11393" at bounding box center [497, 271] width 85 height 13
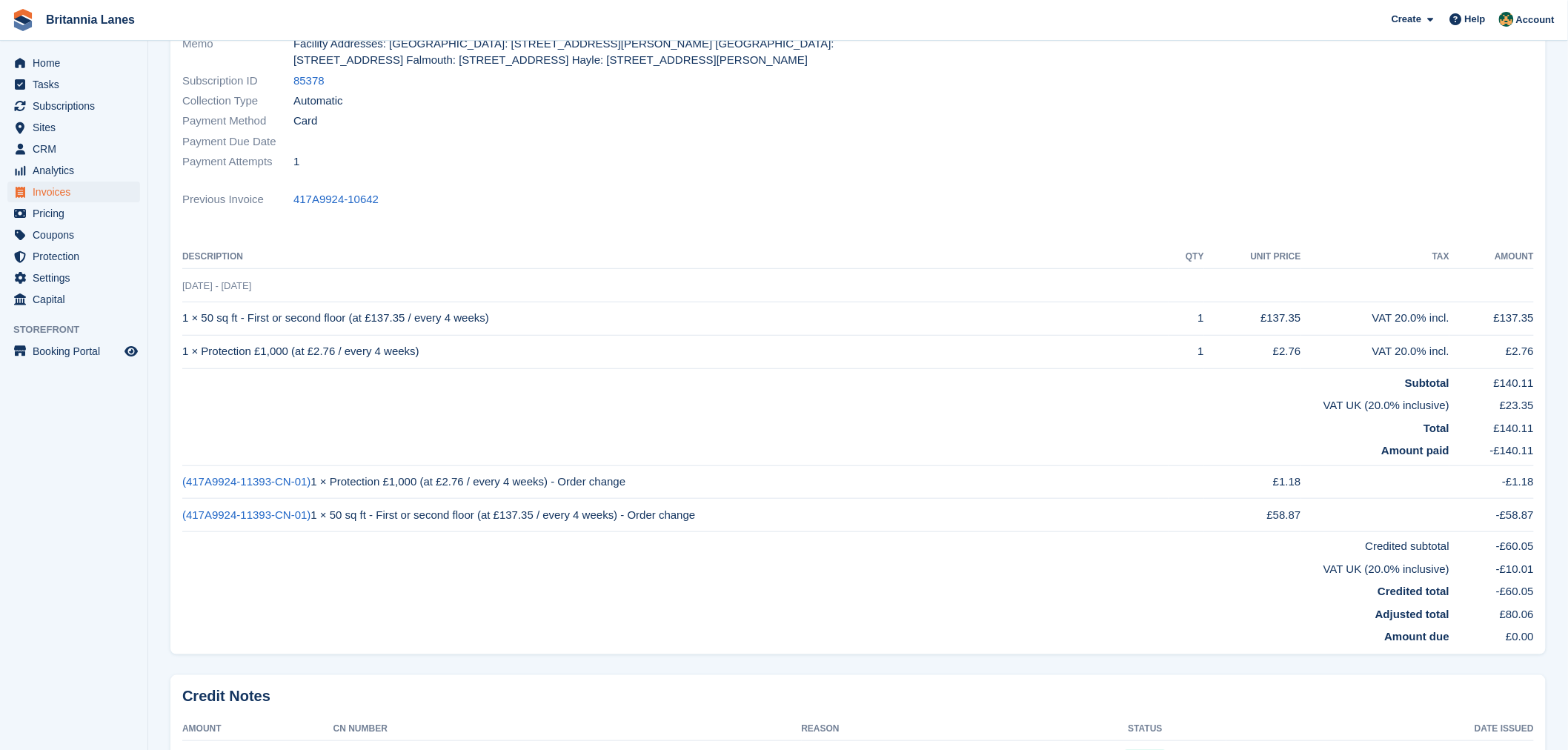
scroll to position [230, 0]
click at [87, 59] on span "Home" at bounding box center [77, 63] width 89 height 21
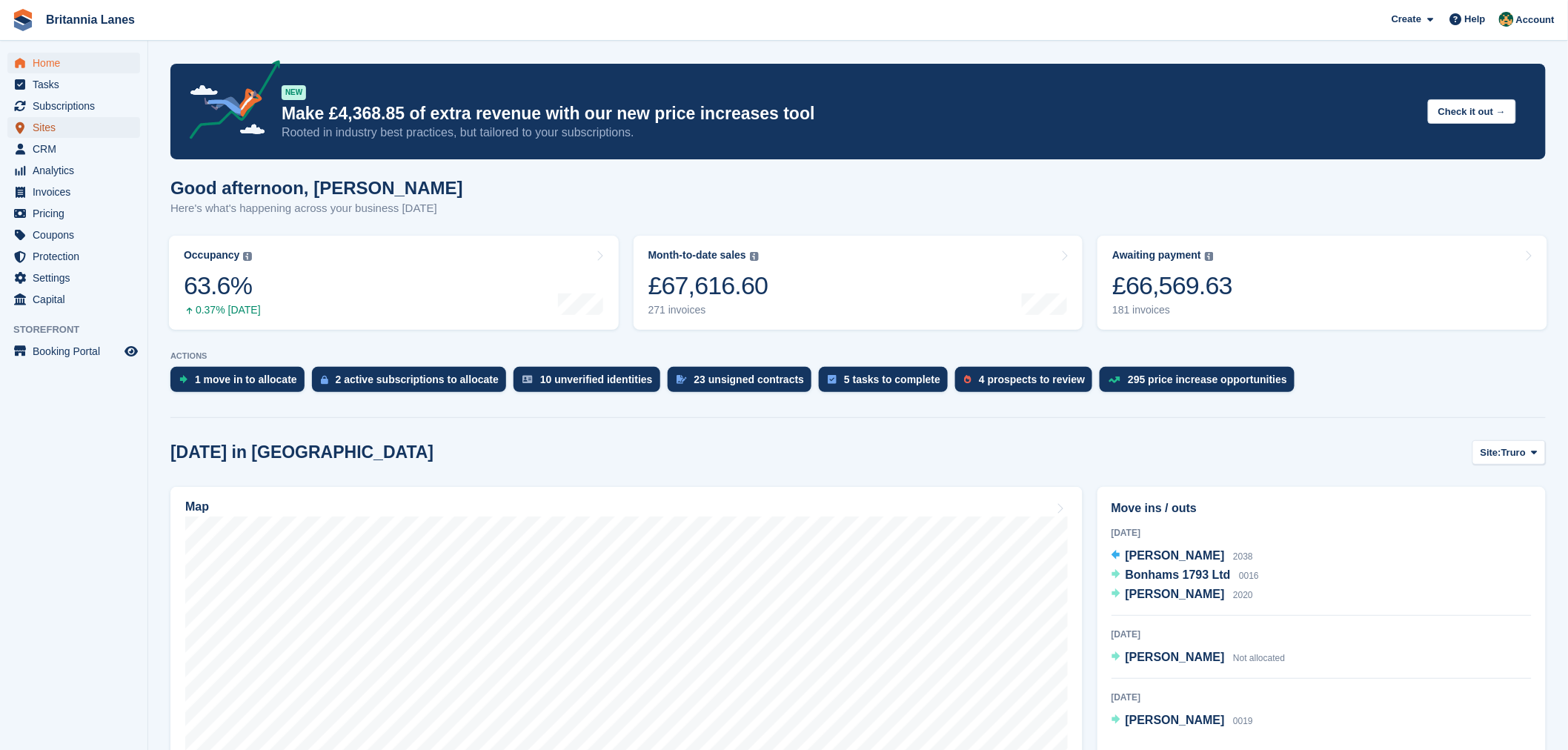
click at [99, 117] on span "Sites" at bounding box center [77, 128] width 89 height 21
click at [83, 101] on span "Subscriptions" at bounding box center [77, 106] width 89 height 21
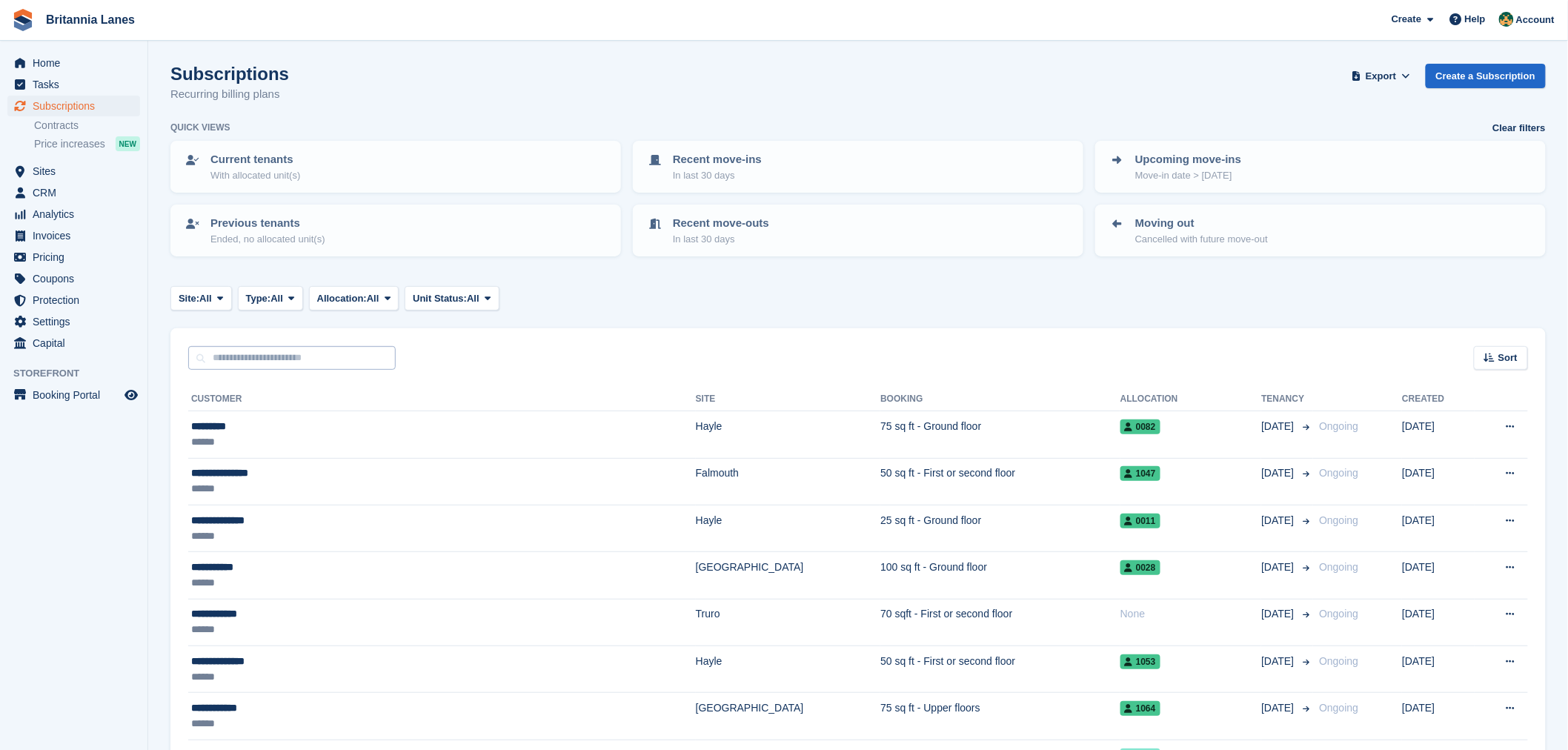
drag, startPoint x: 256, startPoint y: 368, endPoint x: 249, endPoint y: 357, distance: 13.0
click at [249, 357] on input "text" at bounding box center [291, 358] width 207 height 24
type input "****"
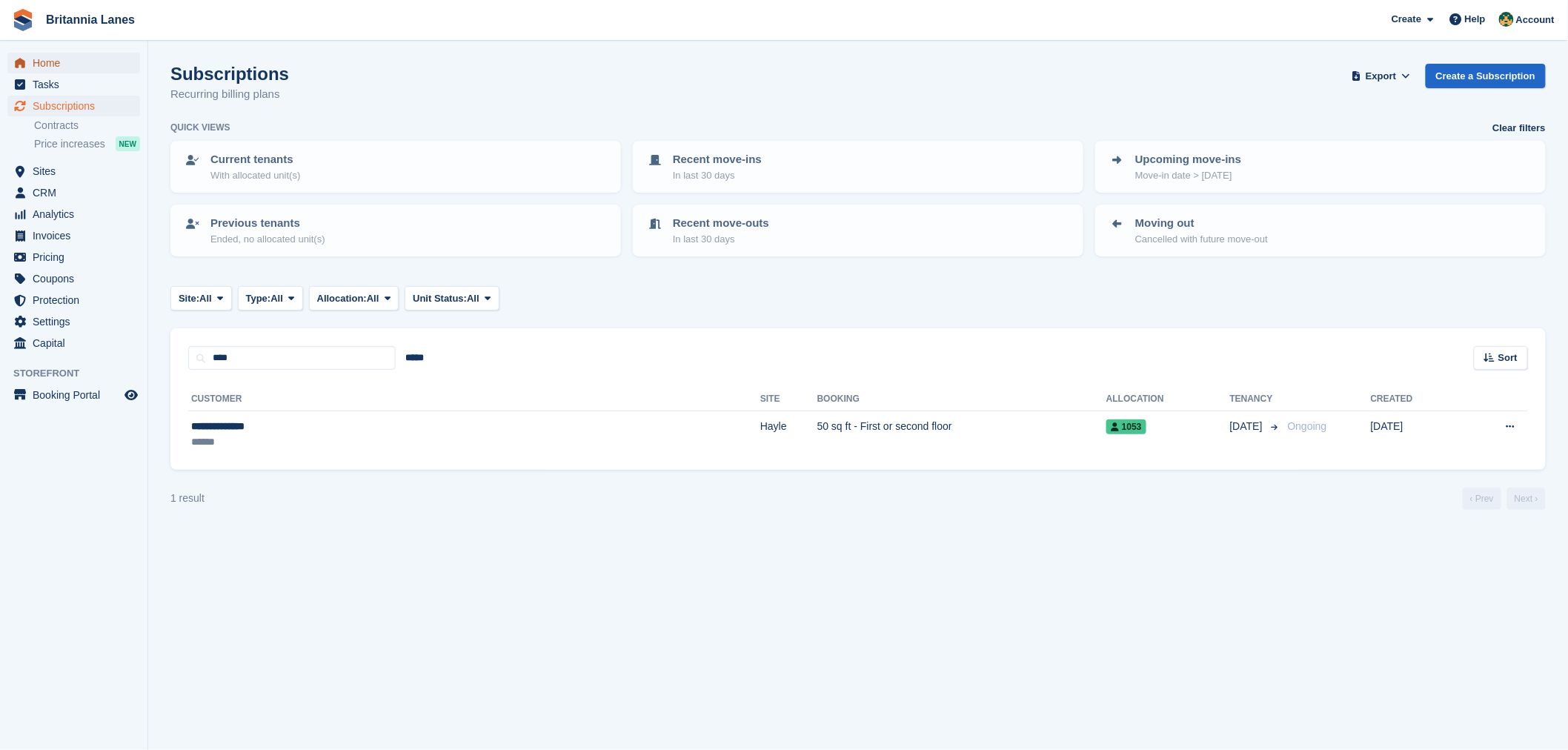
click at [75, 69] on span "Home" at bounding box center [77, 63] width 89 height 21
click at [308, 111] on div "Subscriptions Recurring billing plans Export Export Subscriptions Export a CSV …" at bounding box center [857, 92] width 1375 height 57
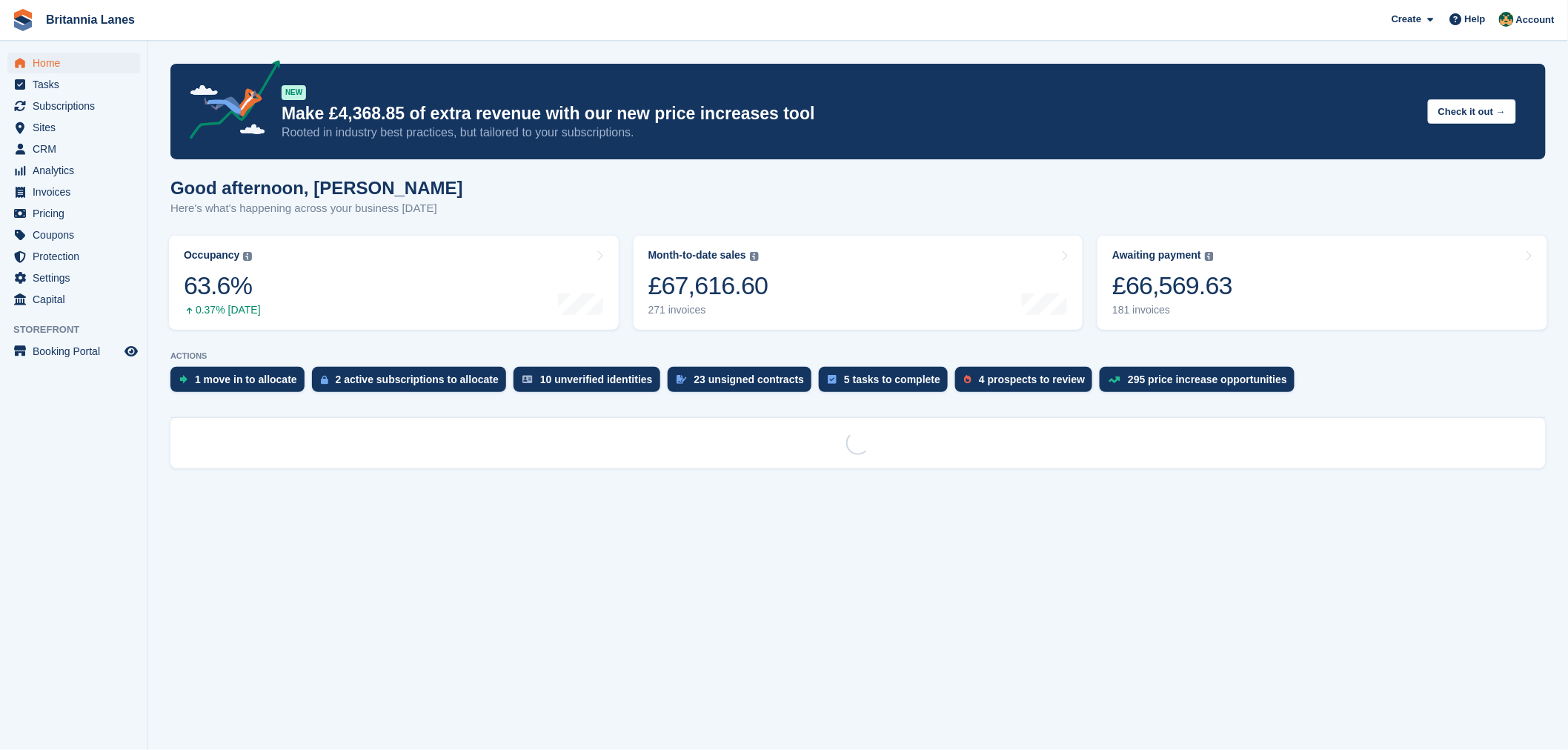
drag, startPoint x: 480, startPoint y: 181, endPoint x: 418, endPoint y: 210, distance: 68.4
click at [479, 181] on div "Good afternoon, [PERSON_NAME] Here's what's happening across your business [DAT…" at bounding box center [857, 206] width 1375 height 57
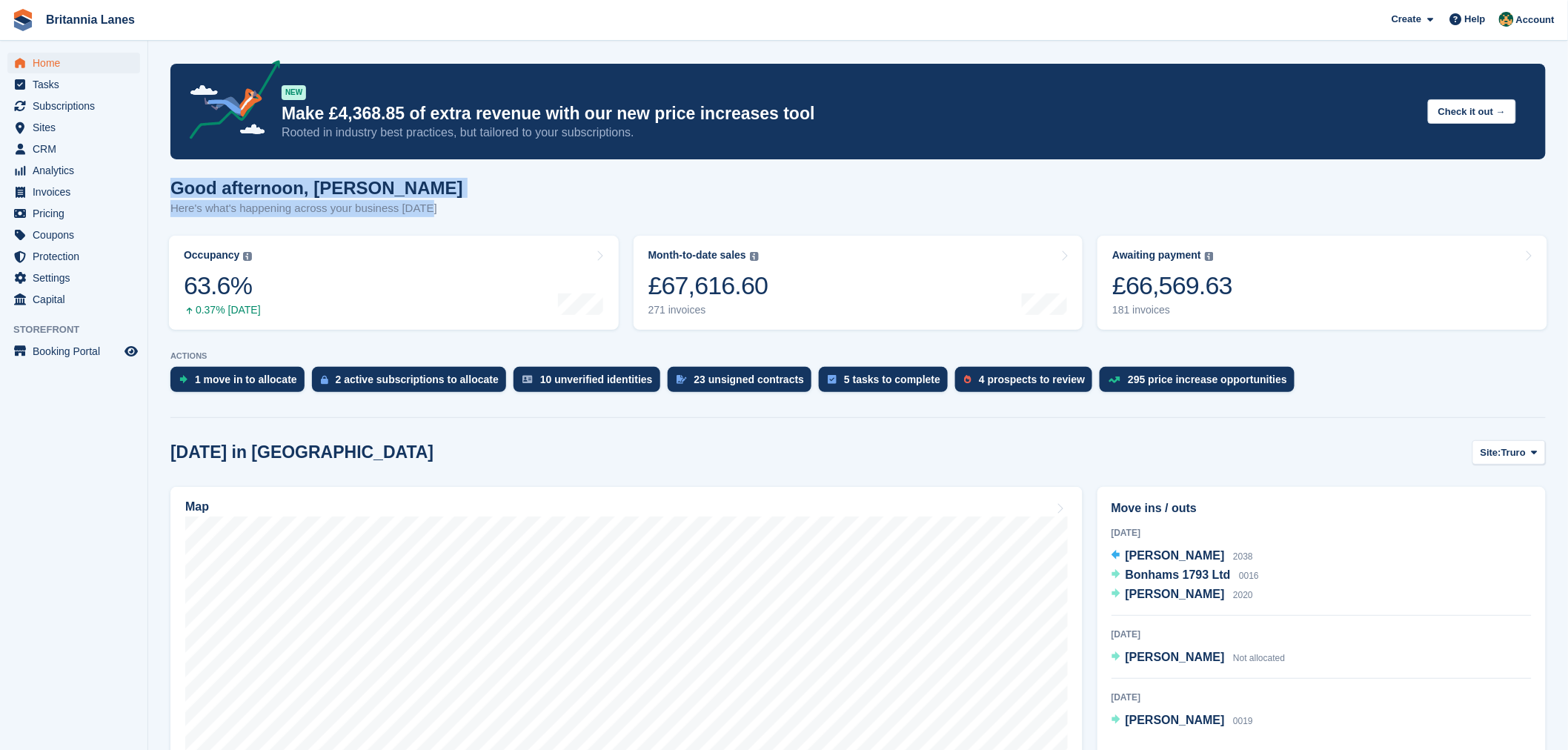
drag, startPoint x: 188, startPoint y: 200, endPoint x: 173, endPoint y: 195, distance: 15.8
click at [173, 195] on div "Good afternoon, [PERSON_NAME] Here's what's happening across your business [DAT…" at bounding box center [316, 198] width 293 height 39
click at [365, 187] on h1 "Good afternoon, [PERSON_NAME]" at bounding box center [316, 188] width 293 height 20
drag, startPoint x: 428, startPoint y: 206, endPoint x: 169, endPoint y: 193, distance: 259.3
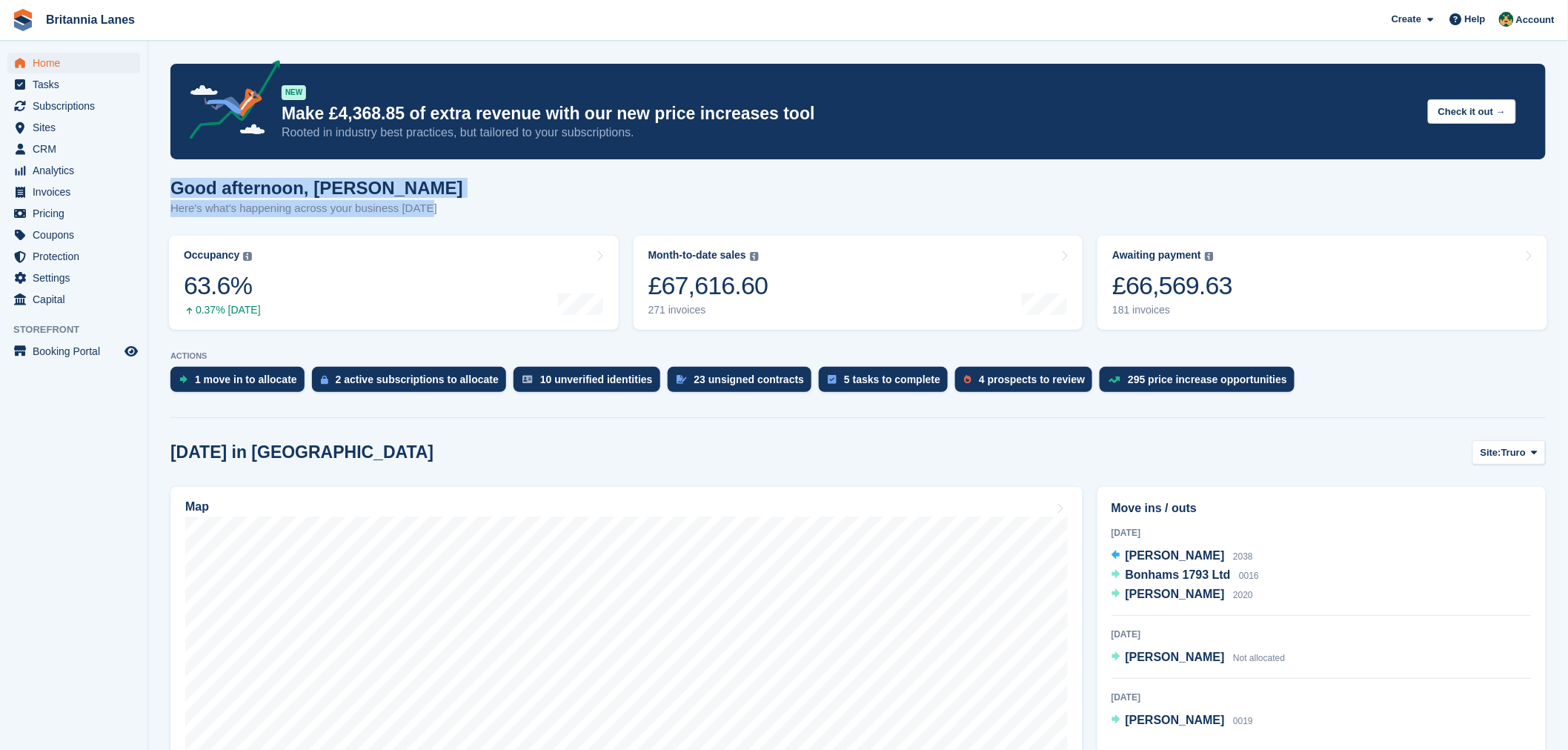
click at [409, 179] on h1 "Good afternoon, [PERSON_NAME]" at bounding box center [316, 188] width 293 height 20
click at [430, 200] on div "Good afternoon, [PERSON_NAME] Here's what's happening across your business [DAT…" at bounding box center [857, 206] width 1375 height 57
drag, startPoint x: 434, startPoint y: 206, endPoint x: 168, endPoint y: 195, distance: 266.2
click at [418, 178] on h1 "Good afternoon, [PERSON_NAME]" at bounding box center [316, 188] width 293 height 20
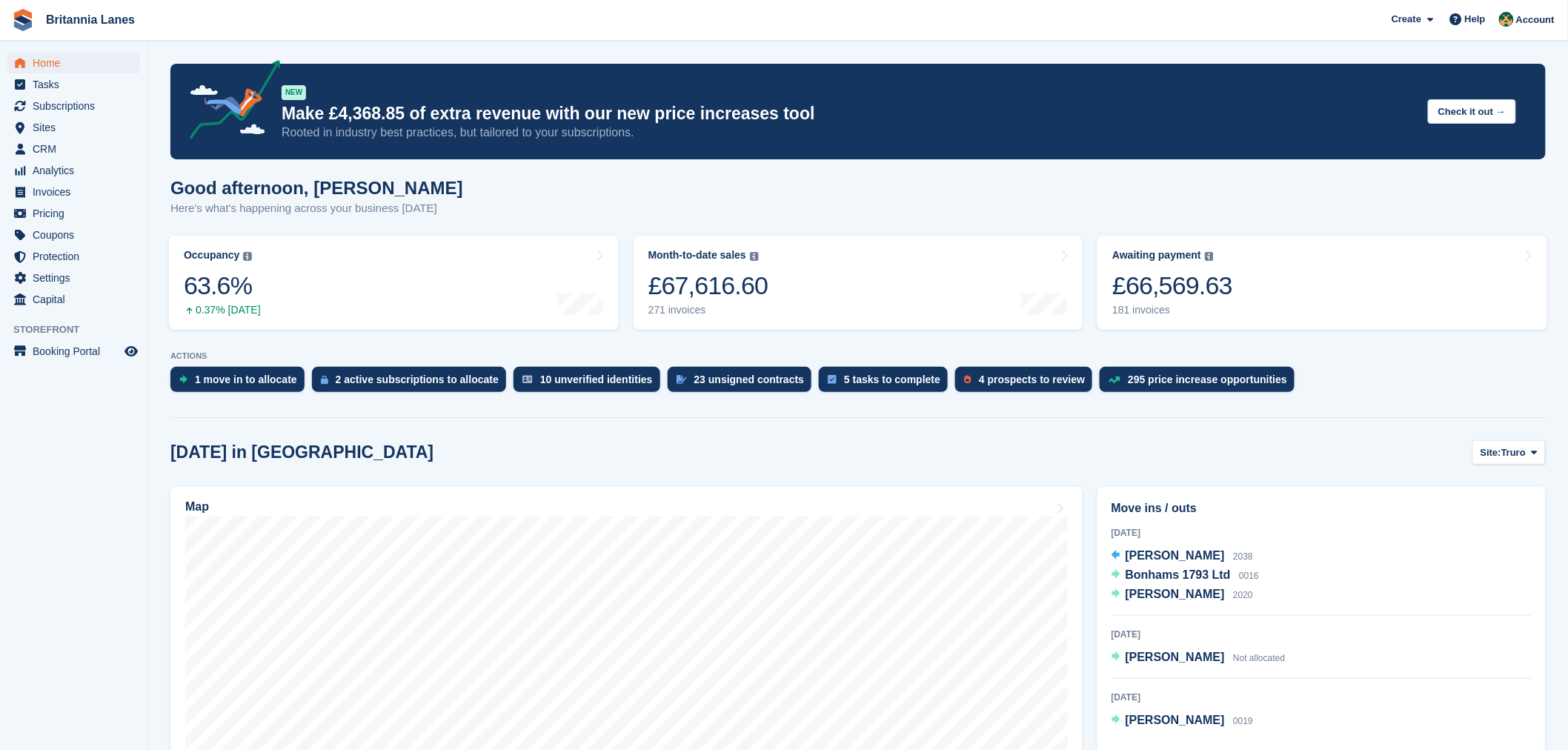
click at [645, 198] on div "Good afternoon, Nathan Here's what's happening across your business today" at bounding box center [857, 206] width 1375 height 57
click at [71, 134] on span "Sites" at bounding box center [77, 128] width 89 height 21
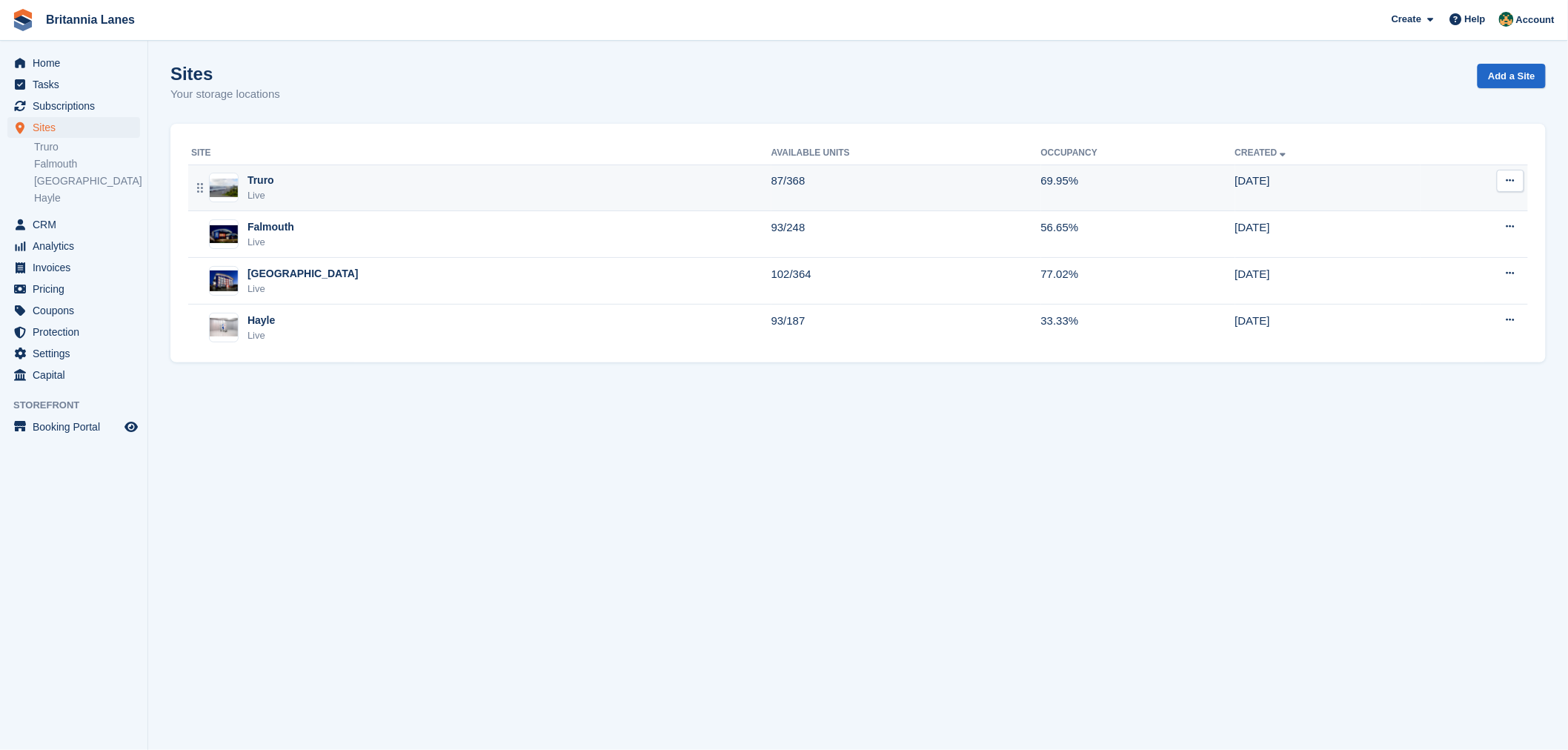
click at [293, 186] on div "Truro Live" at bounding box center [481, 188] width 580 height 31
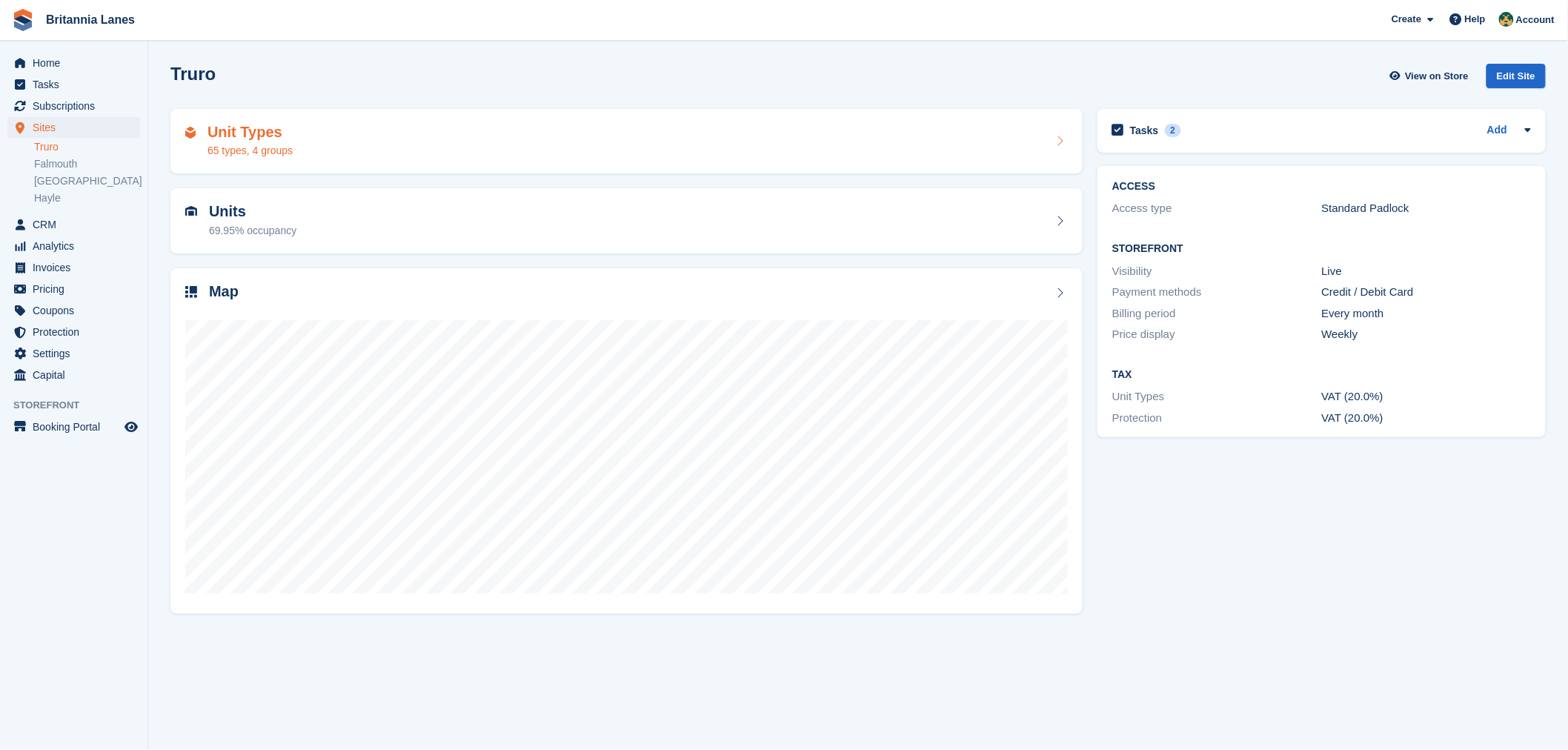
click at [283, 144] on div "65 types, 4 groups" at bounding box center [250, 150] width 85 height 15
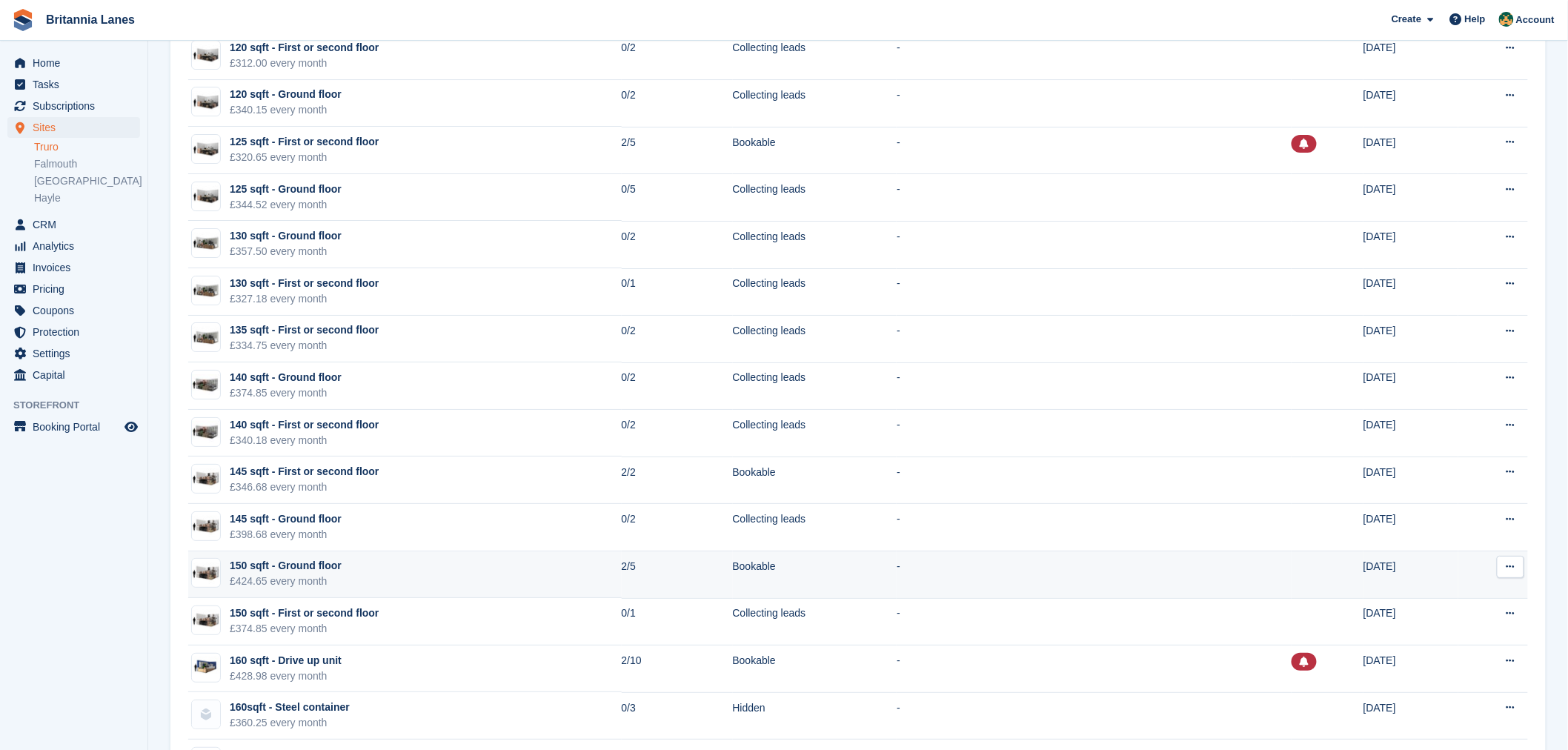
scroll to position [2151, 0]
click at [292, 571] on div "150 sqft - Ground floor" at bounding box center [285, 564] width 112 height 15
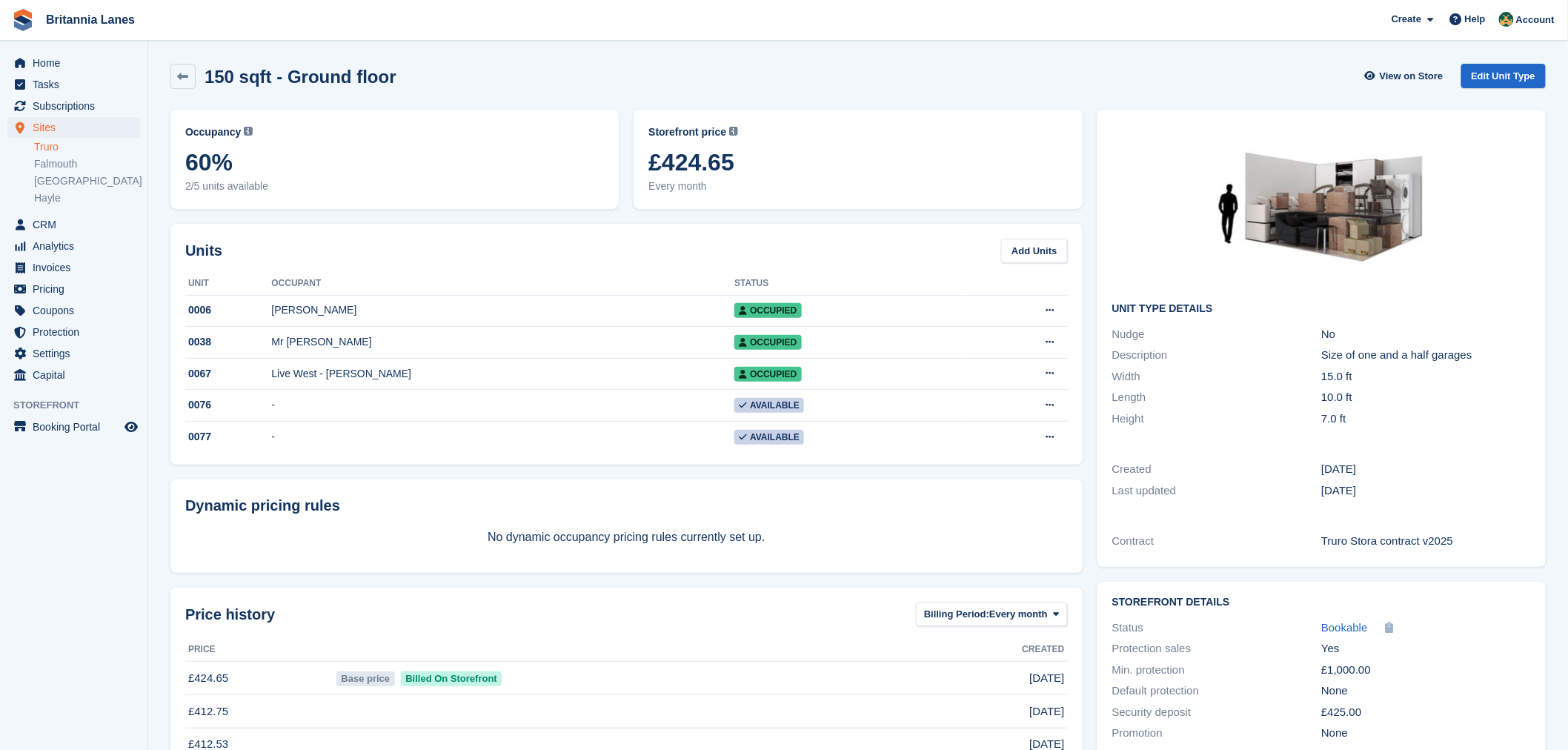
click at [372, 556] on div "Dynamic pricing rules No dynamic occupancy pricing rules currently set up." at bounding box center [626, 526] width 912 height 93
click at [64, 145] on link "Truro" at bounding box center [87, 147] width 106 height 14
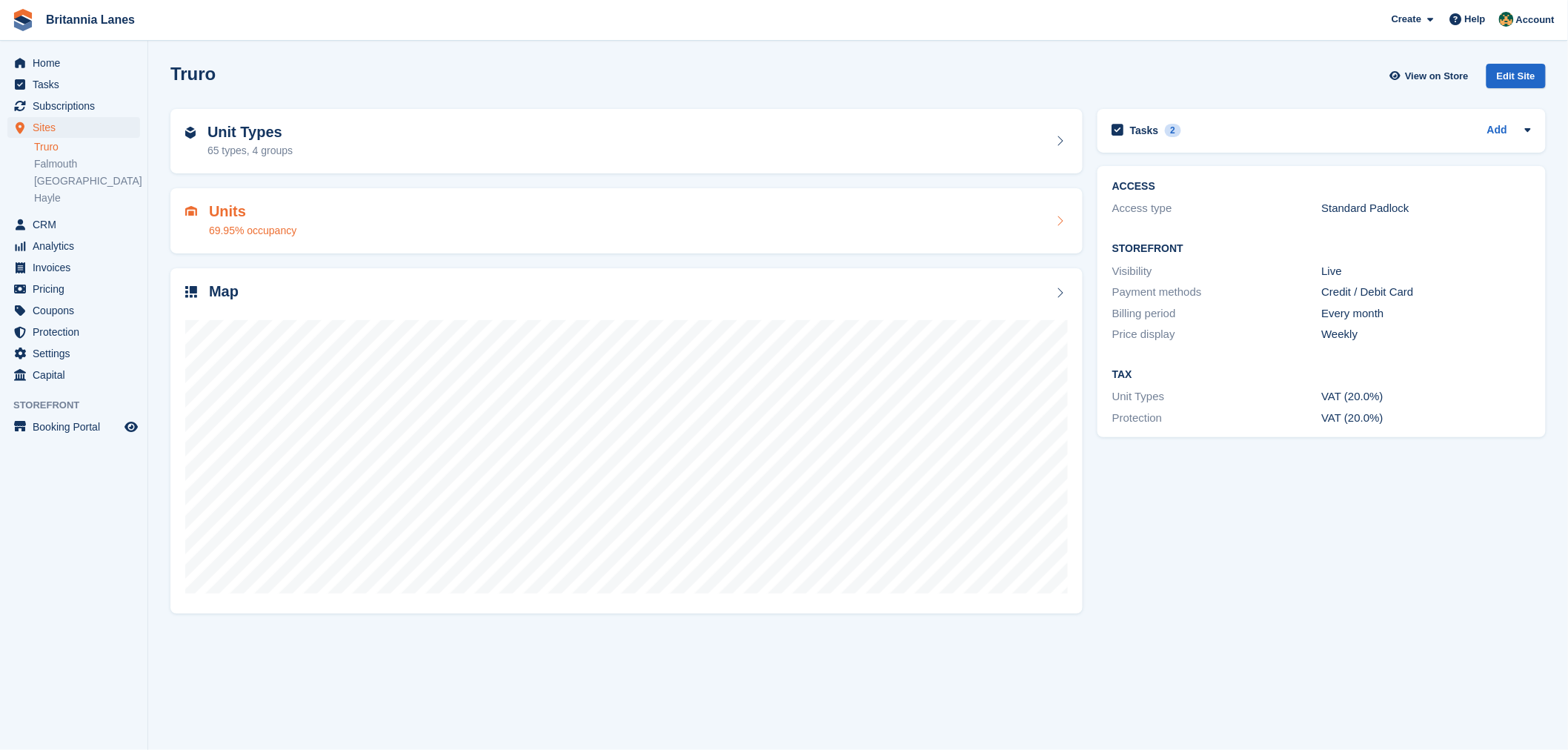
click at [275, 216] on h2 "Units" at bounding box center [252, 211] width 88 height 17
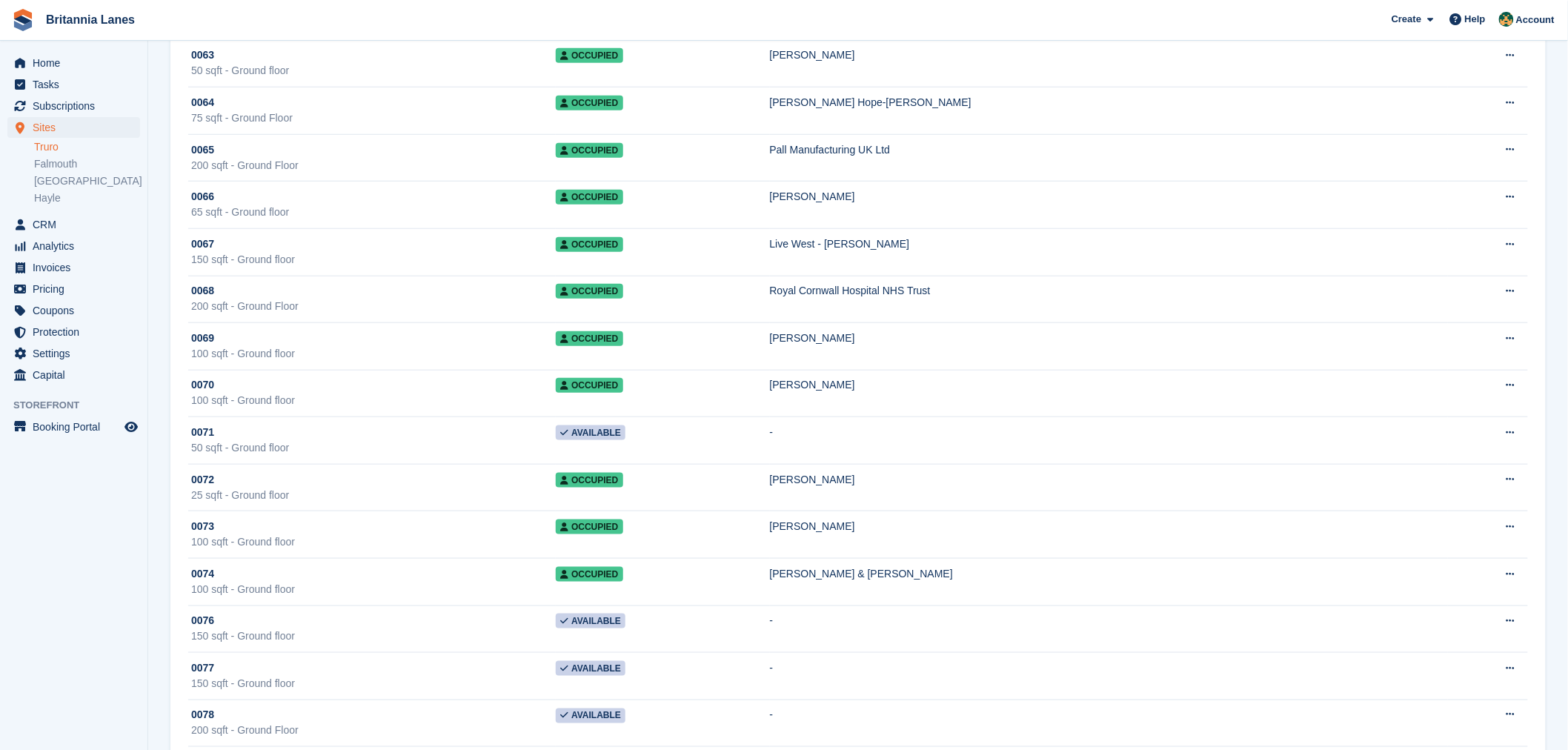
scroll to position [2872, 0]
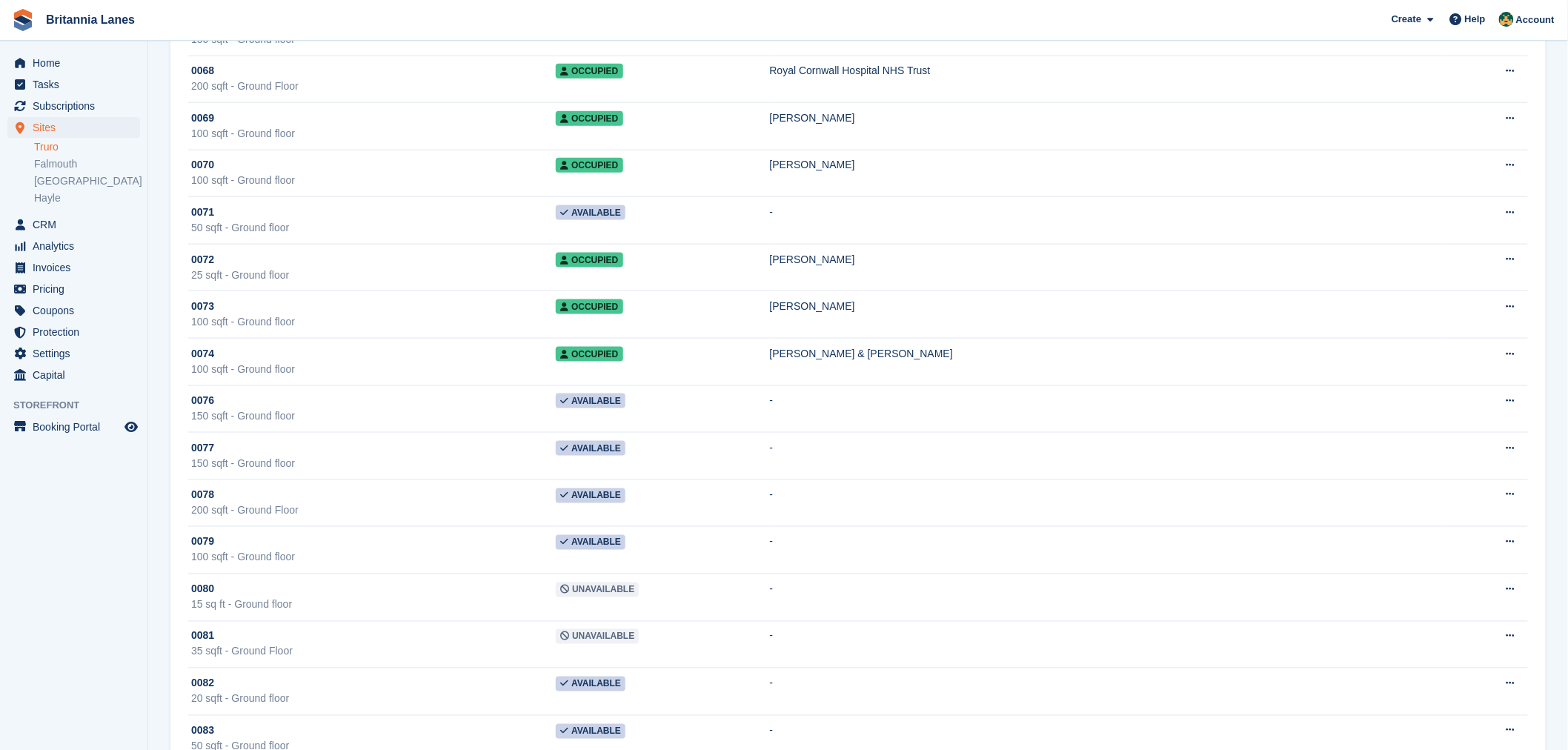
scroll to position [3218, 0]
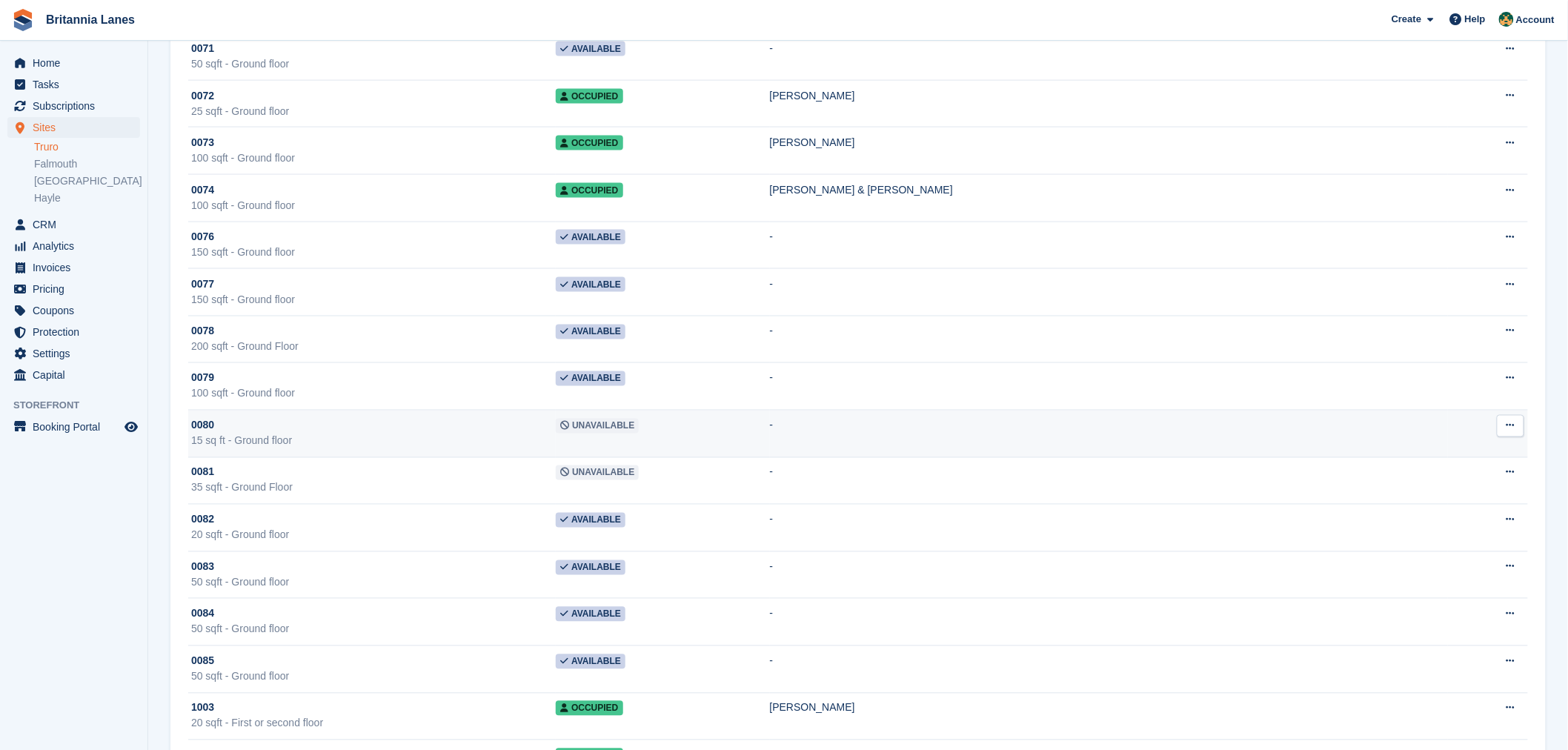
click at [293, 433] on div "0080" at bounding box center [373, 426] width 365 height 15
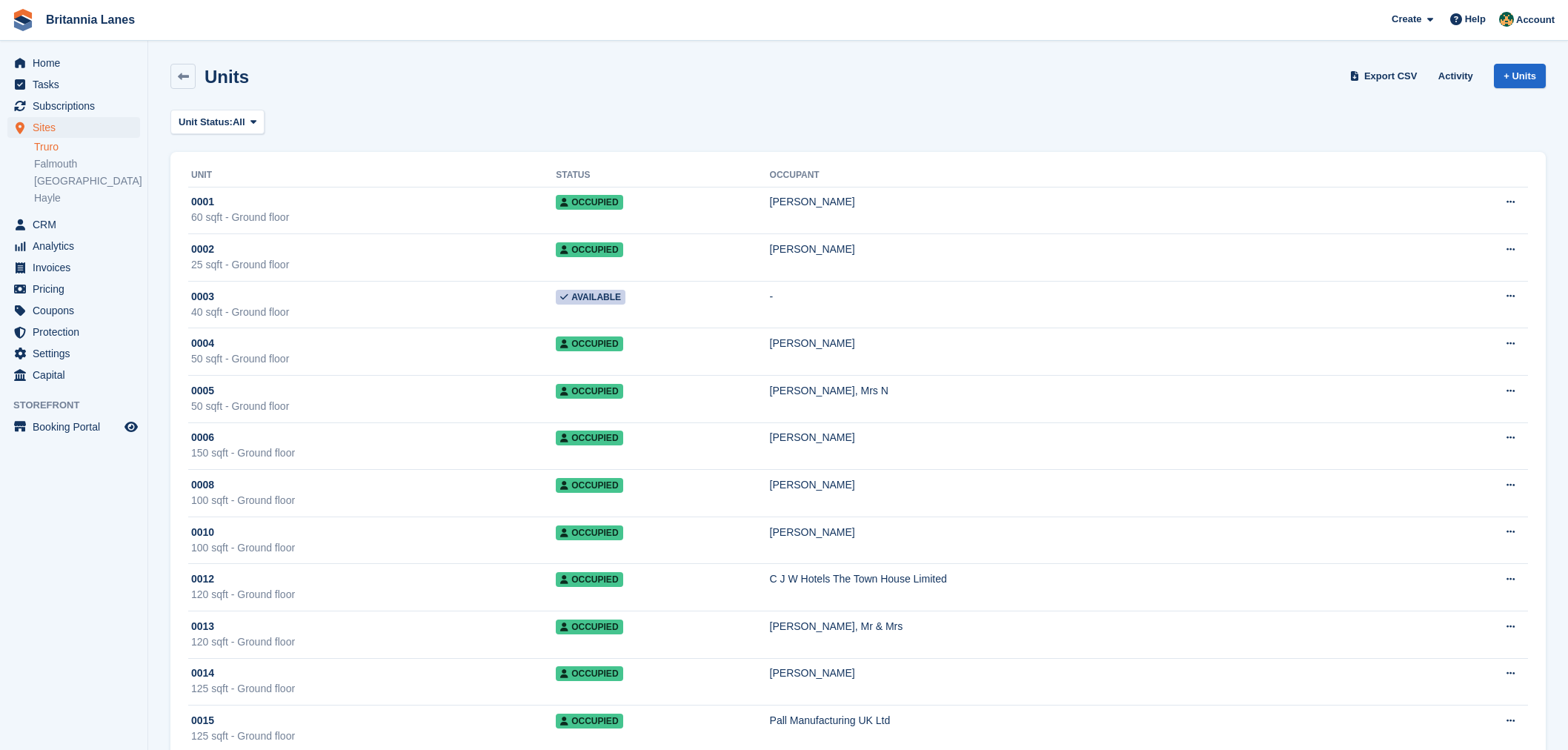
scroll to position [3218, 0]
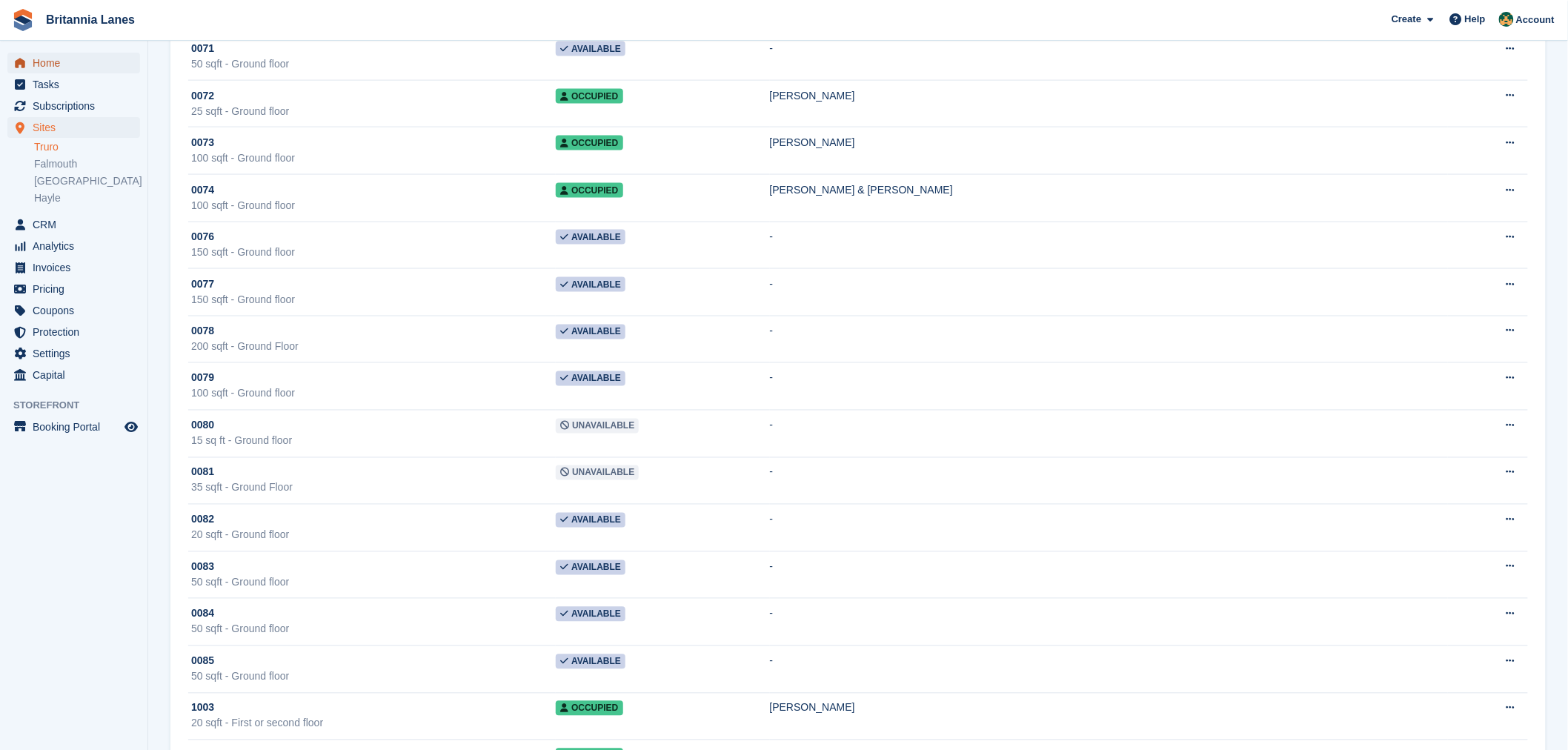
click at [104, 65] on span "Home" at bounding box center [77, 63] width 89 height 21
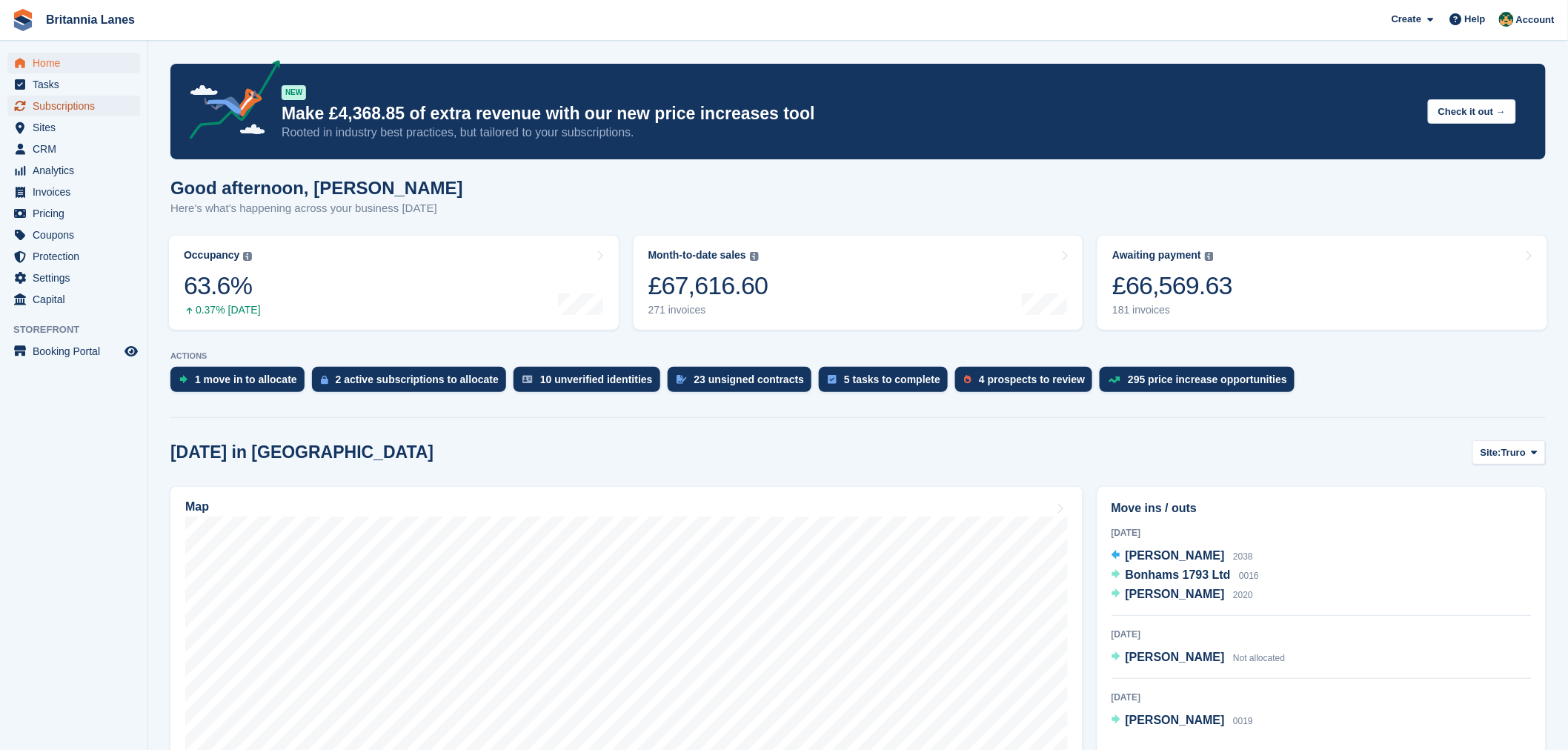
click at [53, 113] on span "Subscriptions" at bounding box center [77, 106] width 89 height 21
click at [43, 128] on span "Sites" at bounding box center [77, 128] width 89 height 21
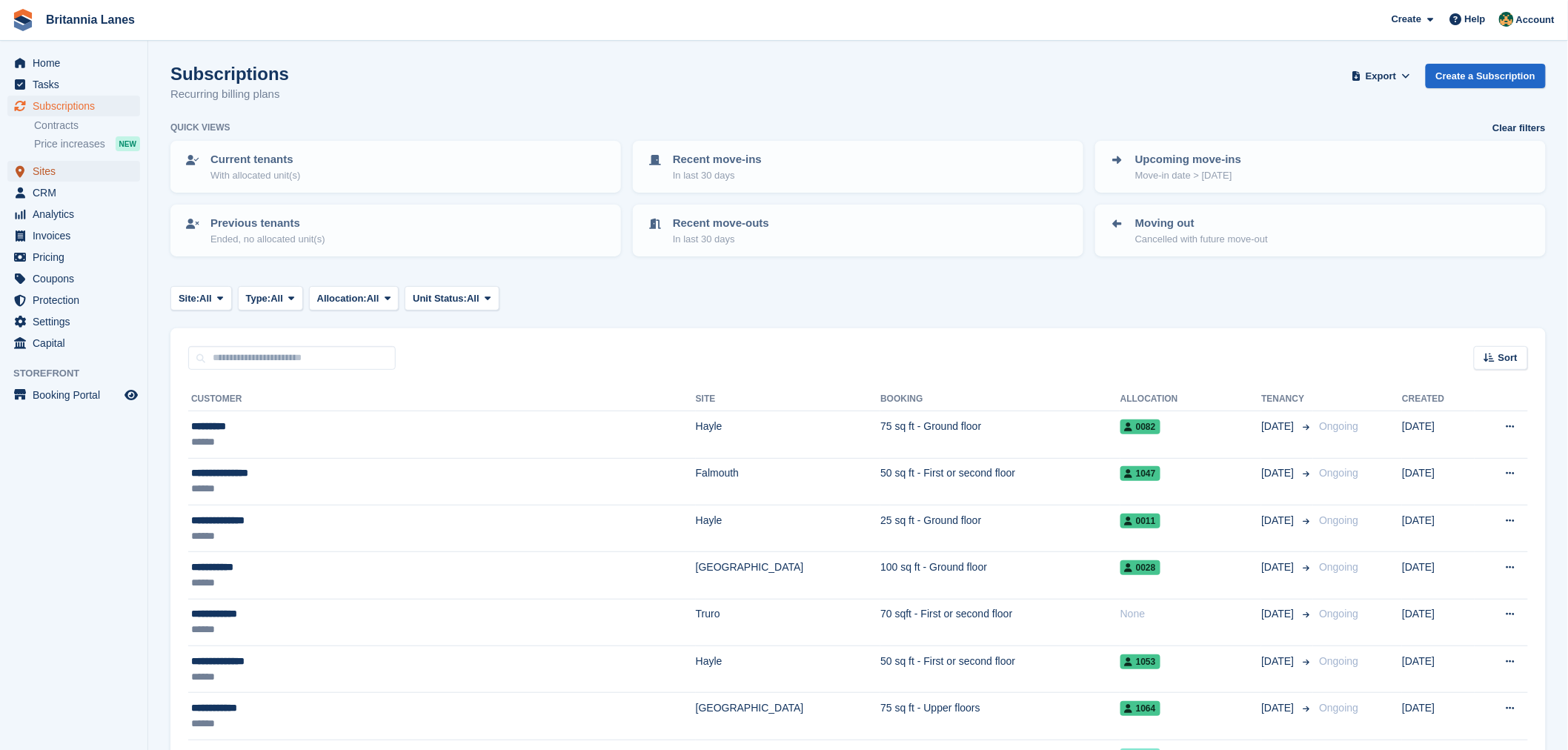
click at [53, 177] on span "Sites" at bounding box center [77, 171] width 89 height 21
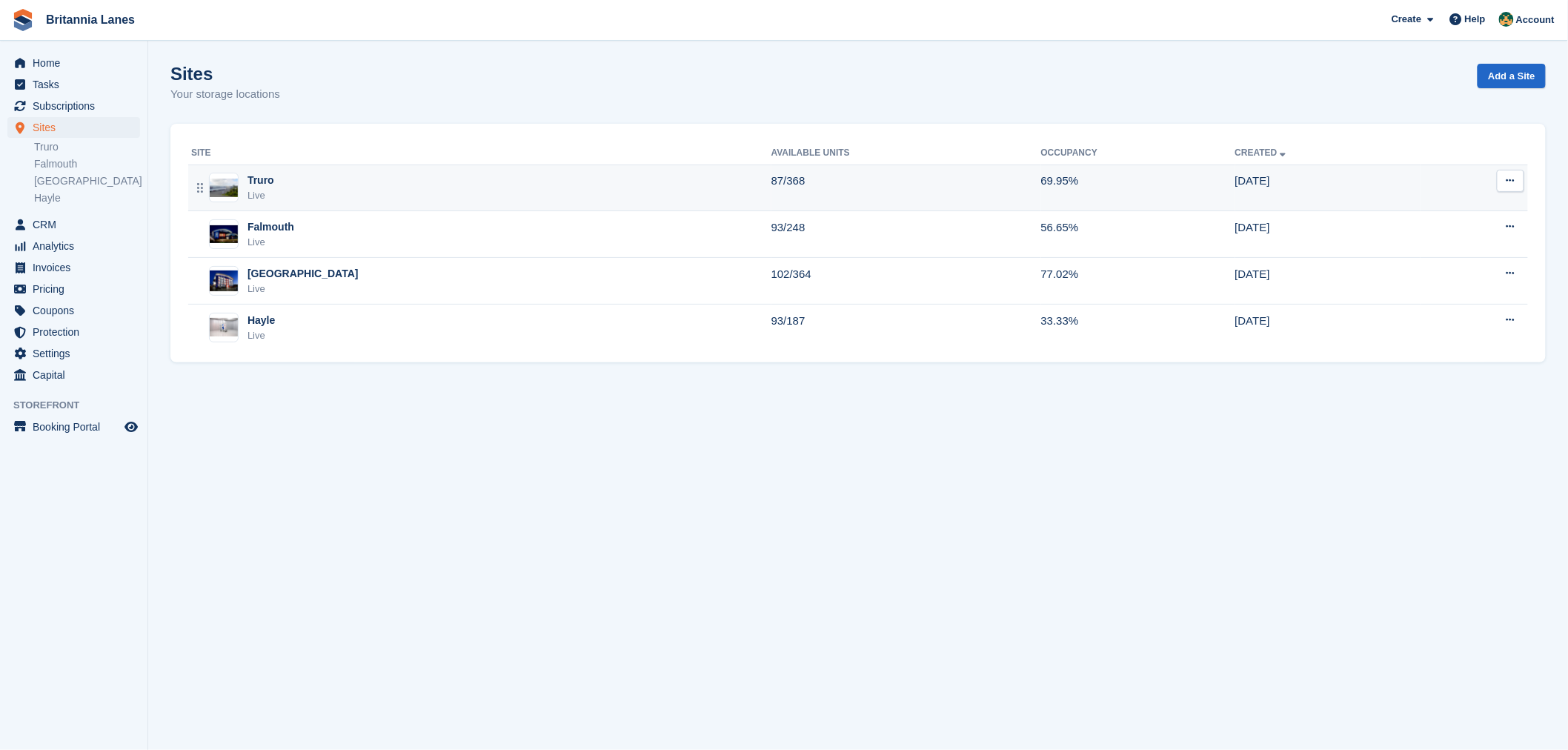
click at [455, 198] on div "Truro Live" at bounding box center [481, 188] width 580 height 31
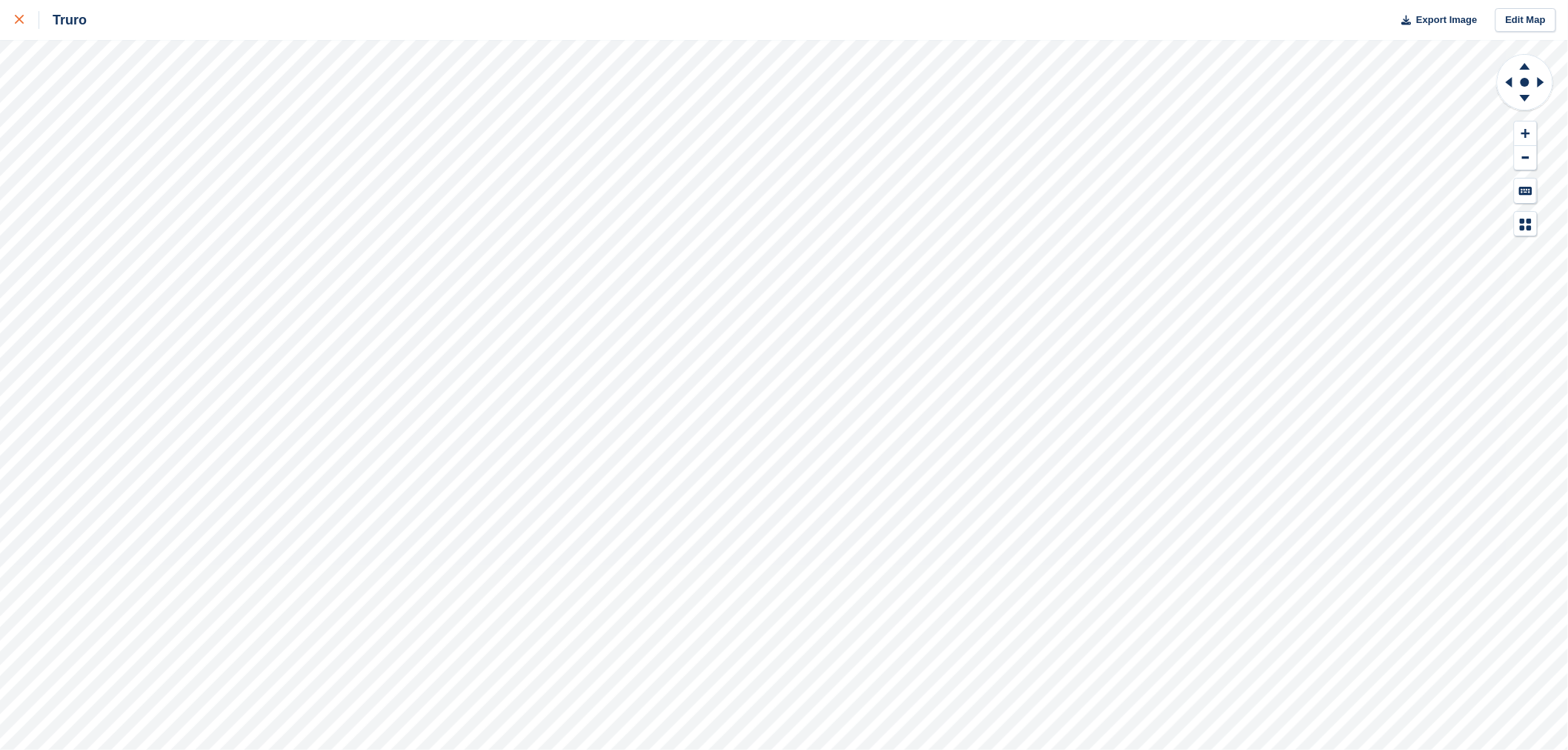
click at [20, 19] on icon at bounding box center [18, 18] width 9 height 9
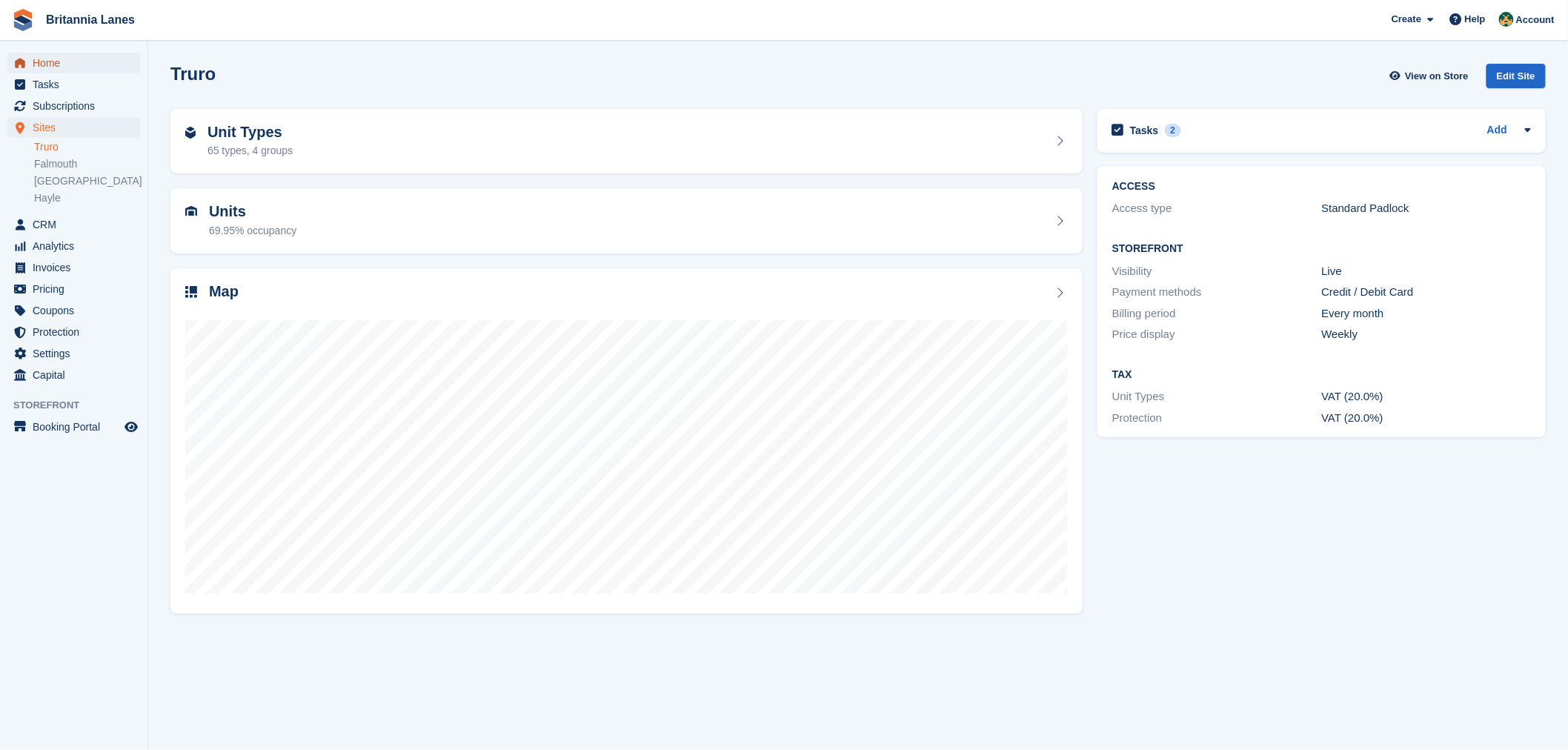
click at [62, 53] on span "Home" at bounding box center [77, 63] width 89 height 21
